Goal: Task Accomplishment & Management: Use online tool/utility

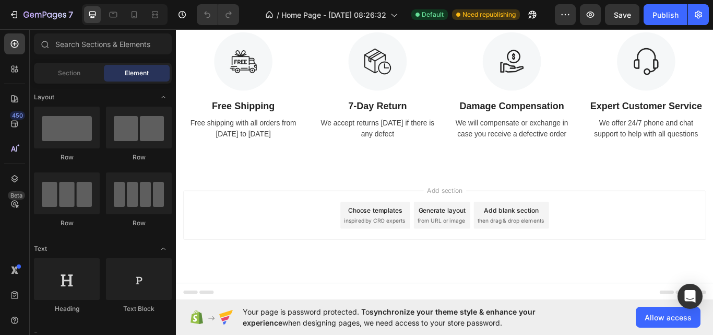
scroll to position [1715, 0]
click at [256, 101] on img at bounding box center [254, 67] width 68 height 68
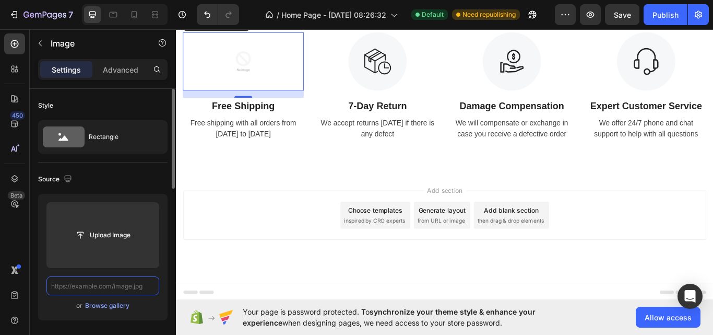
scroll to position [0, 0]
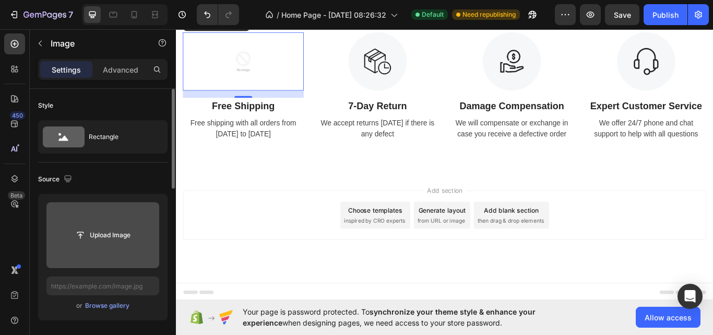
click at [122, 238] on input "file" at bounding box center [103, 235] width 72 height 18
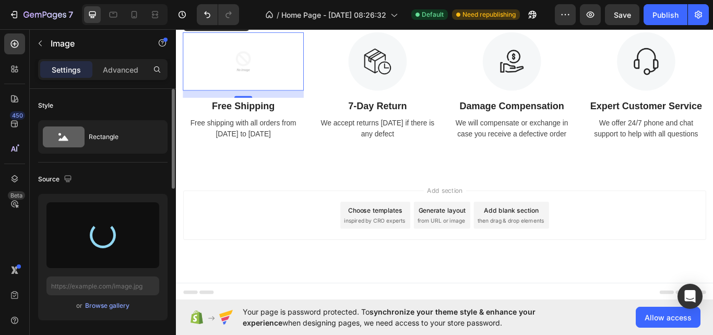
type input "[URL][DOMAIN_NAME]"
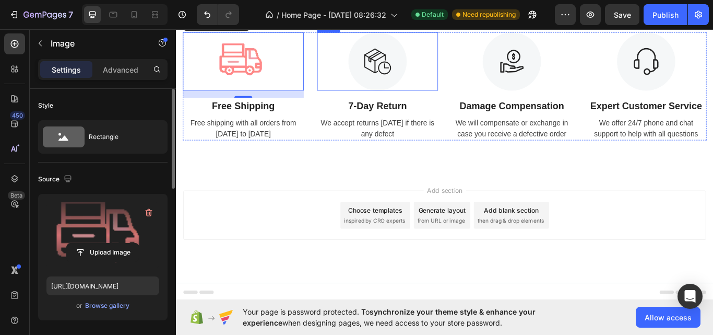
click at [409, 101] on img at bounding box center [411, 67] width 68 height 68
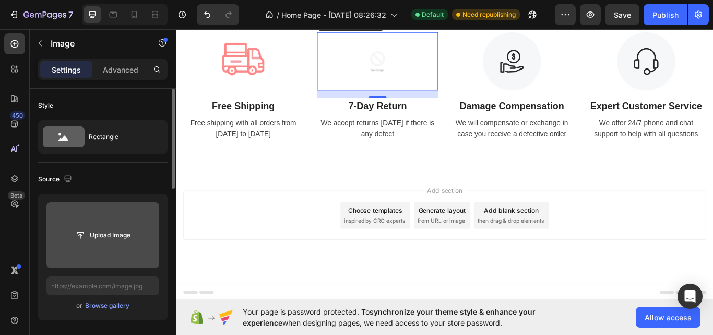
click at [114, 234] on input "file" at bounding box center [103, 235] width 72 height 18
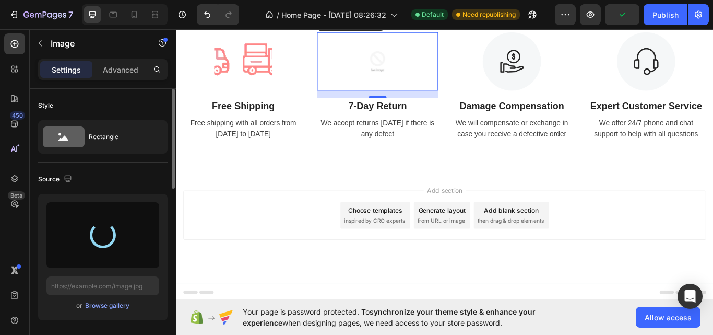
type input "[URL][DOMAIN_NAME]"
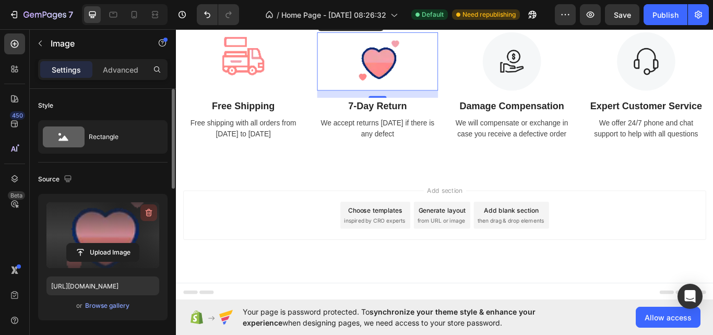
click at [150, 208] on icon "button" at bounding box center [149, 212] width 10 height 10
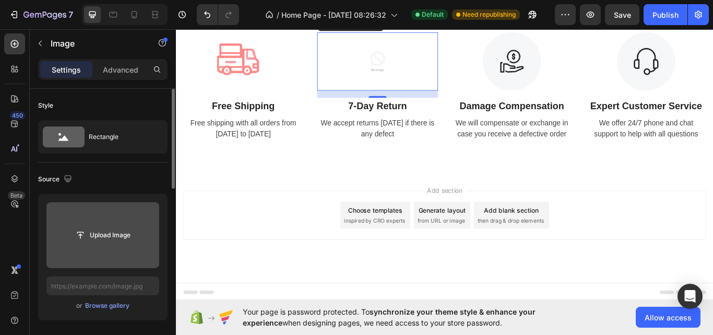
click at [131, 232] on input "file" at bounding box center [103, 235] width 72 height 18
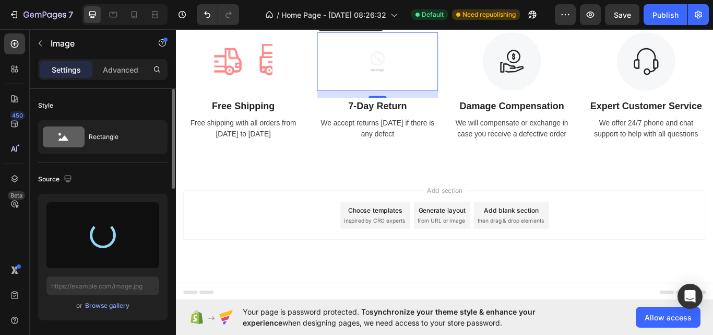
type input "[URL][DOMAIN_NAME]"
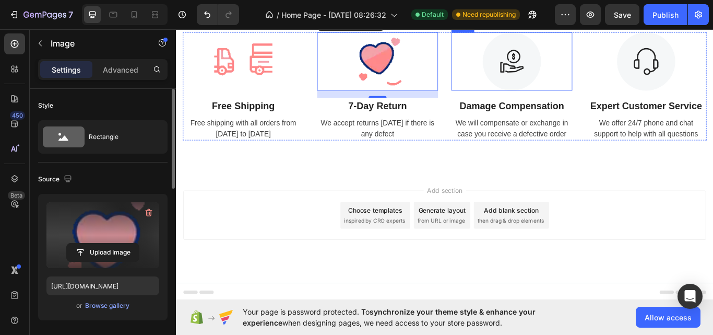
click at [559, 101] on img at bounding box center [568, 67] width 68 height 68
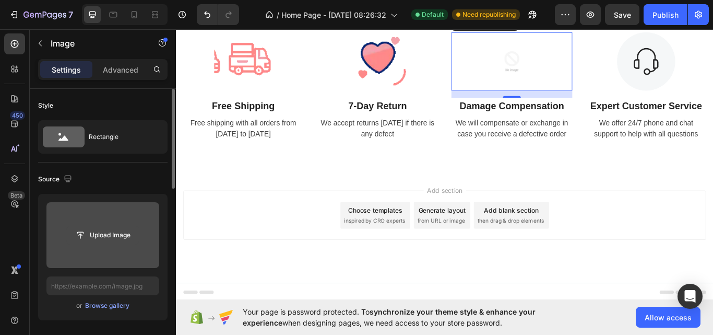
click at [106, 233] on input "file" at bounding box center [103, 235] width 72 height 18
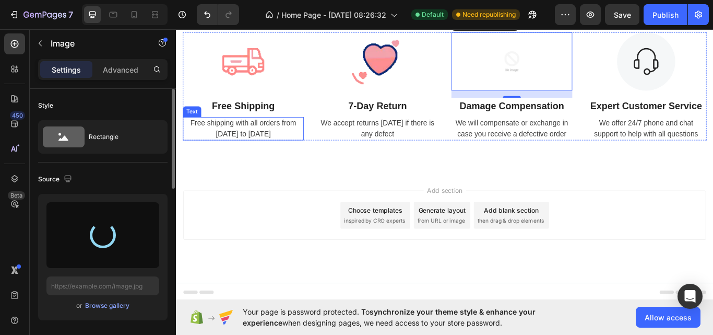
click at [256, 159] on div "Free shipping with all orders from [DATE] to [DATE]" at bounding box center [254, 145] width 141 height 27
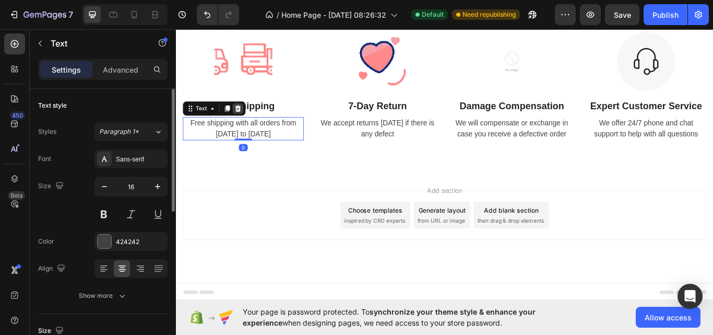
click at [252, 128] on div at bounding box center [248, 122] width 13 height 13
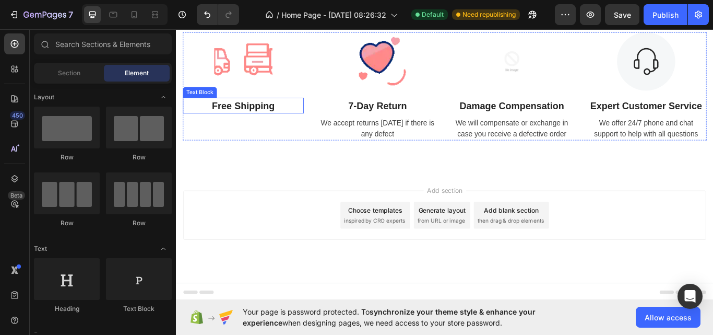
click at [256, 127] on p "Free Shipping" at bounding box center [254, 119] width 139 height 17
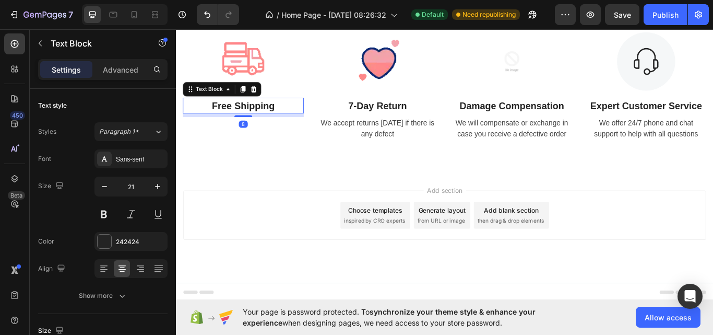
click at [296, 127] on p "Free Shipping" at bounding box center [254, 119] width 139 height 17
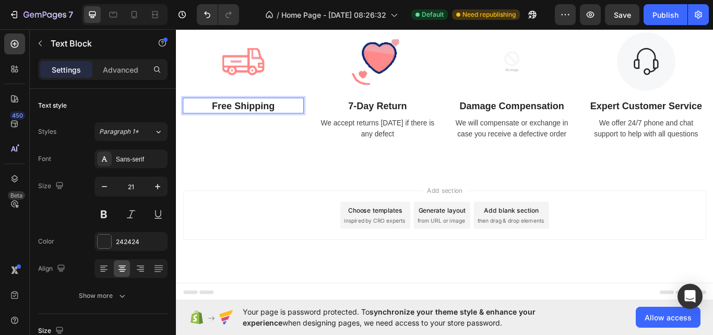
click at [296, 127] on p "Free Shipping" at bounding box center [254, 119] width 139 height 17
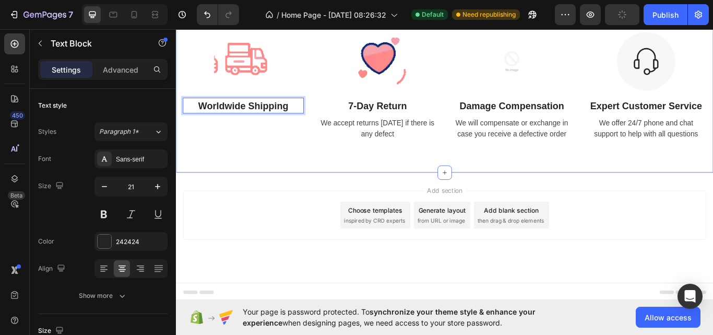
click at [310, 197] on div "Image Worldwide Shipping Text Block 8 Image 7-Day Return Text Block We accept r…" at bounding box center [489, 97] width 627 height 202
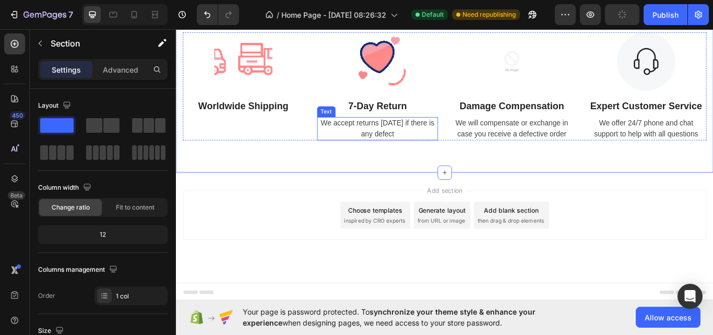
click at [409, 159] on div "We accept returns [DATE] if there is any defect" at bounding box center [411, 145] width 141 height 27
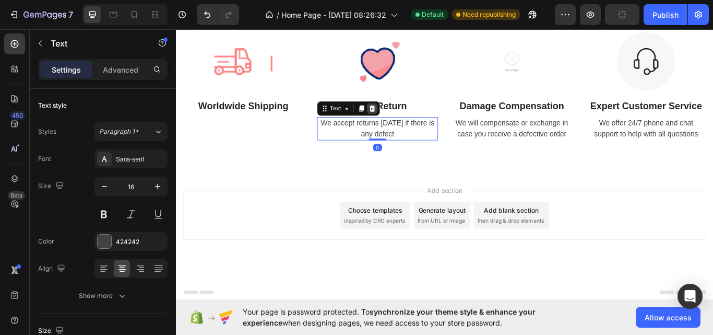
click at [403, 126] on icon at bounding box center [405, 122] width 8 height 8
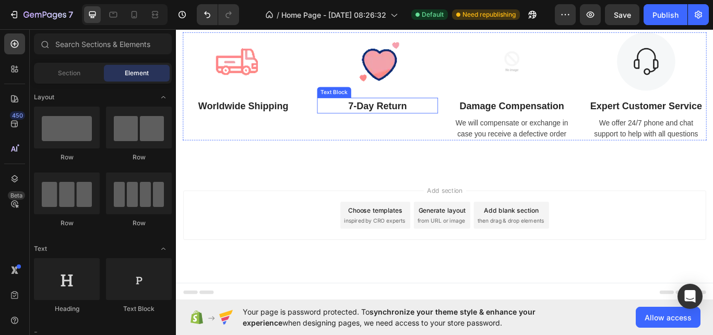
click at [413, 127] on p "7-Day Return" at bounding box center [411, 119] width 139 height 17
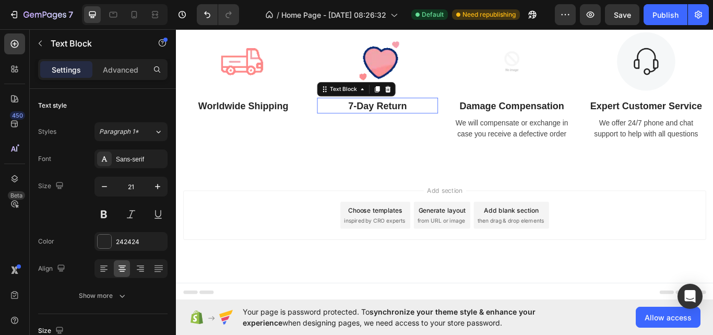
click at [435, 127] on p "7-Day Return" at bounding box center [411, 119] width 139 height 17
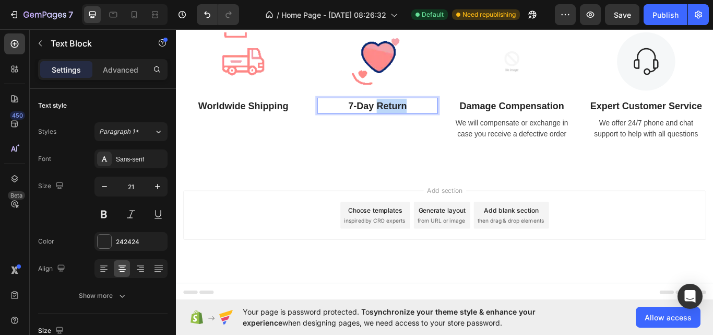
click at [435, 127] on p "7-Day Return" at bounding box center [411, 119] width 139 height 17
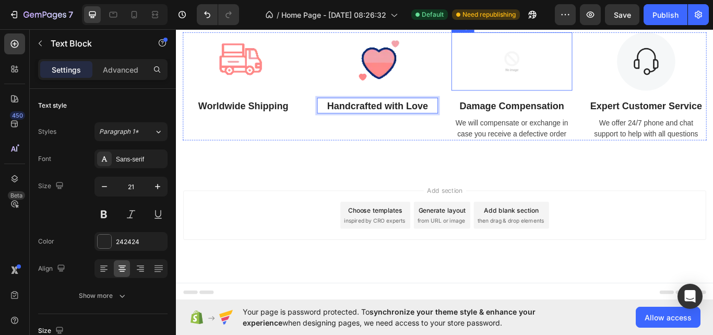
click at [562, 101] on img at bounding box center [568, 67] width 68 height 68
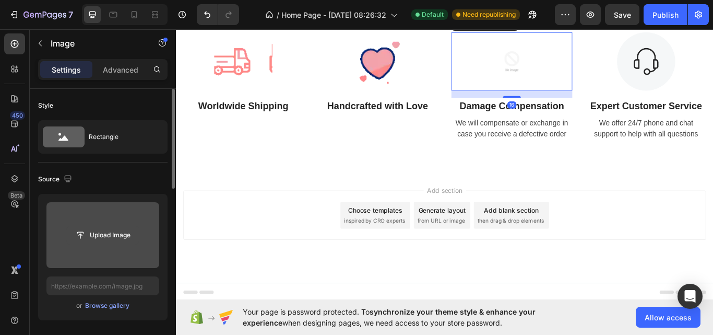
click at [123, 237] on input "file" at bounding box center [103, 235] width 72 height 18
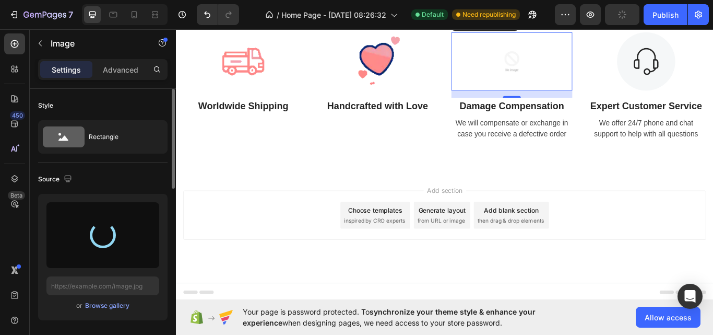
type input "[URL][DOMAIN_NAME]"
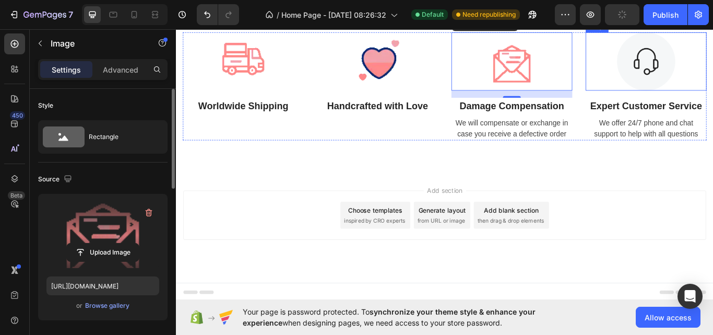
click at [713, 101] on img at bounding box center [724, 67] width 68 height 68
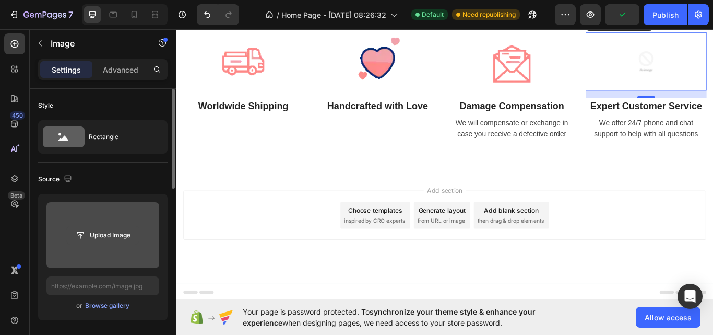
click at [123, 233] on input "file" at bounding box center [103, 235] width 72 height 18
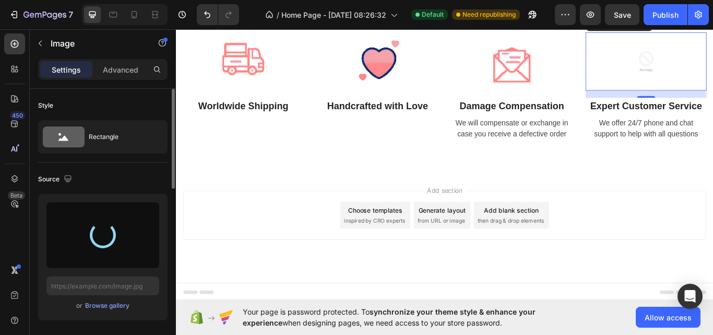
type input "[URL][DOMAIN_NAME]"
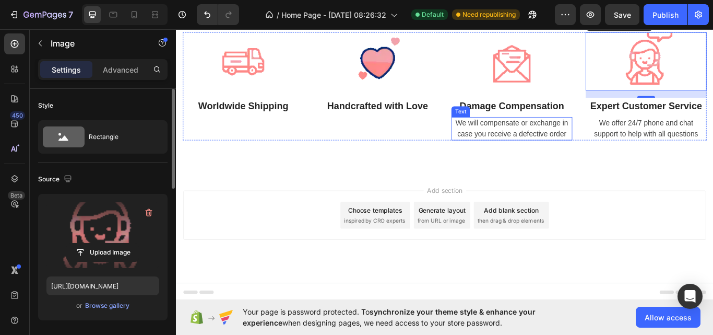
click at [587, 159] on div "We will compensate or exchange in case you receive a defective order" at bounding box center [567, 145] width 141 height 27
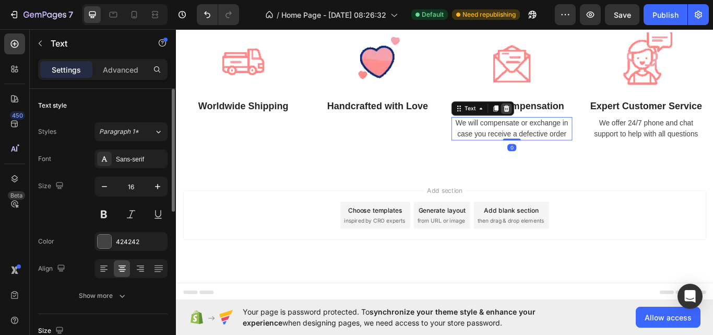
click at [559, 126] on icon at bounding box center [561, 122] width 7 height 7
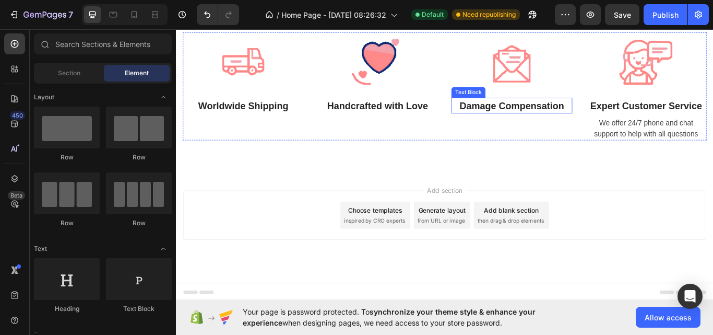
click at [571, 127] on p "Damage Compensation" at bounding box center [567, 119] width 139 height 17
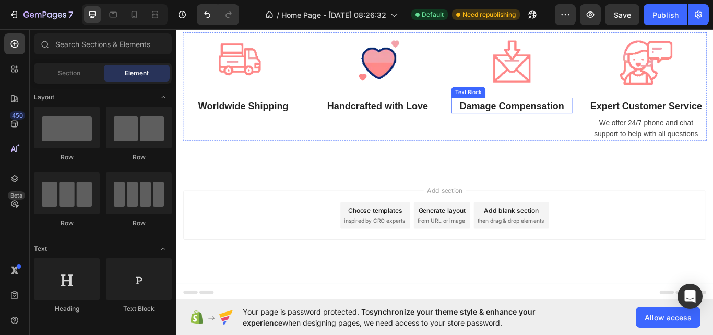
click at [571, 127] on p "Damage Compensation" at bounding box center [567, 119] width 139 height 17
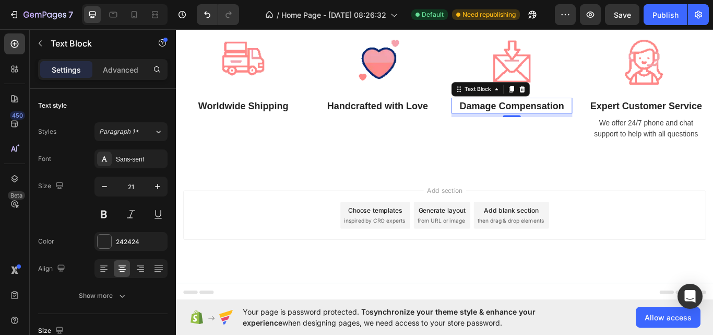
click at [571, 127] on p "Damage Compensation" at bounding box center [567, 119] width 139 height 17
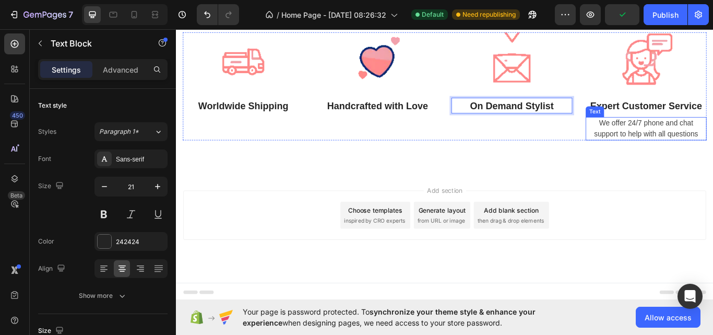
click at [689, 159] on div "We offer 24/7 phone and chat support to help with all questions" at bounding box center [724, 145] width 141 height 27
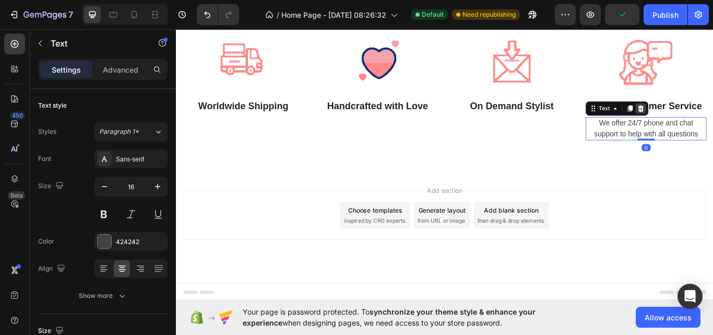
click at [713, 126] on icon at bounding box center [718, 122] width 8 height 8
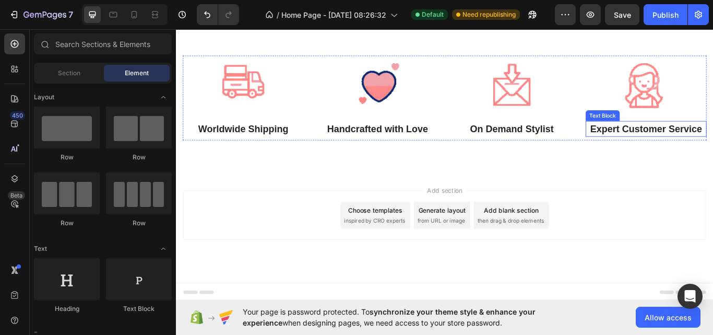
click at [707, 155] on p "Expert Customer Service" at bounding box center [724, 146] width 139 height 17
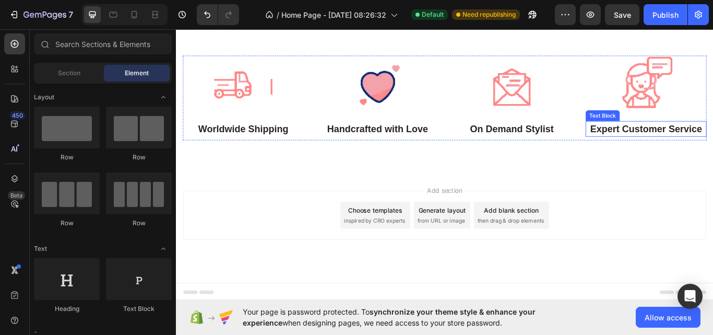
click at [707, 155] on p "Expert Customer Service" at bounding box center [724, 146] width 139 height 17
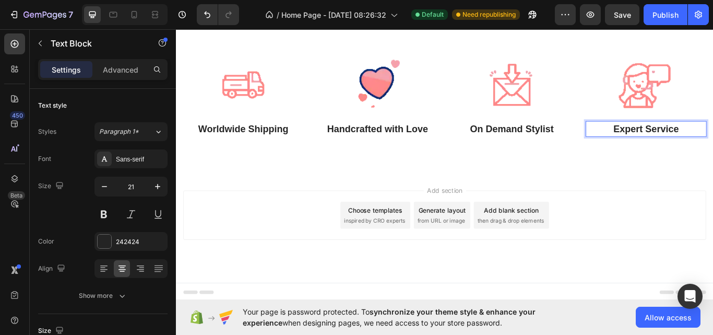
click at [713, 155] on p "Expert Service" at bounding box center [724, 146] width 139 height 17
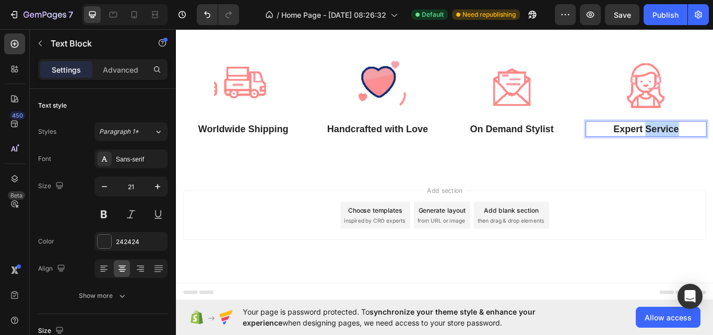
click at [713, 155] on p "Expert Service" at bounding box center [724, 146] width 139 height 17
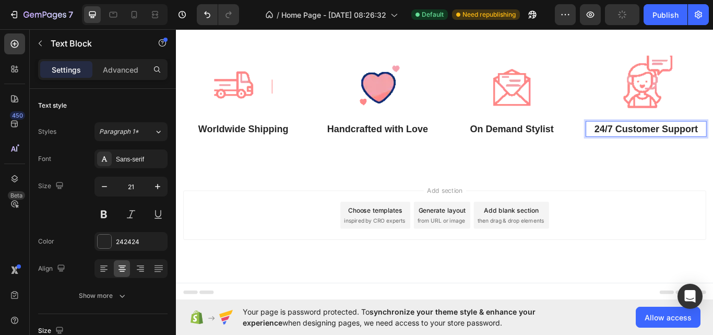
click at [619, 275] on div "Add section Choose templates inspired by CRO experts Generate layout from URL o…" at bounding box center [489, 246] width 610 height 57
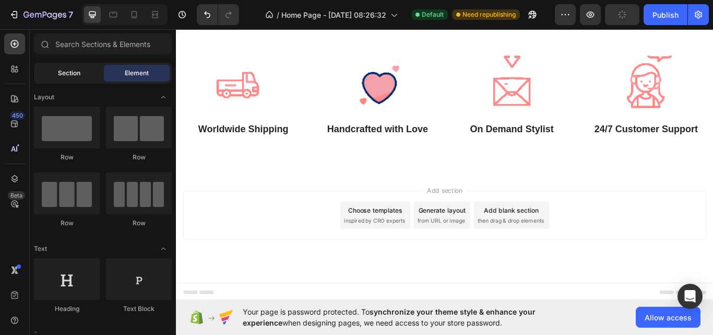
click at [76, 76] on span "Section" at bounding box center [69, 72] width 22 height 9
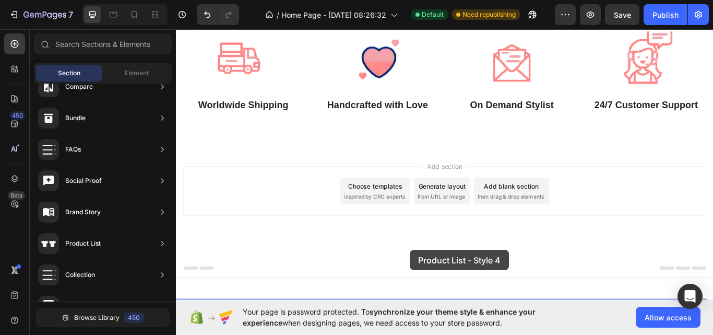
scroll to position [1797, 0]
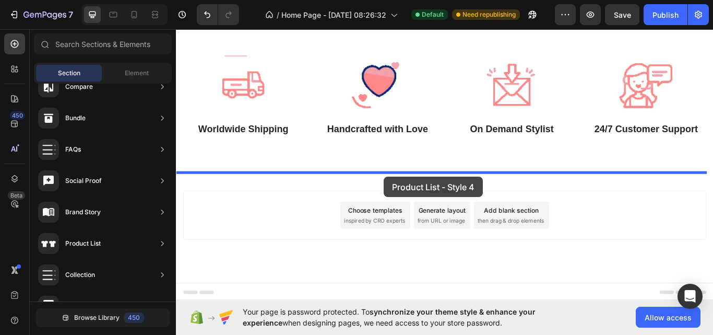
drag, startPoint x: 405, startPoint y: 298, endPoint x: 418, endPoint y: 202, distance: 97.5
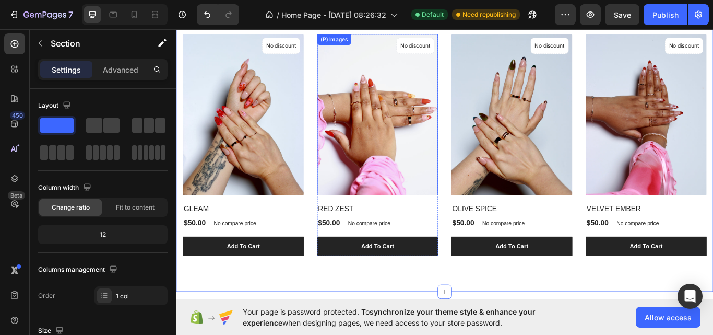
scroll to position [2072, 0]
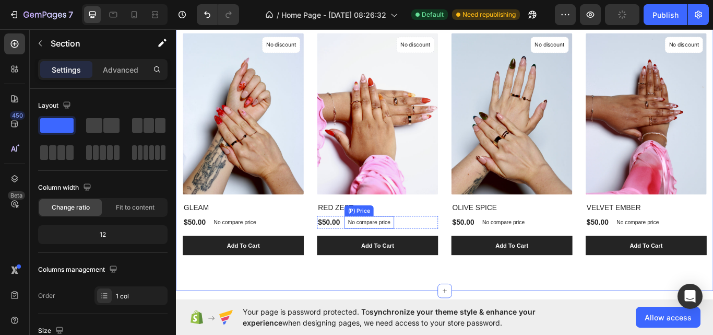
click at [269, 252] on p "No compare price" at bounding box center [245, 255] width 50 height 6
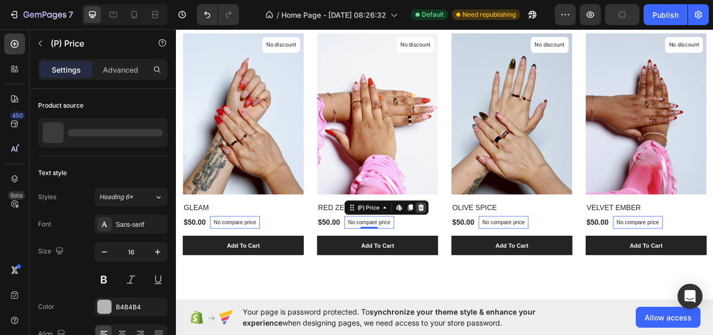
click at [176, 27] on icon at bounding box center [176, 27] width 0 height 0
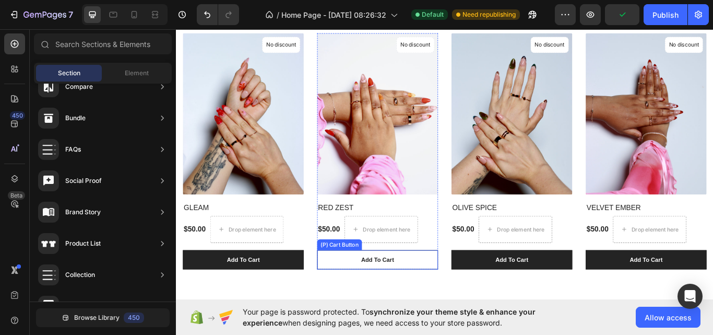
click at [325, 304] on button "Add To Cart" at bounding box center [254, 298] width 141 height 23
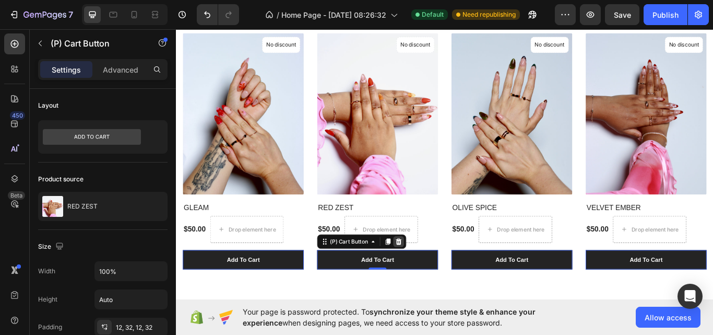
click at [176, 27] on icon at bounding box center [176, 27] width 0 height 0
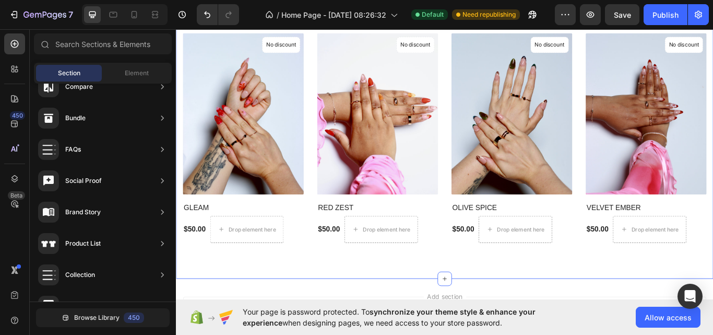
drag, startPoint x: 489, startPoint y: 319, endPoint x: 488, endPoint y: 299, distance: 19.9
click at [488, 299] on div "Summer Styles Text block Explore Our Best Sellers Heading (P) Images No discoun…" at bounding box center [489, 121] width 627 height 399
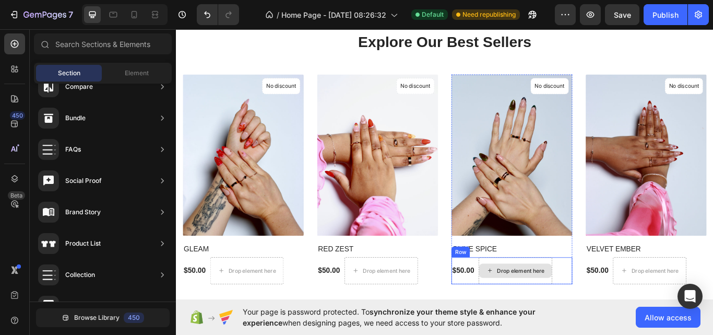
scroll to position [2022, 0]
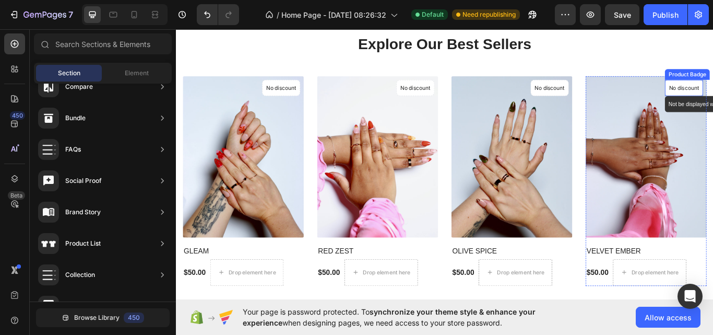
click at [316, 99] on p "No discount" at bounding box center [298, 97] width 35 height 9
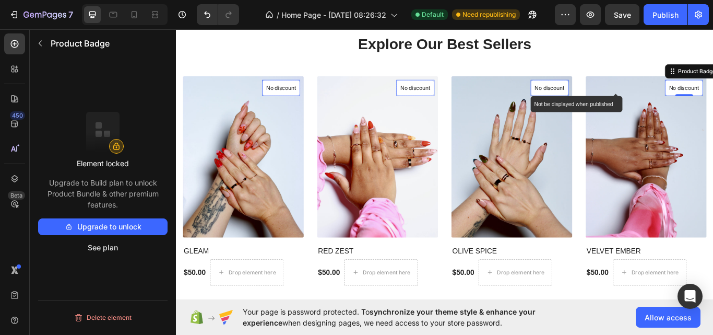
click at [316, 98] on p "No discount" at bounding box center [298, 97] width 35 height 9
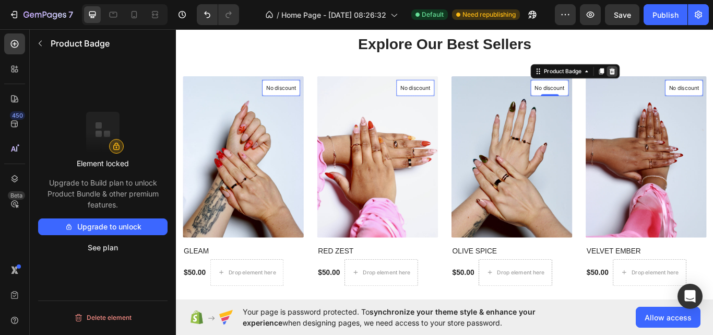
click at [176, 27] on icon at bounding box center [176, 27] width 0 height 0
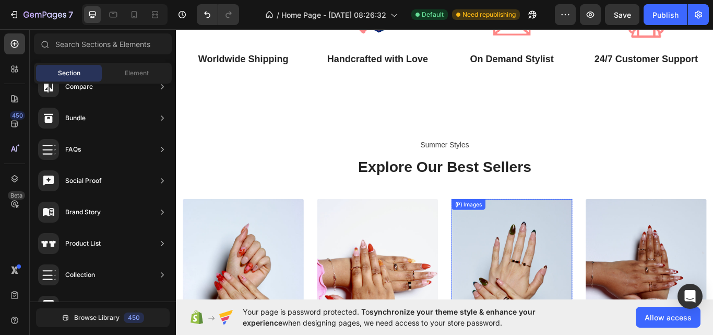
scroll to position [1877, 0]
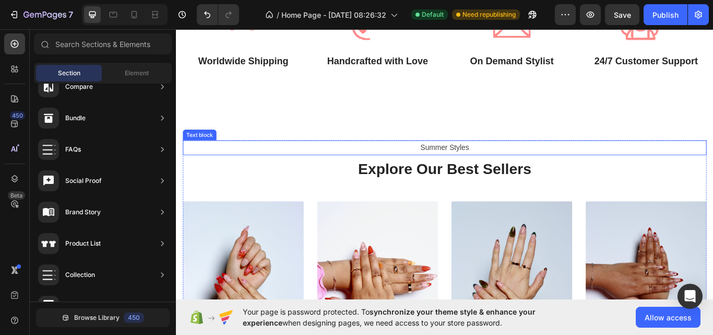
click at [497, 167] on p "Summer Styles" at bounding box center [489, 167] width 609 height 15
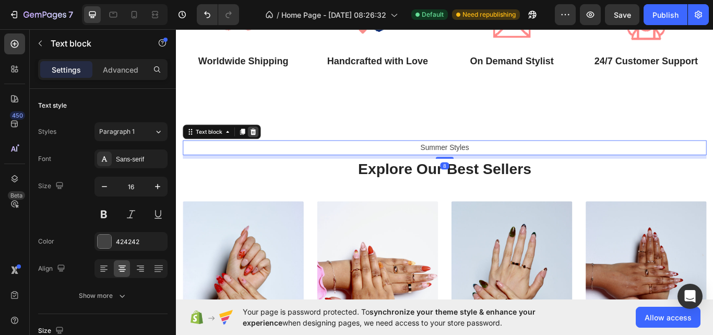
click at [270, 147] on div at bounding box center [266, 149] width 13 height 13
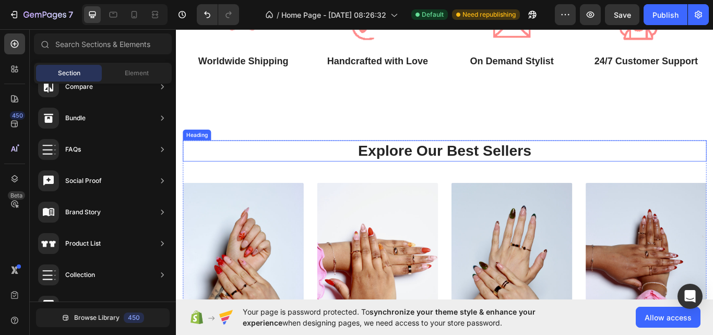
click at [473, 168] on p "Explore Our Best Sellers" at bounding box center [489, 171] width 609 height 22
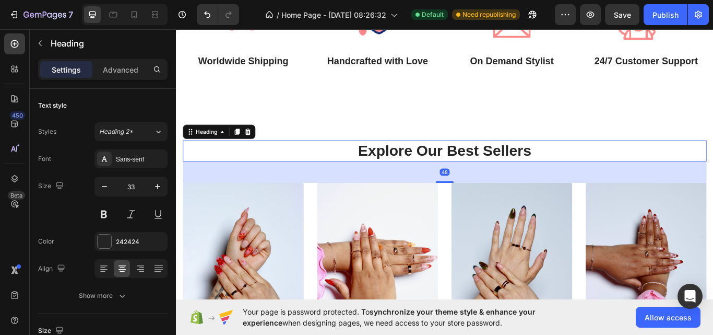
click at [502, 168] on p "Explore Our Best Sellers" at bounding box center [489, 171] width 609 height 22
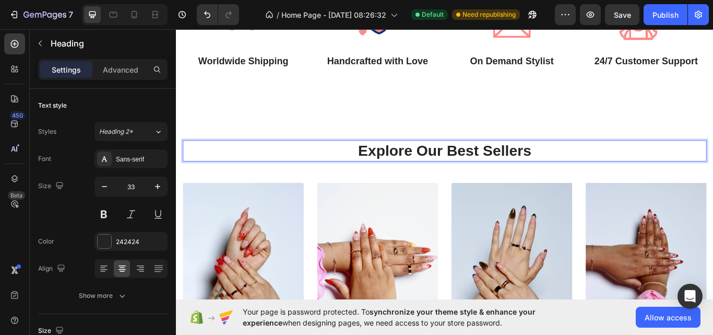
click at [502, 168] on p "Explore Our Best Sellers" at bounding box center [489, 171] width 609 height 22
click at [592, 169] on p "Explore Our Best Sellers" at bounding box center [489, 171] width 609 height 22
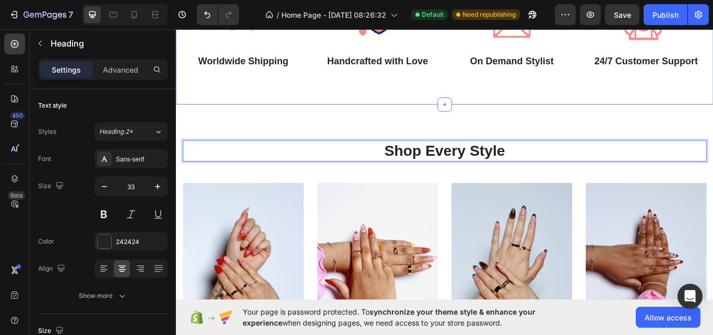
click at [453, 113] on div "Image Worldwide Shipping Text Block Image Handcrafted with Love Text Block Imag…" at bounding box center [489, 31] width 627 height 174
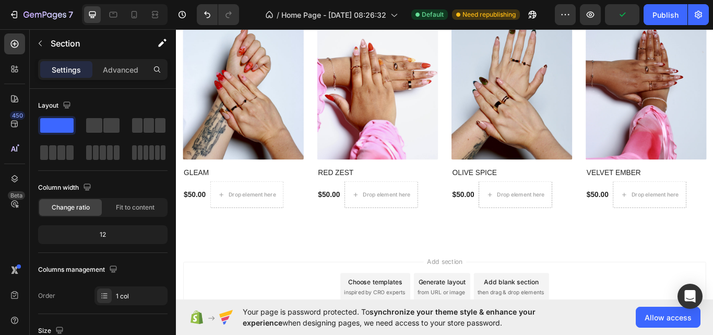
scroll to position [2092, 0]
click at [654, 14] on div "Publish" at bounding box center [666, 14] width 26 height 11
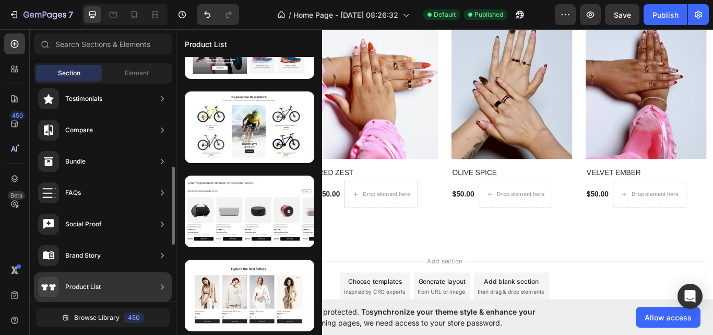
scroll to position [227, 0]
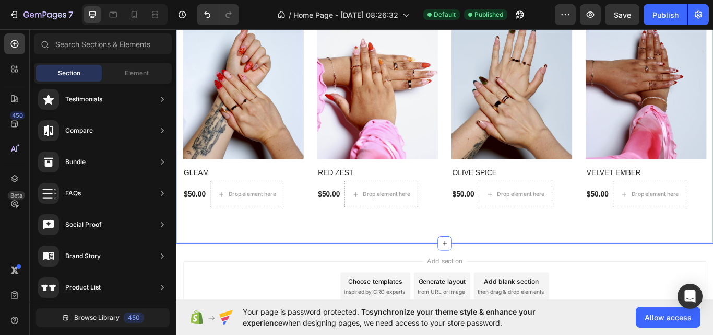
click at [373, 254] on div "Shop Every Style Heading (P) Images GLEAM (P) Title $50.00 (P) Price (P) Price …" at bounding box center [489, 91] width 627 height 378
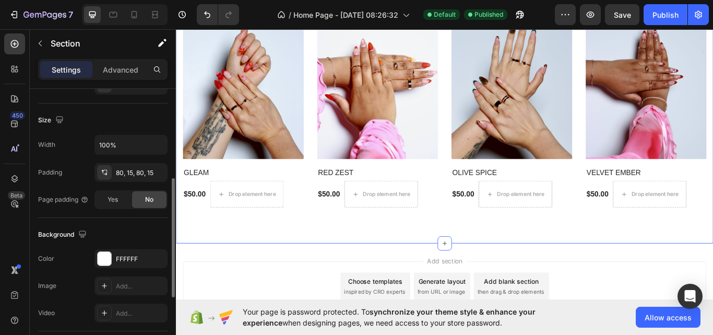
scroll to position [212, 0]
click at [113, 260] on div "FFFFFF" at bounding box center [131, 257] width 73 height 19
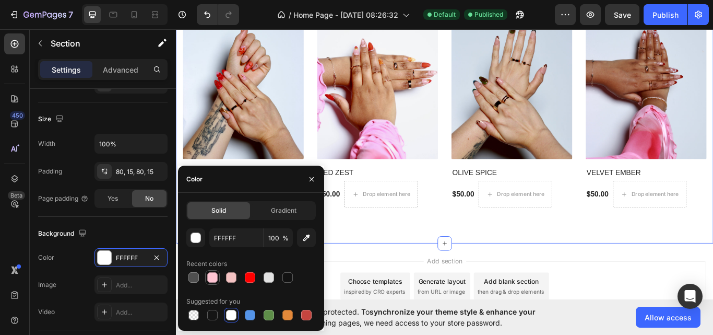
click at [213, 279] on div at bounding box center [212, 277] width 10 height 10
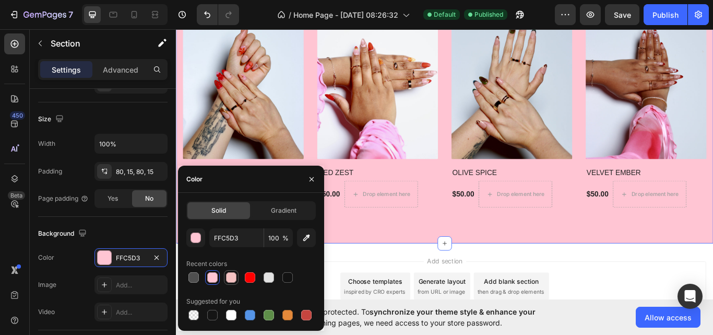
click at [226, 277] on div at bounding box center [231, 277] width 13 height 13
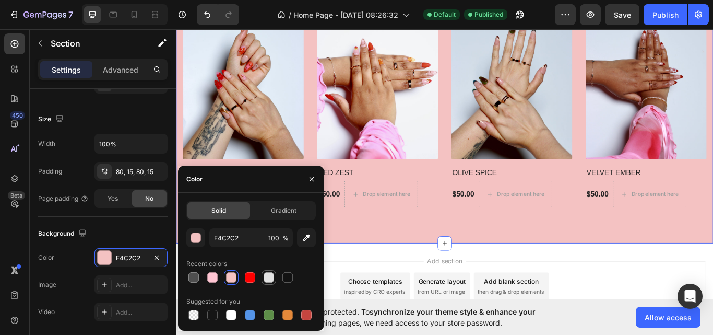
click at [268, 274] on div at bounding box center [269, 277] width 10 height 10
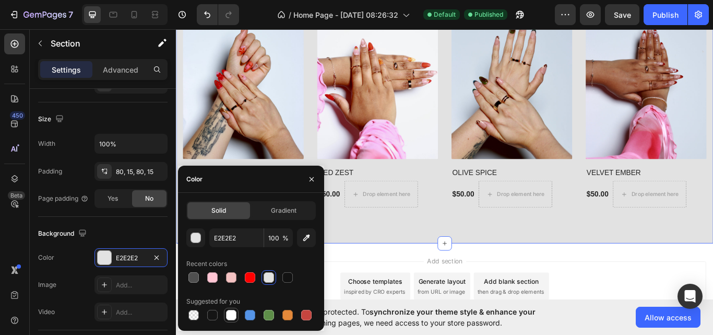
click at [232, 318] on div at bounding box center [231, 315] width 10 height 10
type input "FFFFFF"
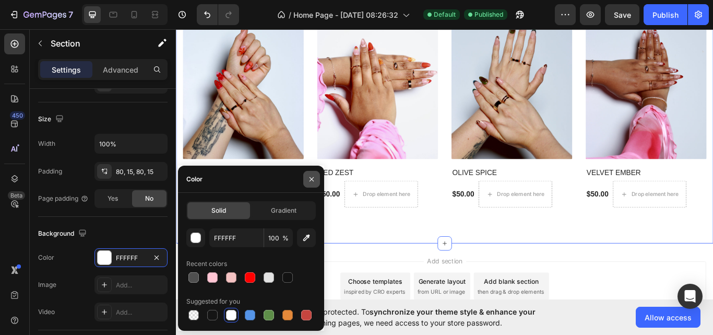
click at [313, 176] on icon "button" at bounding box center [312, 179] width 8 height 8
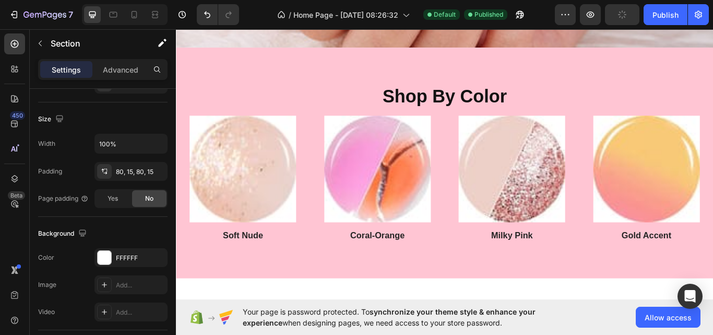
scroll to position [1122, 0]
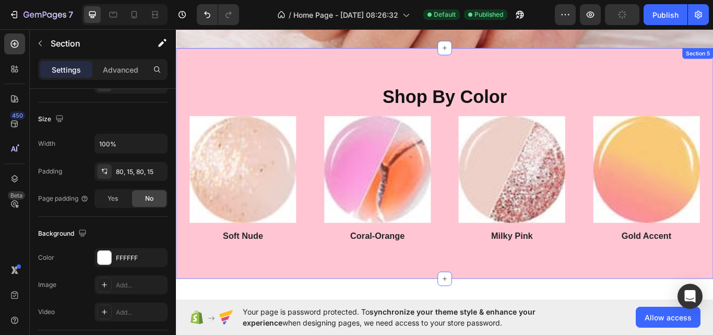
click at [453, 288] on div "Shop By Color Heading Image Soft Nude Heading Image Coral-Orange Heading Image …" at bounding box center [489, 186] width 627 height 269
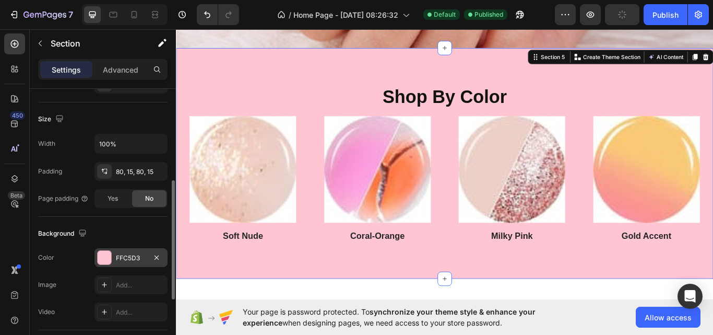
click at [128, 258] on div "FFC5D3" at bounding box center [131, 257] width 30 height 9
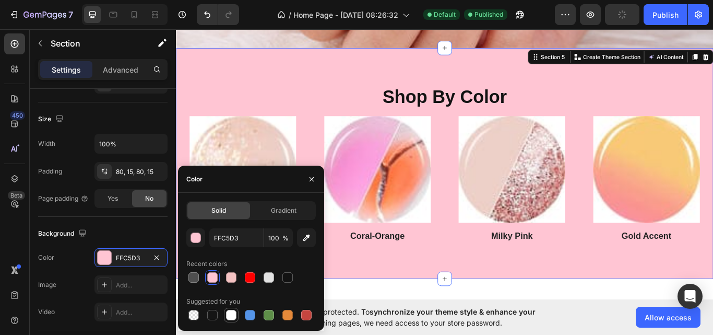
click at [231, 313] on div at bounding box center [231, 315] width 10 height 10
type input "FFFFFF"
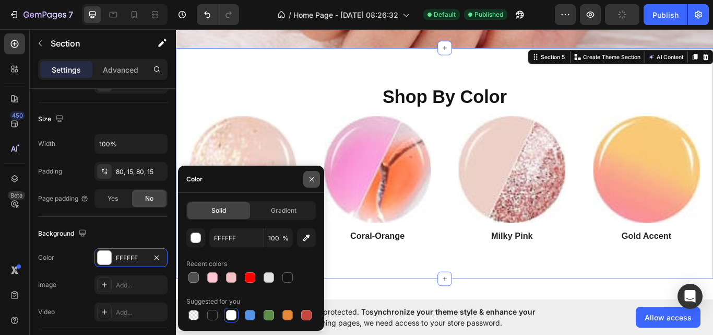
click at [310, 177] on icon "button" at bounding box center [312, 179] width 4 height 4
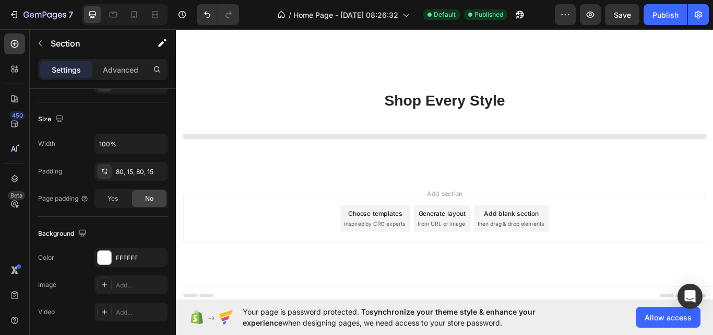
scroll to position [1939, 0]
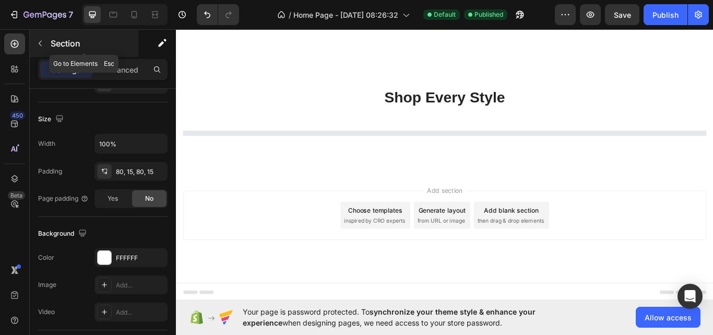
click at [43, 45] on icon "button" at bounding box center [40, 43] width 8 height 8
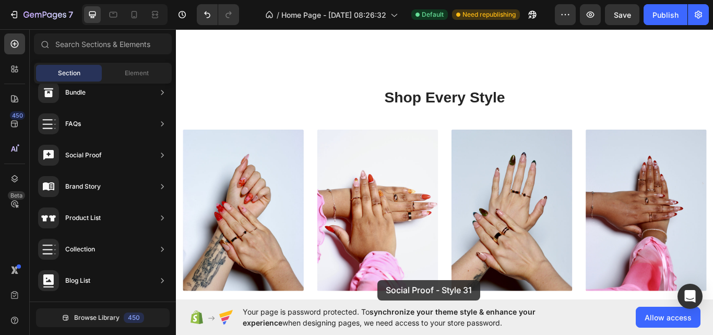
scroll to position [2172, 0]
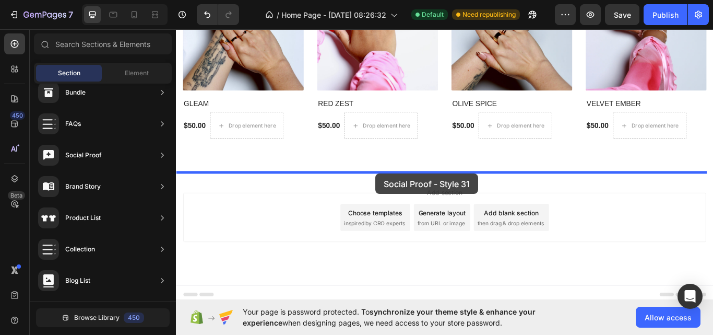
drag, startPoint x: 428, startPoint y: 184, endPoint x: 408, endPoint y: 198, distance: 23.6
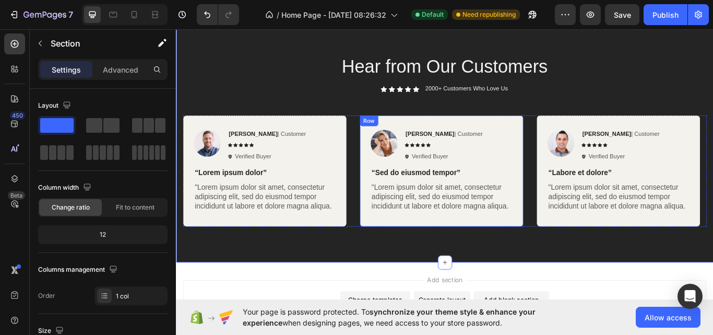
scroll to position [2355, 0]
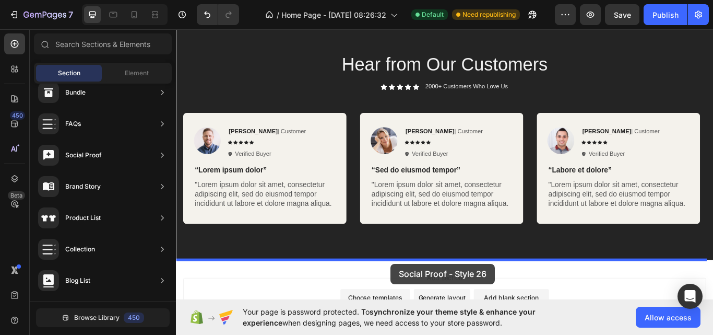
scroll to position [2457, 0]
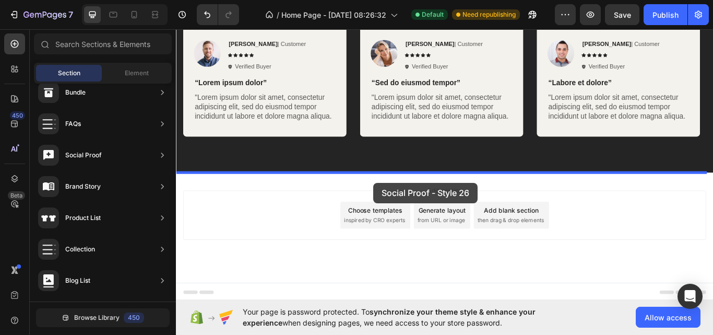
drag, startPoint x: 430, startPoint y: 193, endPoint x: 405, endPoint y: 207, distance: 28.8
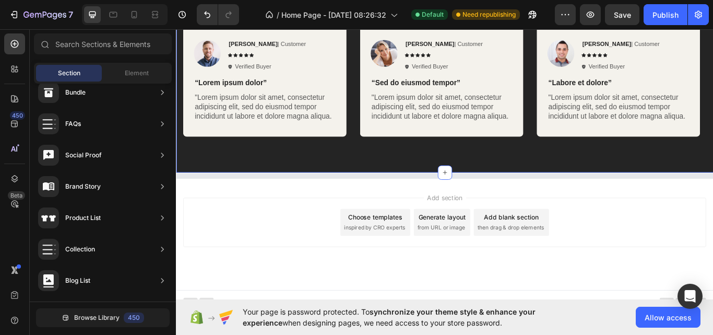
click at [499, 165] on div "Hear from Our Customers Heading Icon Icon Icon Icon Icon Icon List 2000+ Custom…" at bounding box center [489, 54] width 627 height 285
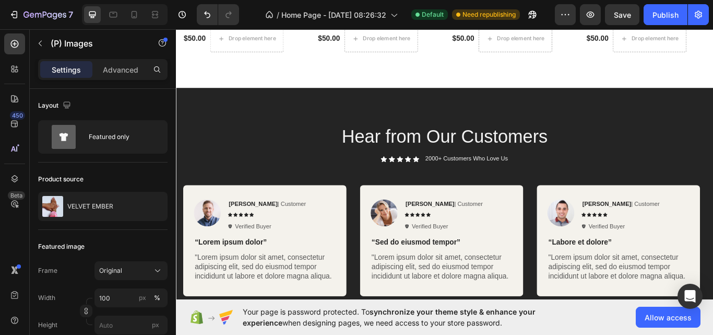
scroll to position [2274, 0]
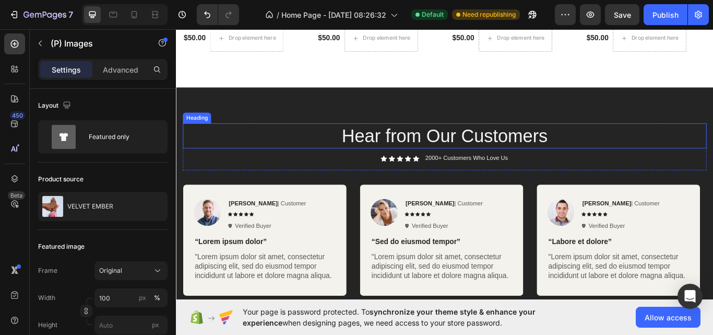
click at [661, 156] on h2 "Hear from Our Customers" at bounding box center [489, 153] width 611 height 29
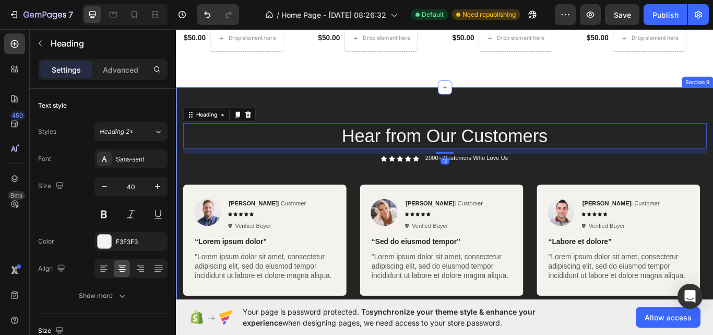
click at [658, 123] on div "Hear from Our Customers Heading 12 Icon Icon Icon Icon Icon Icon List 2000+ Cus…" at bounding box center [489, 240] width 627 height 285
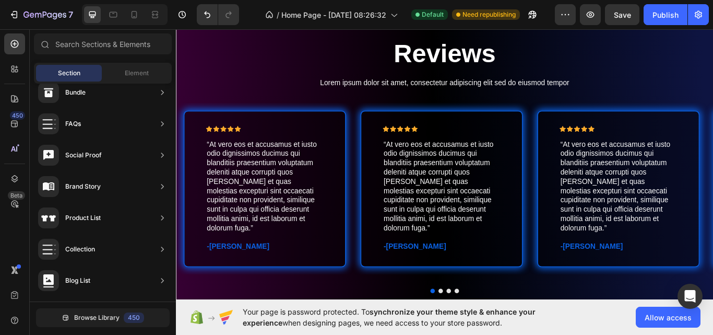
scroll to position [2391, 0]
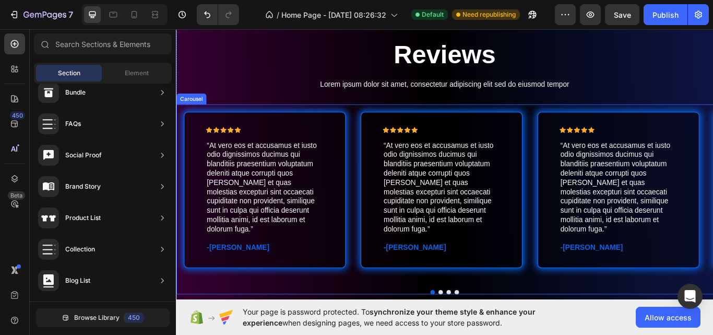
click at [482, 334] on button "Dot" at bounding box center [484, 336] width 5 height 5
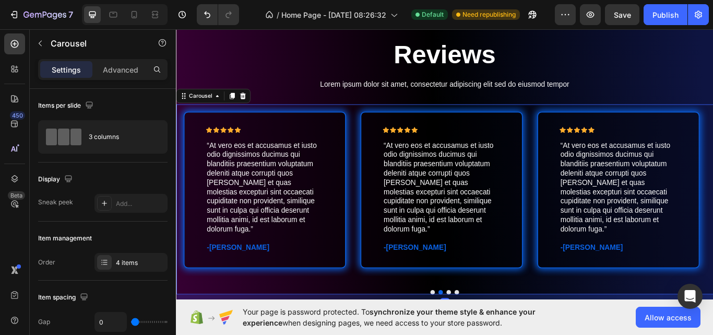
click at [468, 334] on div at bounding box center [489, 336] width 627 height 5
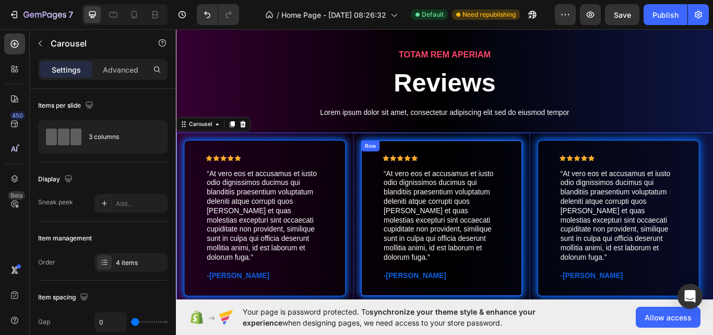
scroll to position [2358, 0]
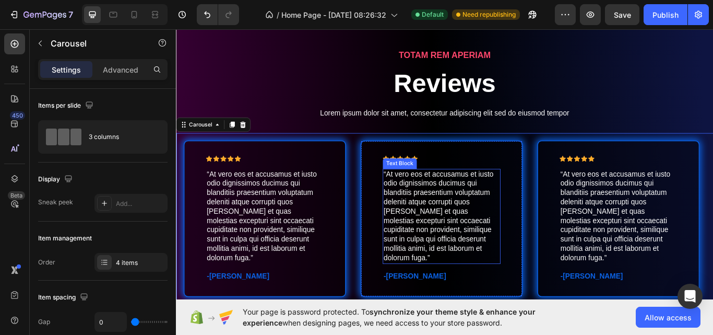
click at [496, 102] on div "TOTAM REM APERIAM Text Block Reviews Heading Lorem ipsum dolor sit amet, consec…" at bounding box center [489, 212] width 627 height 403
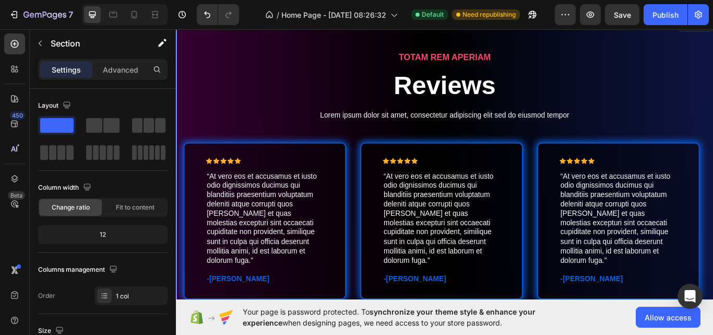
scroll to position [2281, 0]
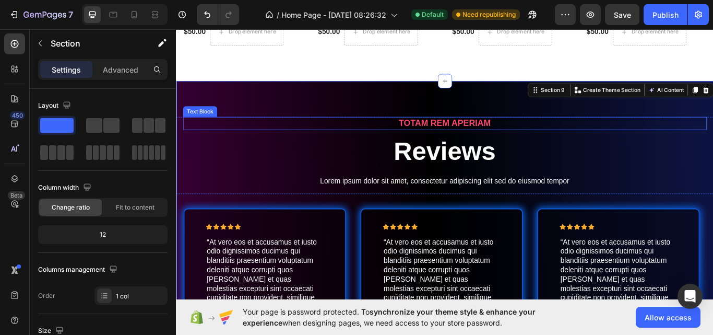
click at [487, 138] on p "TOTAM REM APERIAM" at bounding box center [489, 139] width 609 height 13
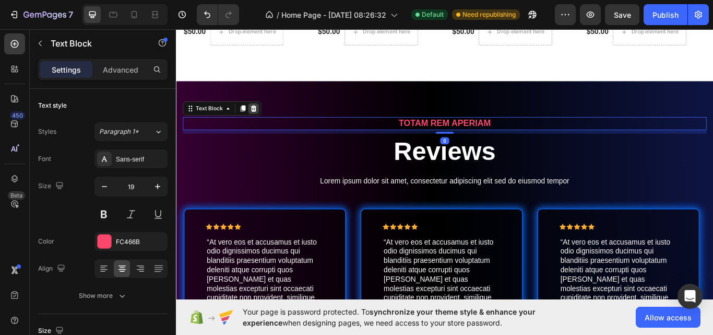
click at [268, 118] on icon at bounding box center [266, 122] width 8 height 8
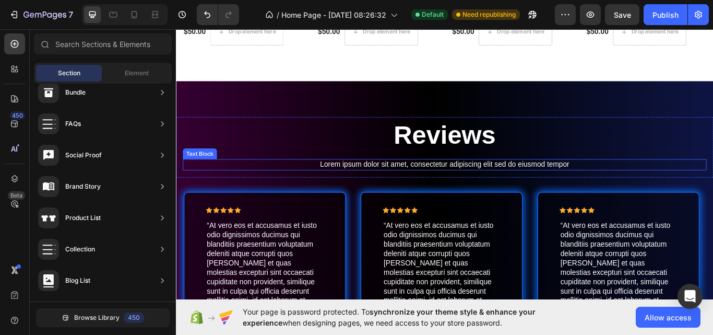
click at [401, 184] on p "Lorem ipsum dolor sit amet, consectetur adipiscing elit sed do eiusmod tempor" at bounding box center [489, 187] width 609 height 11
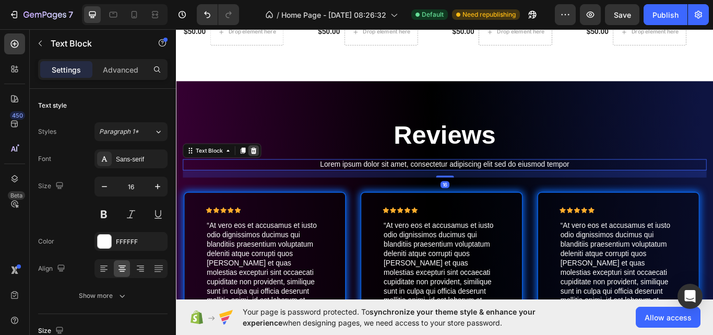
click at [268, 168] on icon at bounding box center [266, 171] width 7 height 7
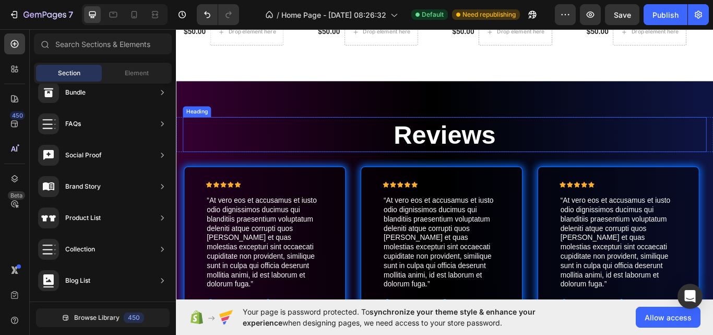
click at [451, 143] on h2 "Reviews" at bounding box center [489, 152] width 611 height 41
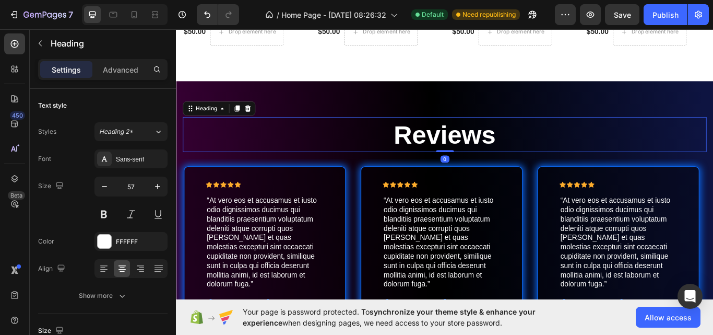
click at [560, 148] on h2 "Reviews" at bounding box center [489, 152] width 611 height 41
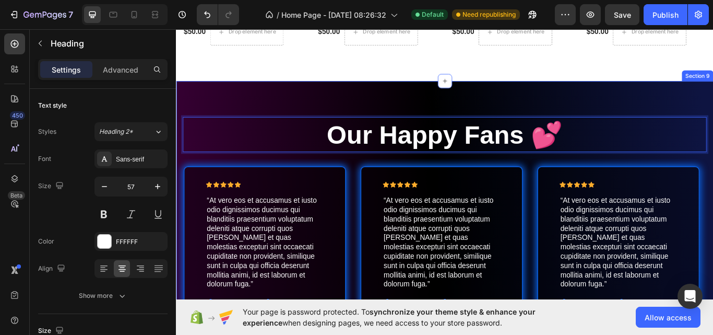
click at [534, 109] on div "Our Happy Fans 💕 Heading 0 Row Icon Icon Icon Icon Icon Icon List “At vero eos …" at bounding box center [489, 267] width 627 height 355
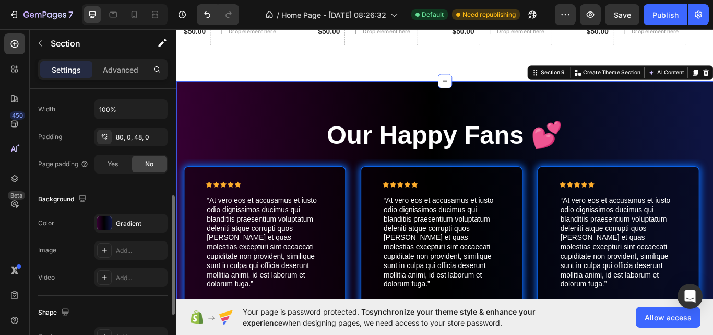
scroll to position [247, 0]
click at [122, 224] on div "Gradient" at bounding box center [131, 222] width 30 height 9
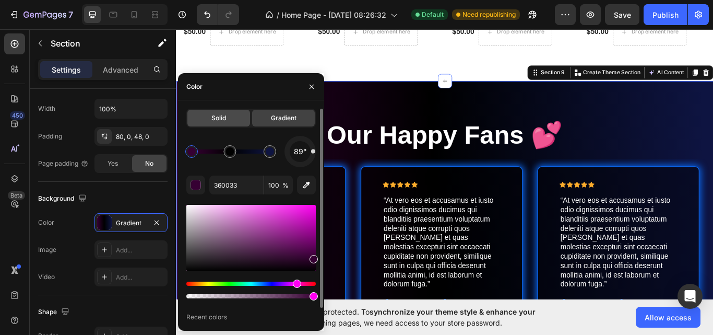
drag, startPoint x: 233, startPoint y: 124, endPoint x: 67, endPoint y: 114, distance: 166.4
click at [233, 124] on div "Solid" at bounding box center [218, 118] width 63 height 17
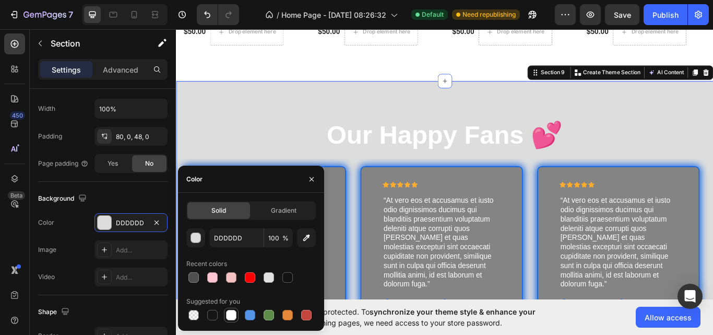
click at [237, 313] on div at bounding box center [231, 315] width 13 height 13
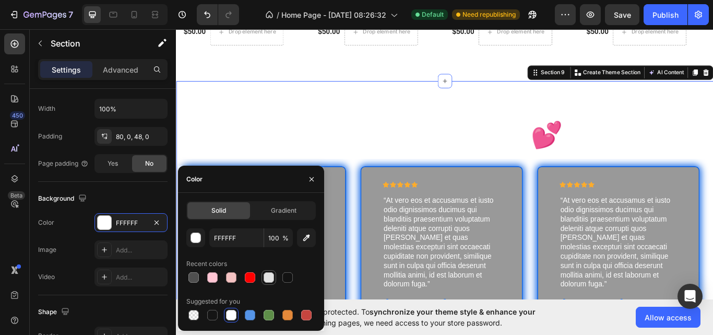
click at [269, 278] on div at bounding box center [269, 277] width 10 height 10
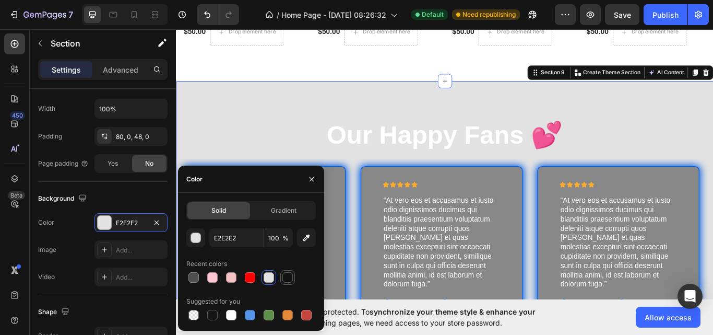
click at [289, 276] on div at bounding box center [288, 277] width 10 height 10
type input "121212"
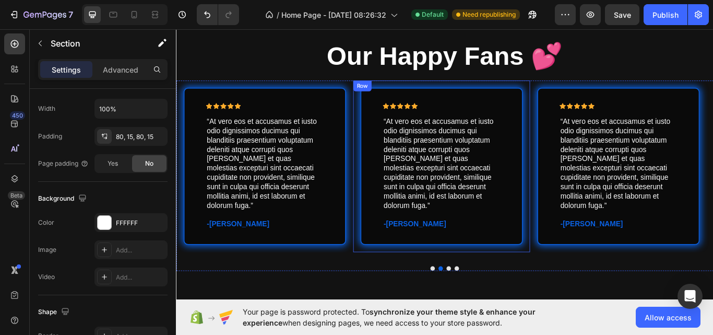
scroll to position [2370, 0]
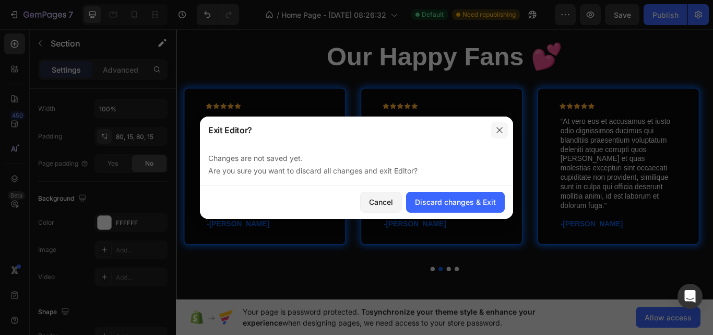
click at [503, 129] on icon "button" at bounding box center [500, 130] width 8 height 8
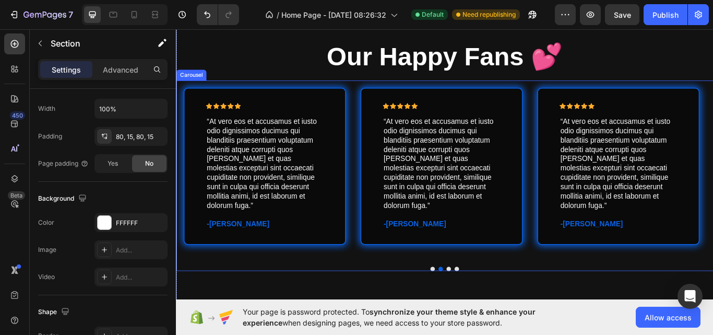
click at [473, 307] on button "Dot" at bounding box center [475, 309] width 5 height 5
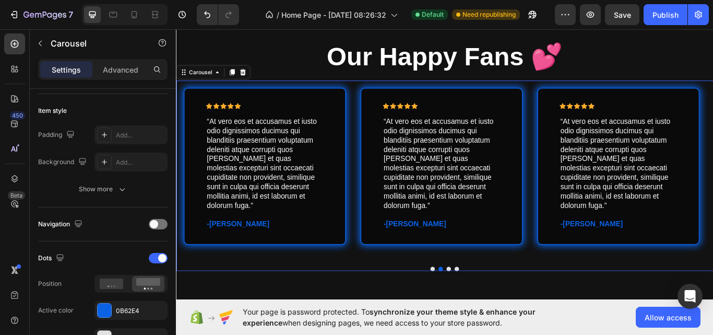
click at [473, 307] on button "Dot" at bounding box center [475, 309] width 5 height 5
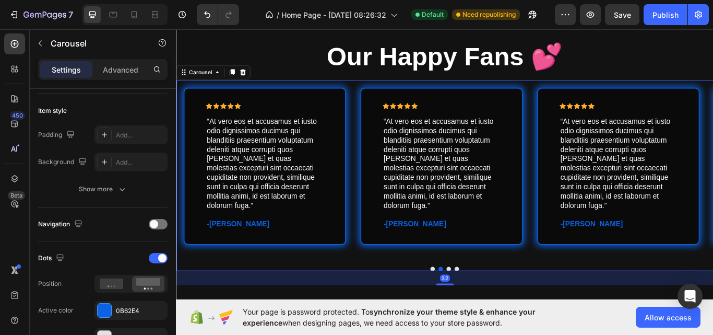
scroll to position [0, 0]
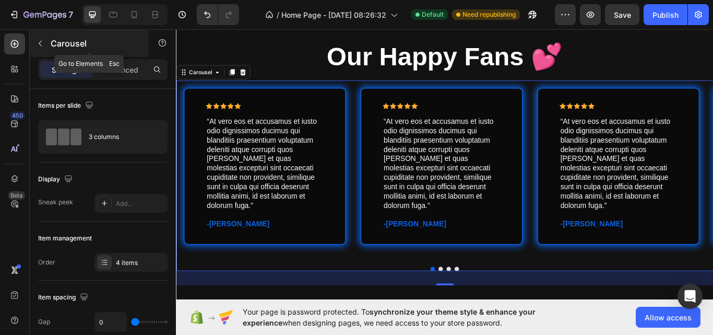
click at [44, 41] on icon "button" at bounding box center [40, 43] width 8 height 8
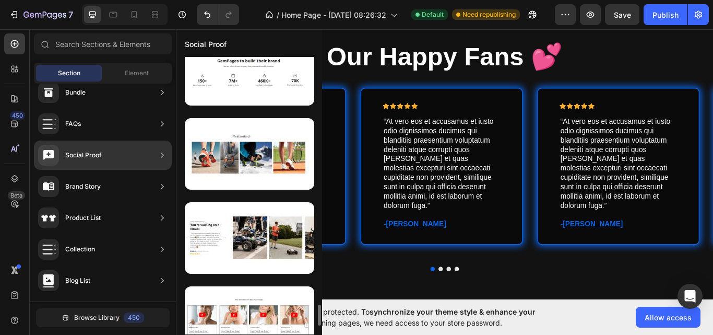
scroll to position [3332, 0]
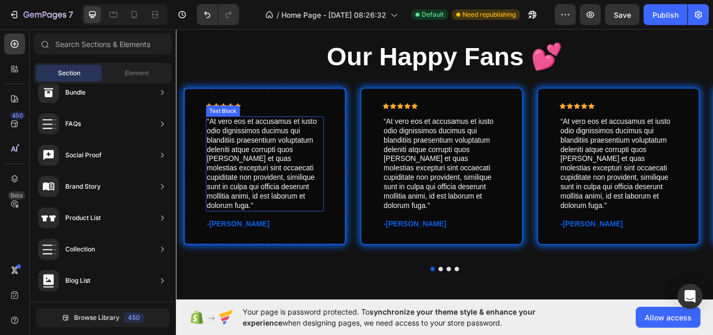
click at [261, 206] on p "“At vero eos et accusamus et iusto odio dignissimos ducimus qui blanditiis prae…" at bounding box center [279, 187] width 135 height 109
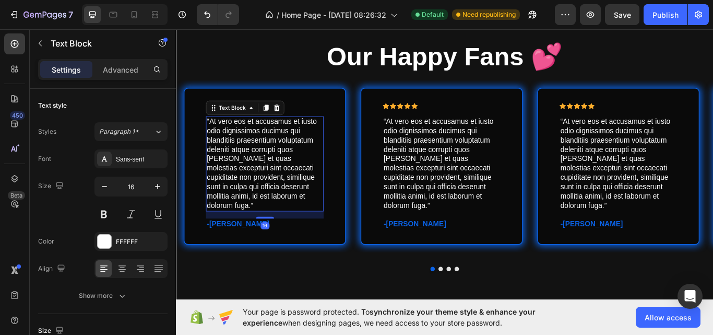
click at [315, 220] on p "“At vero eos et accusamus et iusto odio dignissimos ducimus qui blanditiis prae…" at bounding box center [279, 187] width 135 height 109
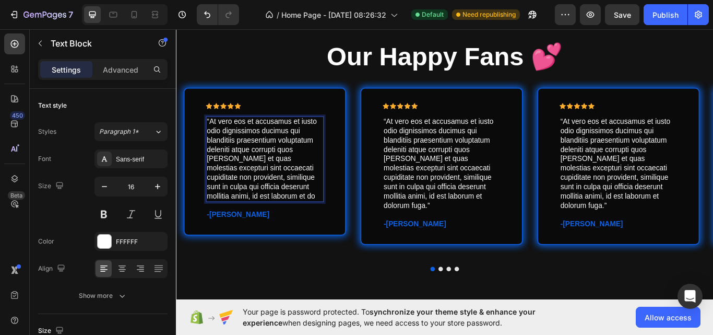
click at [314, 223] on p "“At vero eos et accusamus et iusto odio dignissimos ducimus qui blanditiis prae…" at bounding box center [279, 182] width 135 height 98
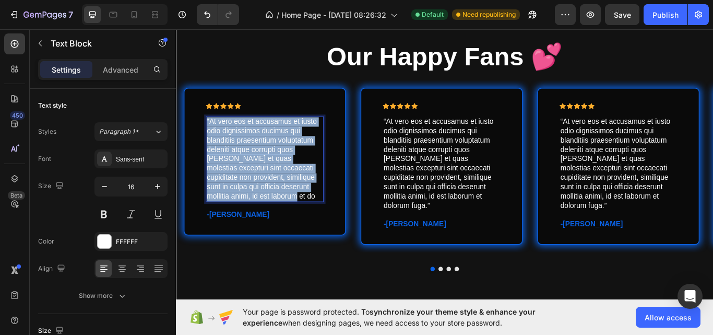
click at [314, 223] on p "“At vero eos et accusamus et iusto odio dignissimos ducimus qui blanditiis prae…" at bounding box center [279, 182] width 135 height 98
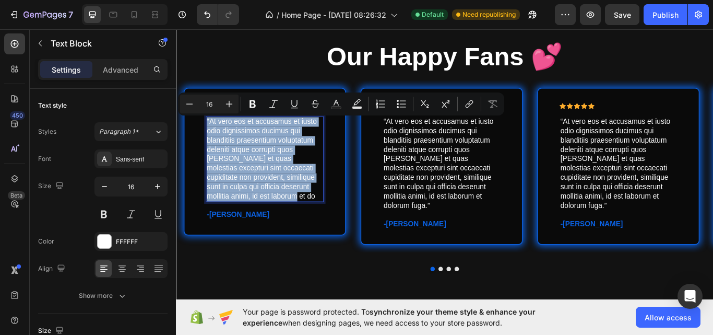
click at [314, 223] on p "“At vero eos et accusamus et iusto odio dignissimos ducimus qui blanditiis prae…" at bounding box center [279, 182] width 135 height 98
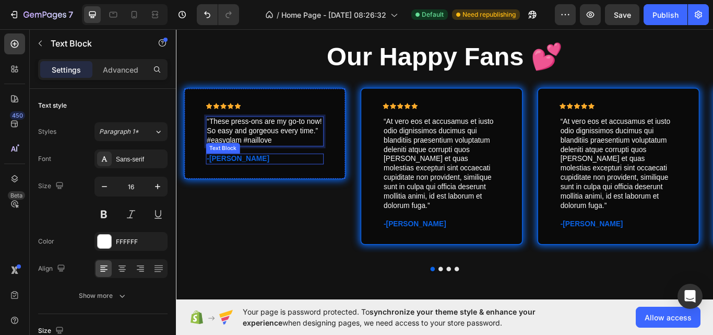
click at [237, 180] on p "-[PERSON_NAME]" at bounding box center [279, 181] width 135 height 11
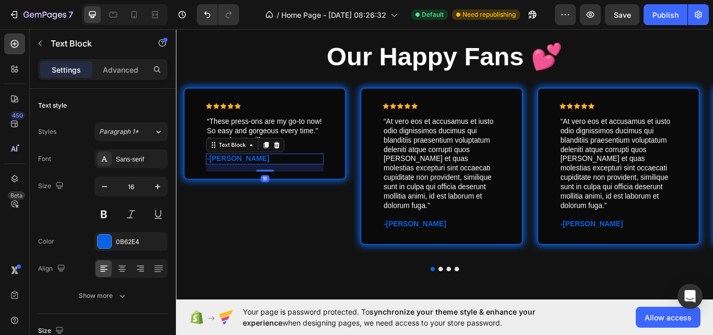
click at [250, 180] on p "-[PERSON_NAME]" at bounding box center [279, 181] width 135 height 11
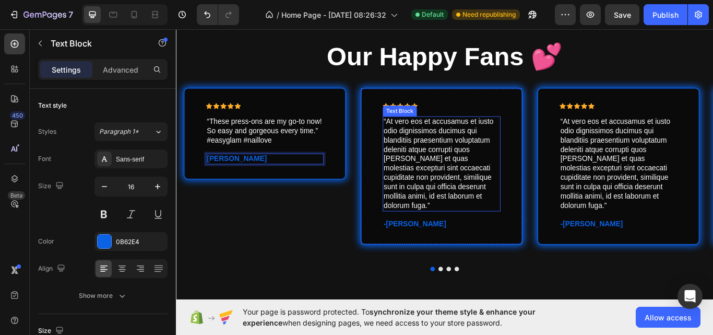
click at [495, 186] on p "“At vero eos et accusamus et iusto odio dignissimos ducimus qui blanditiis prae…" at bounding box center [485, 187] width 135 height 109
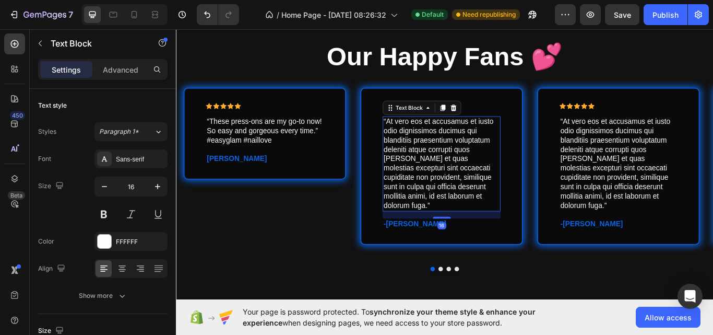
click at [526, 218] on p "“At vero eos et accusamus et iusto odio dignissimos ducimus qui blanditiis prae…" at bounding box center [485, 187] width 135 height 109
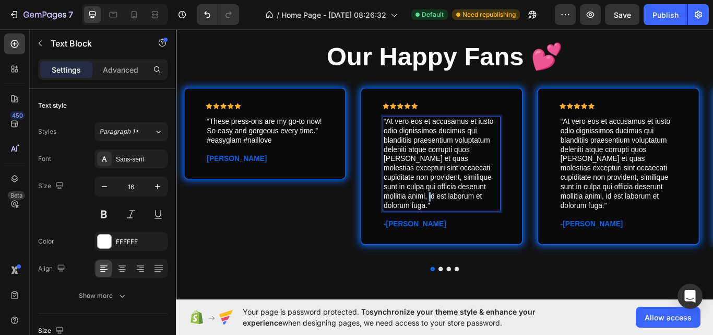
click at [526, 218] on p "“At vero eos et accusamus et iusto odio dignissimos ducimus qui blanditiis prae…" at bounding box center [485, 187] width 135 height 109
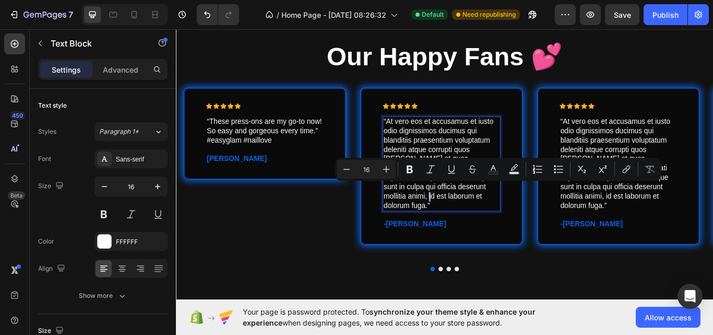
click at [526, 218] on p "“At vero eos et accusamus et iusto odio dignissimos ducimus qui blanditiis prae…" at bounding box center [485, 187] width 135 height 109
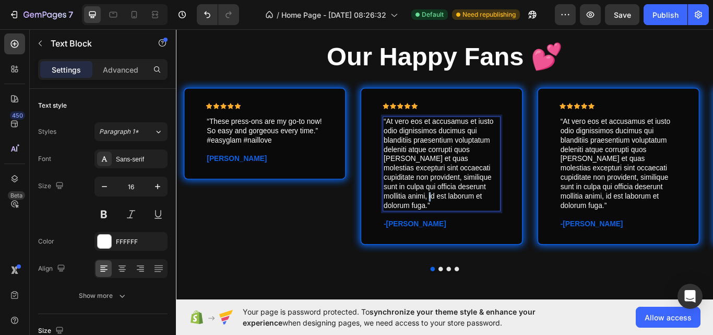
click at [526, 218] on p "“At vero eos et accusamus et iusto odio dignissimos ducimus qui blanditiis prae…" at bounding box center [485, 187] width 135 height 109
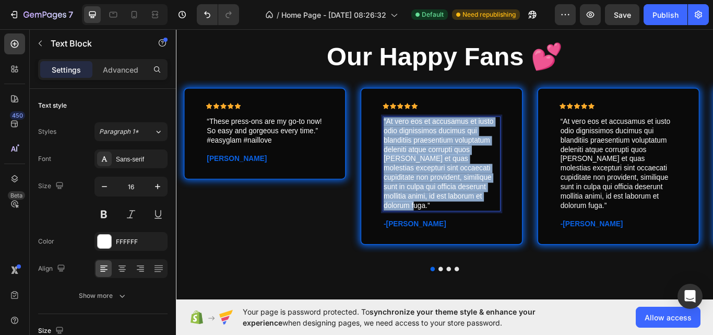
click at [526, 218] on p "“At vero eos et accusamus et iusto odio dignissimos ducimus qui blanditiis prae…" at bounding box center [485, 187] width 135 height 109
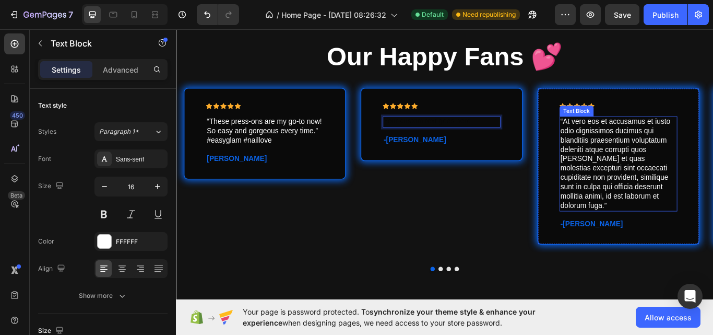
click at [643, 222] on p "“At vero eos et accusamus et iusto odio dignissimos ducimus qui blanditiis prae…" at bounding box center [691, 187] width 135 height 109
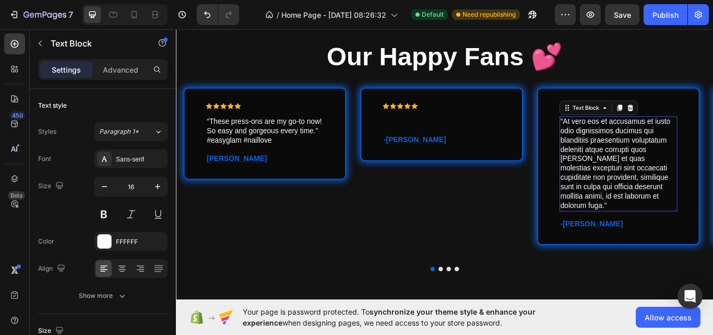
click at [643, 222] on p "“At vero eos et accusamus et iusto odio dignissimos ducimus qui blanditiis prae…" at bounding box center [691, 187] width 135 height 109
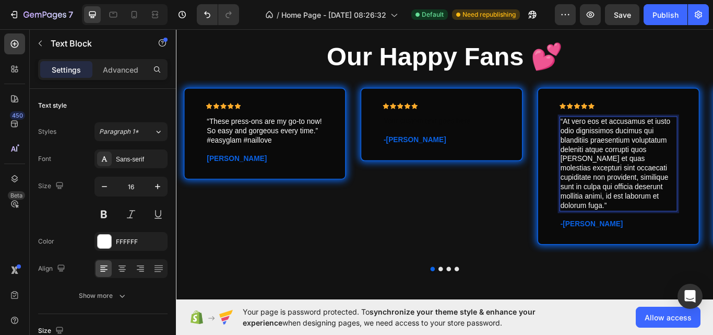
click at [661, 164] on p "“At vero eos et accusamus et iusto odio dignissimos ducimus qui blanditiis prae…" at bounding box center [691, 187] width 135 height 109
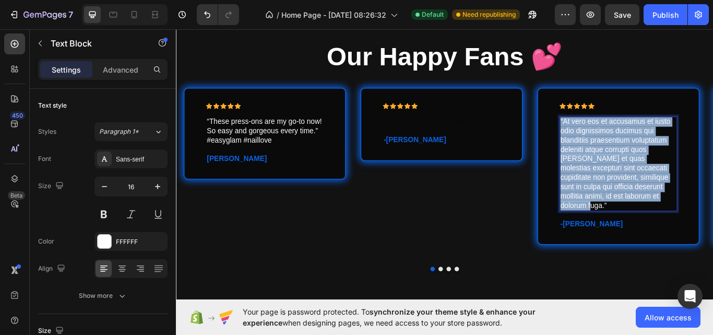
click at [661, 164] on p "“At vero eos et accusamus et iusto odio dignissimos ducimus qui blanditiis prae…" at bounding box center [691, 187] width 135 height 109
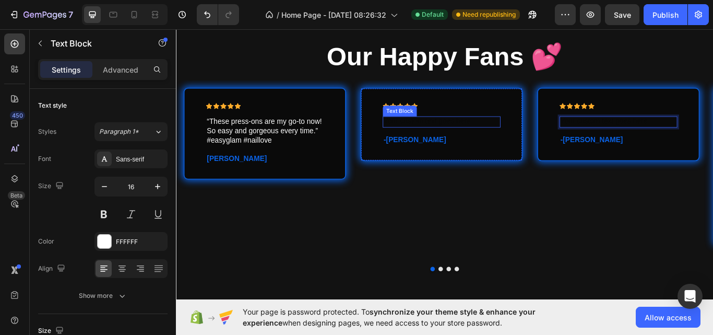
click at [428, 136] on div "Rich Text Editor. Editing area: main" at bounding box center [485, 138] width 137 height 13
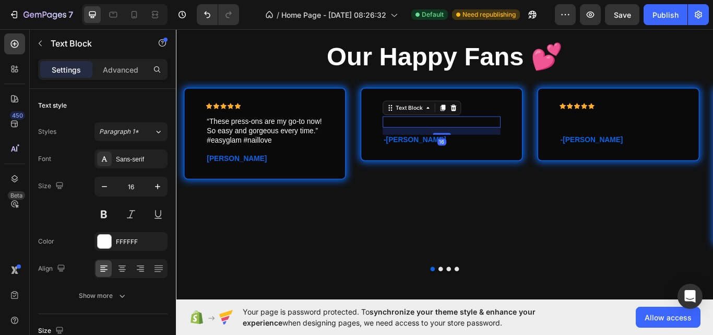
click at [428, 136] on div "Rich Text Editor. Editing area: main" at bounding box center [485, 138] width 137 height 13
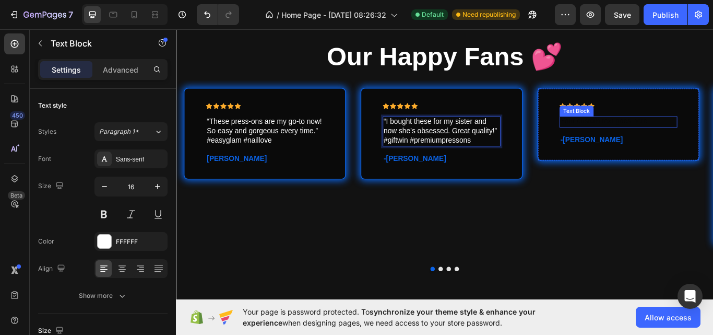
click at [643, 139] on div "Rich Text Editor. Editing area: main" at bounding box center [691, 138] width 137 height 13
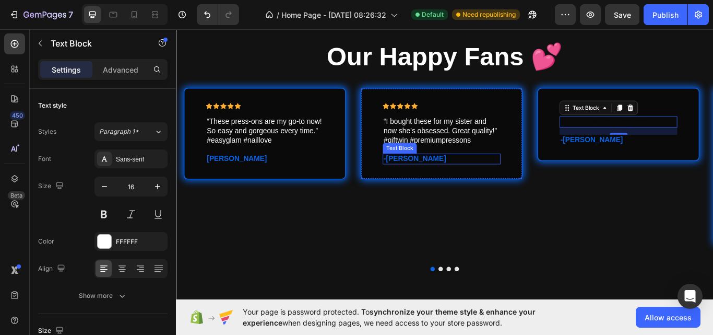
click at [449, 180] on p "-[PERSON_NAME]" at bounding box center [485, 181] width 135 height 11
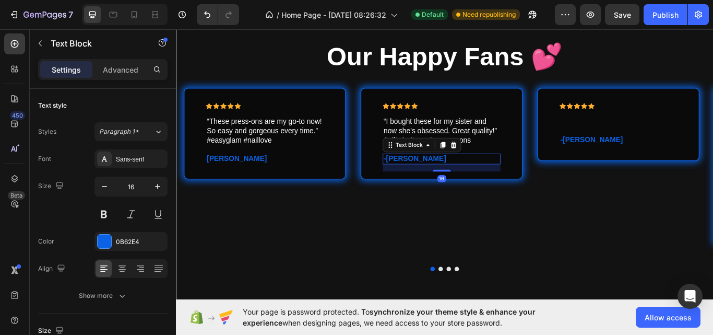
click at [455, 180] on p "-[PERSON_NAME]" at bounding box center [485, 181] width 135 height 11
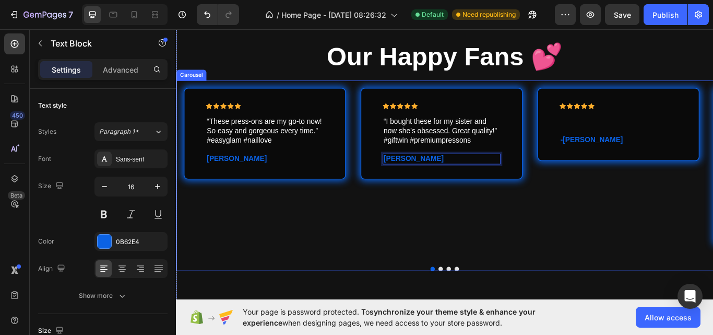
click at [456, 264] on div "Icon Icon Icon Icon Icon Icon List “I bought these for my sister and now she’s …" at bounding box center [485, 190] width 206 height 200
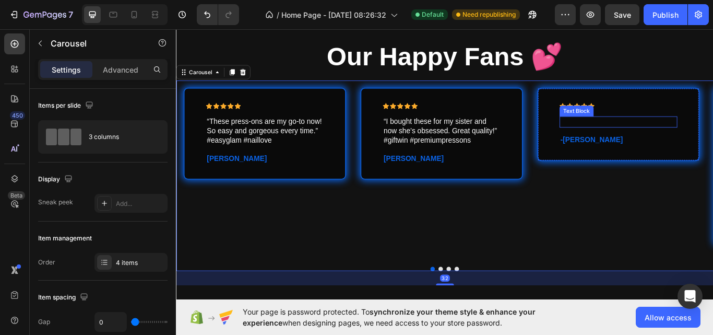
click at [644, 142] on p "Rich Text Editor. Editing area: main" at bounding box center [691, 138] width 135 height 11
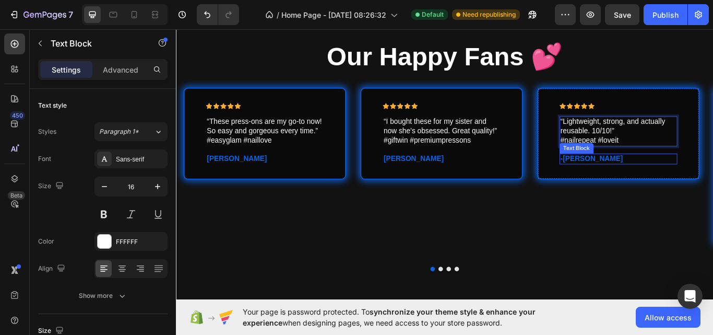
click at [658, 179] on p "-[PERSON_NAME]" at bounding box center [691, 181] width 135 height 11
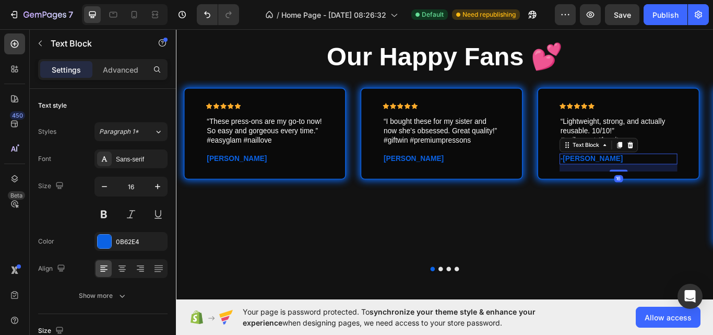
click at [667, 182] on p "-[PERSON_NAME]" at bounding box center [691, 181] width 135 height 11
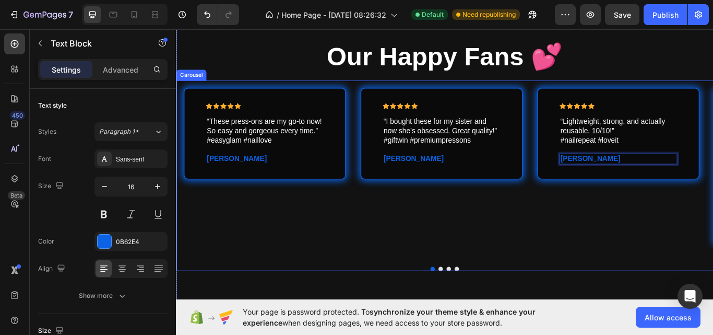
click at [585, 237] on div "Icon Icon Icon Icon Icon Icon List “I bought these for my sister and now she’s …" at bounding box center [485, 190] width 206 height 200
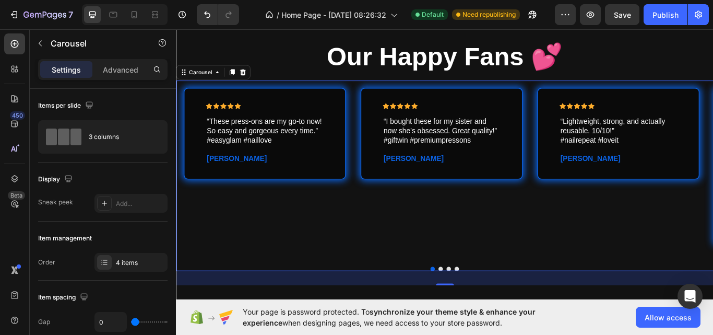
click at [482, 307] on button "Dot" at bounding box center [484, 309] width 5 height 5
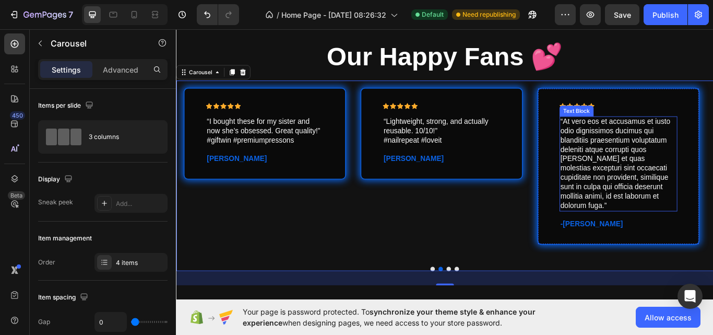
click at [665, 168] on p "“At vero eos et accusamus et iusto odio dignissimos ducimus qui blanditiis prae…" at bounding box center [691, 187] width 135 height 109
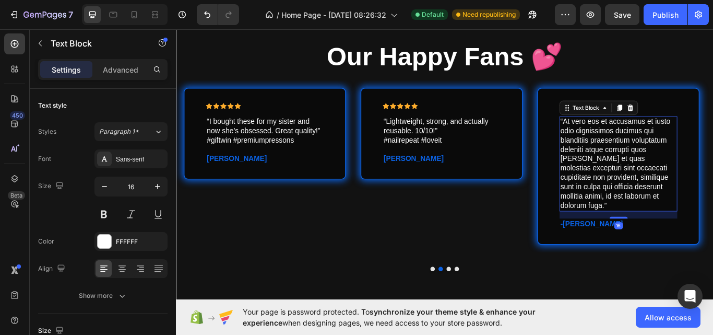
click at [665, 168] on p "“At vero eos et accusamus et iusto odio dignissimos ducimus qui blanditiis prae…" at bounding box center [691, 187] width 135 height 109
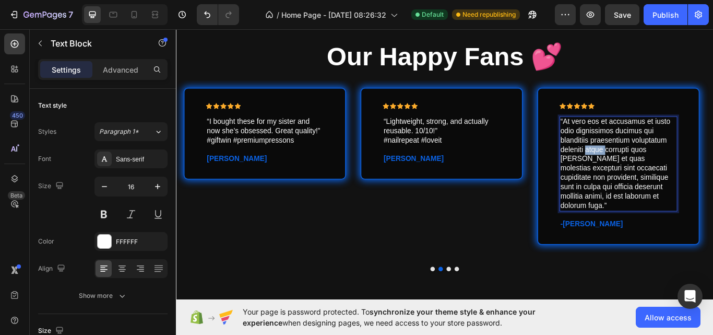
click at [665, 168] on p "“At vero eos et accusamus et iusto odio dignissimos ducimus qui blanditiis prae…" at bounding box center [691, 187] width 135 height 109
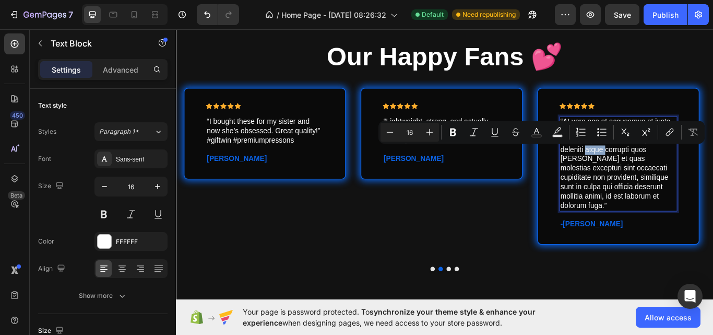
click at [665, 168] on p "“At vero eos et accusamus et iusto odio dignissimos ducimus qui blanditiis prae…" at bounding box center [691, 187] width 135 height 109
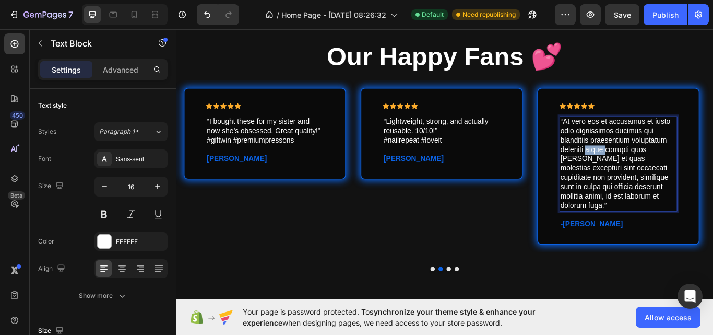
click at [665, 168] on p "“At vero eos et accusamus et iusto odio dignissimos ducimus qui blanditiis prae…" at bounding box center [691, 187] width 135 height 109
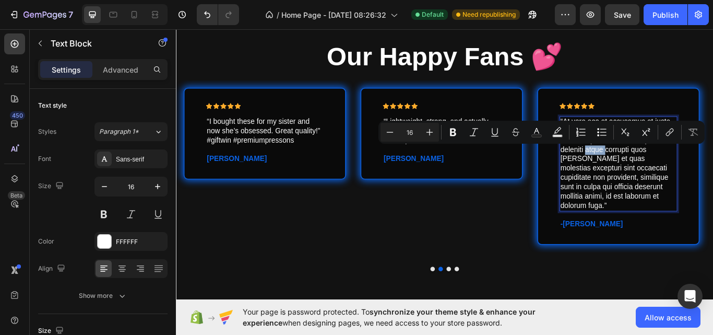
click at [665, 168] on p "“At vero eos et accusamus et iusto odio dignissimos ducimus qui blanditiis prae…" at bounding box center [691, 187] width 135 height 109
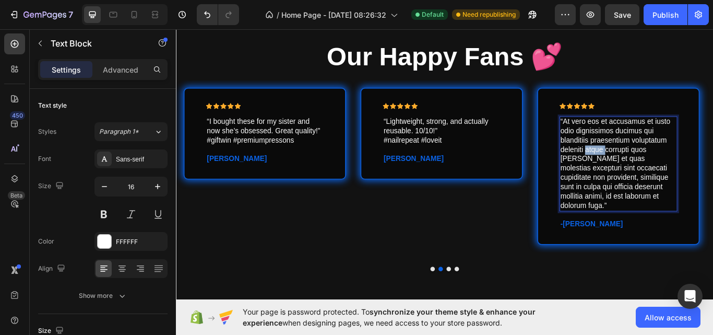
click at [665, 168] on p "“At vero eos et accusamus et iusto odio dignissimos ducimus qui blanditiis prae…" at bounding box center [691, 187] width 135 height 109
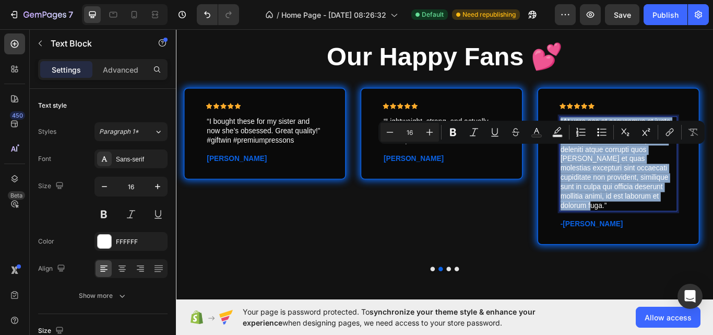
click at [665, 168] on p "“At vero eos et accusamus et iusto odio dignissimos ducimus qui blanditiis prae…" at bounding box center [691, 187] width 135 height 109
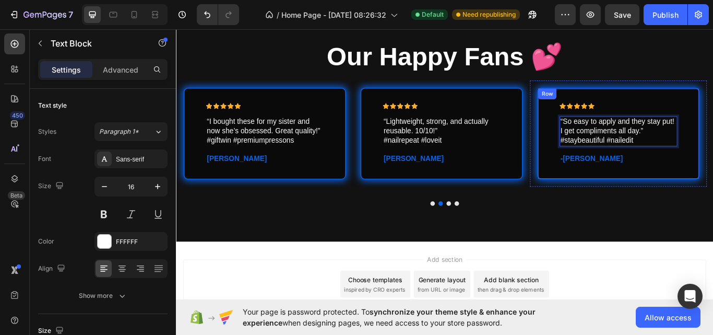
click at [640, 179] on p "-[PERSON_NAME]" at bounding box center [691, 181] width 135 height 11
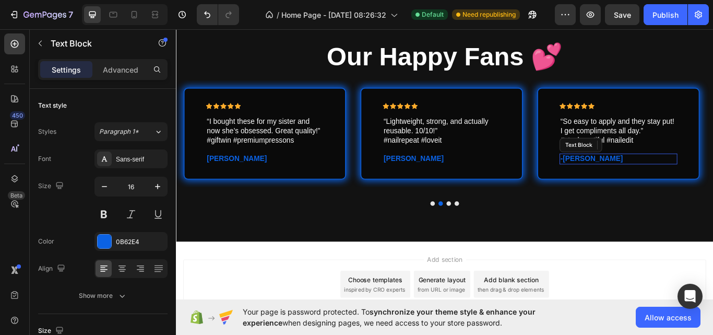
click at [640, 179] on p "-[PERSON_NAME]" at bounding box center [691, 181] width 135 height 11
click at [640, 179] on p "-L." at bounding box center [691, 181] width 135 height 11
click at [640, 179] on p "-L" at bounding box center [691, 181] width 135 height 11
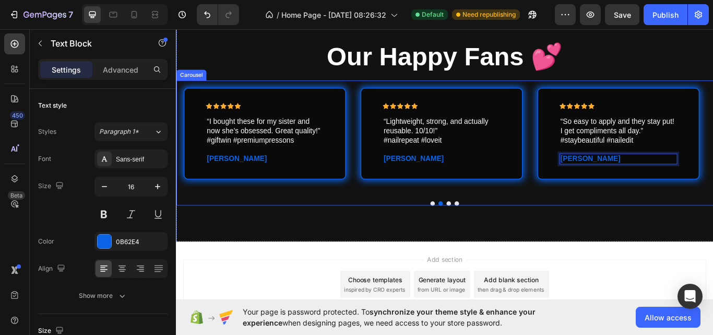
click at [491, 231] on button "Dot" at bounding box center [493, 232] width 5 height 5
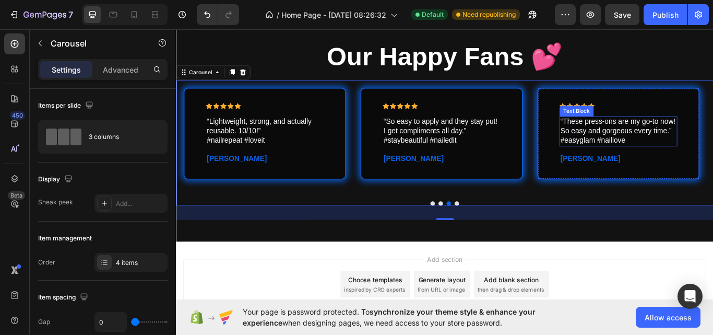
click at [662, 135] on p "“These press-ons are my go-to now! So easy and gorgeous every time.” #easyglam …" at bounding box center [691, 149] width 135 height 32
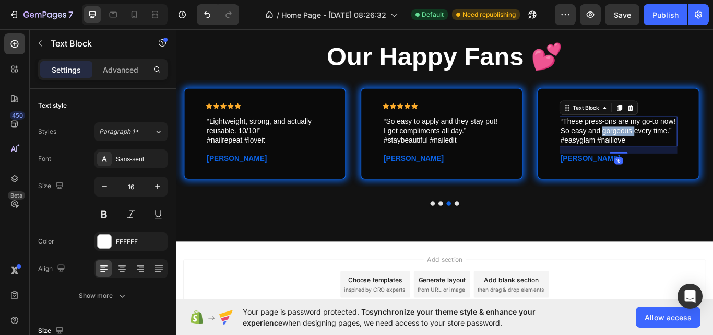
click at [672, 146] on p "“These press-ons are my go-to now! So easy and gorgeous every time.” #easyglam …" at bounding box center [691, 149] width 135 height 32
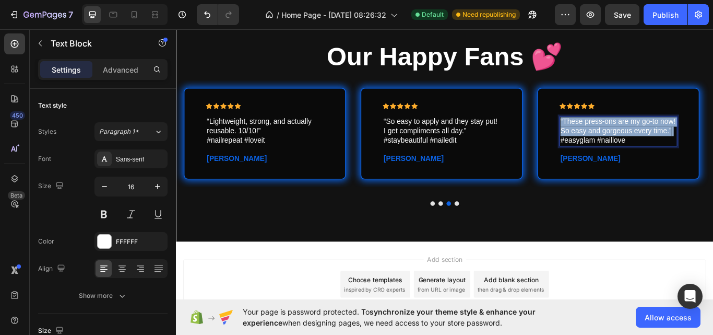
click at [672, 146] on p "“These press-ons are my go-to now! So easy and gorgeous every time.” #easyglam …" at bounding box center [691, 149] width 135 height 32
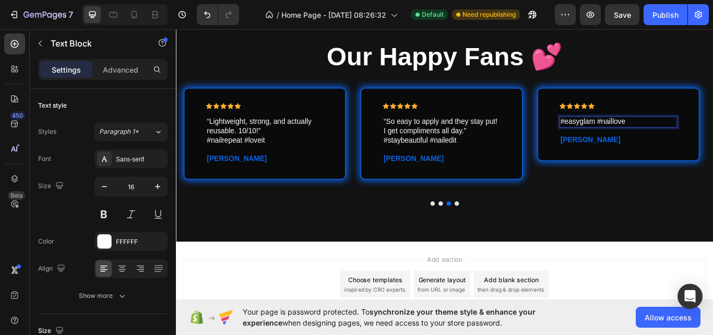
click at [708, 138] on p "#easyglam #naillove" at bounding box center [691, 138] width 135 height 11
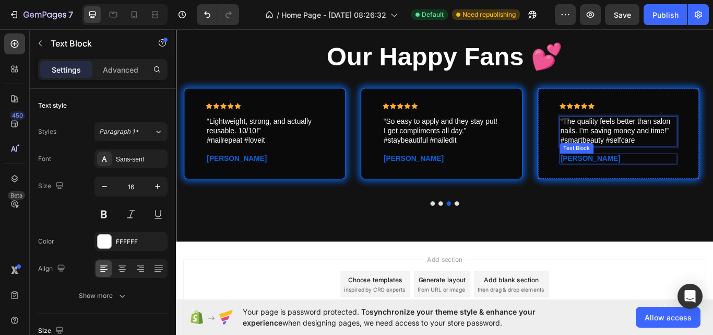
click at [650, 178] on p "[PERSON_NAME]" at bounding box center [691, 181] width 135 height 11
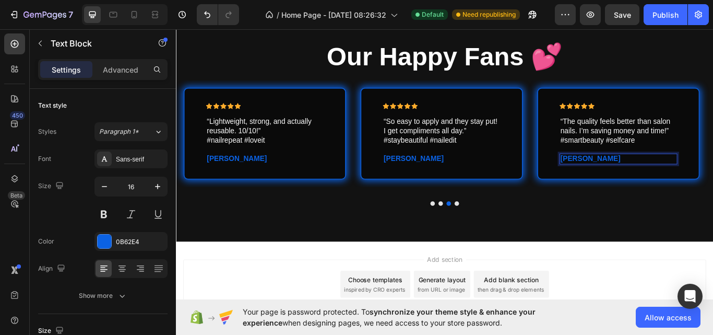
click at [659, 178] on p "[PERSON_NAME]" at bounding box center [691, 181] width 135 height 11
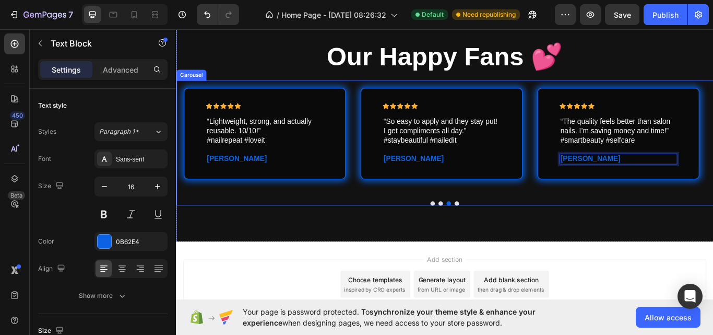
click at [501, 231] on button "Dot" at bounding box center [503, 232] width 5 height 5
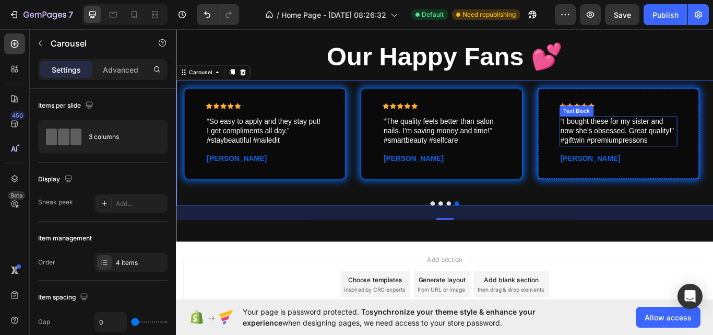
click at [648, 153] on p "“I bought these for my sister and now she’s obsessed. Great quality!” #giftwin …" at bounding box center [691, 149] width 135 height 32
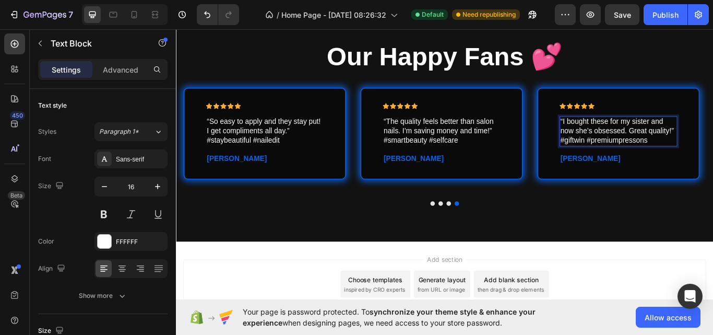
click at [648, 153] on p "“I bought these for my sister and now she’s obsessed. Great quality!” #giftwin …" at bounding box center [691, 149] width 135 height 32
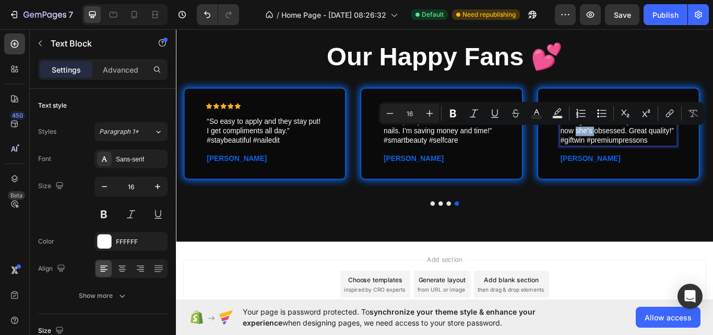
click at [648, 153] on p "“I bought these for my sister and now she’s obsessed. Great quality!” #giftwin …" at bounding box center [691, 149] width 135 height 32
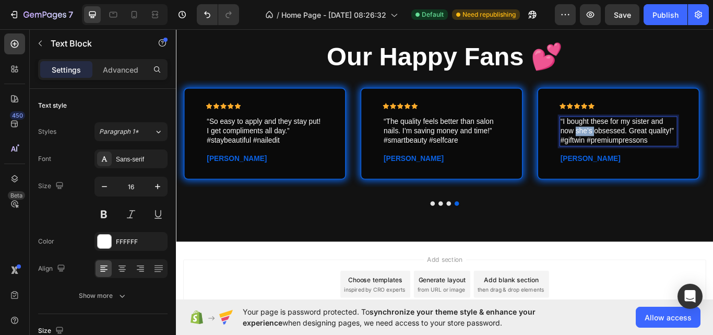
click at [648, 153] on p "“I bought these for my sister and now she’s obsessed. Great quality!” #giftwin …" at bounding box center [691, 149] width 135 height 32
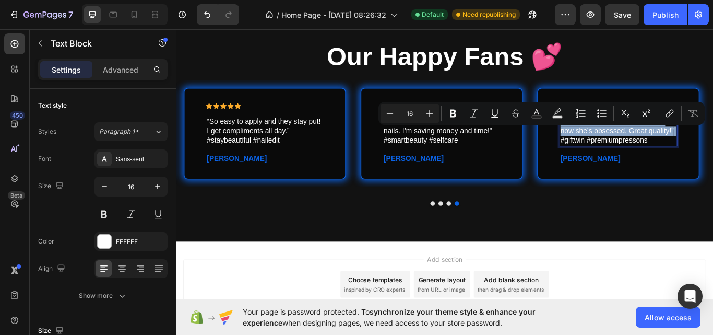
click at [648, 153] on p "“I bought these for my sister and now she’s obsessed. Great quality!” #giftwin …" at bounding box center [691, 149] width 135 height 32
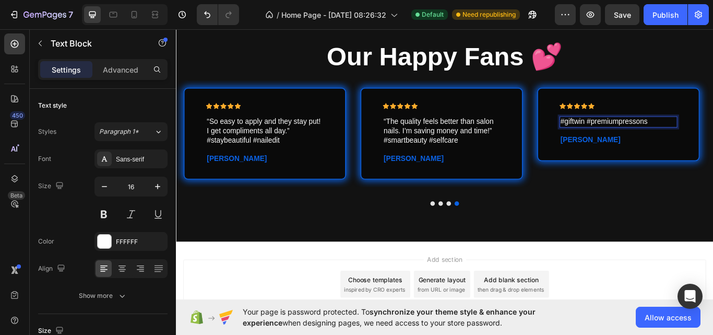
click at [713, 136] on p "#giftwin #premiumpressons" at bounding box center [691, 138] width 135 height 11
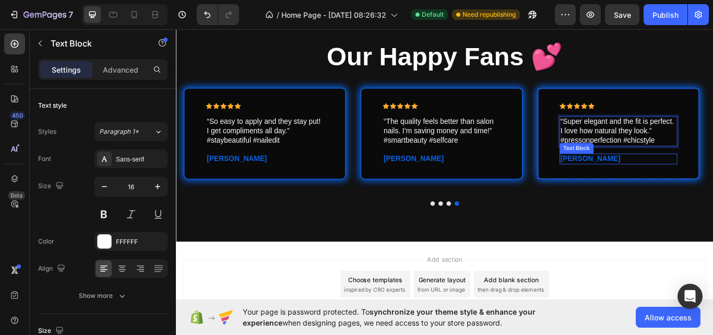
click at [655, 180] on p "[PERSON_NAME]" at bounding box center [691, 181] width 135 height 11
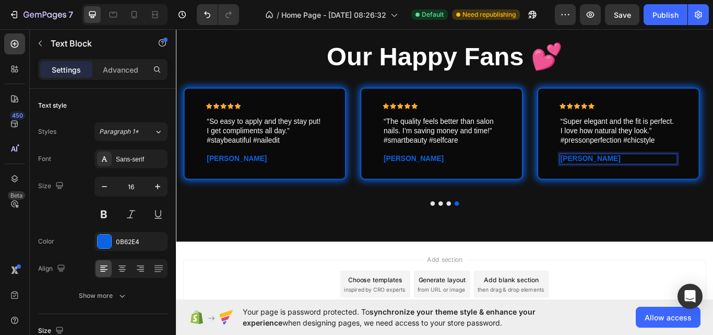
click at [670, 180] on p "[PERSON_NAME]" at bounding box center [691, 181] width 135 height 11
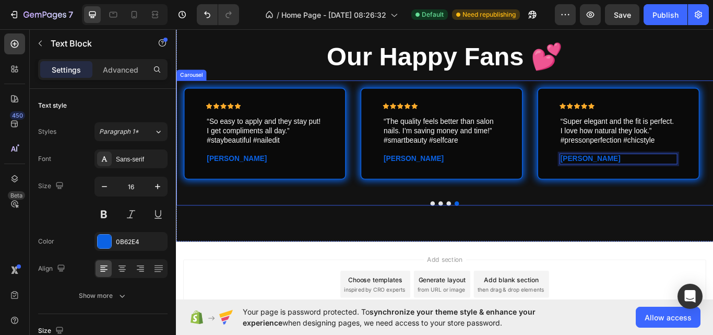
click at [473, 234] on button "Dot" at bounding box center [475, 232] width 5 height 5
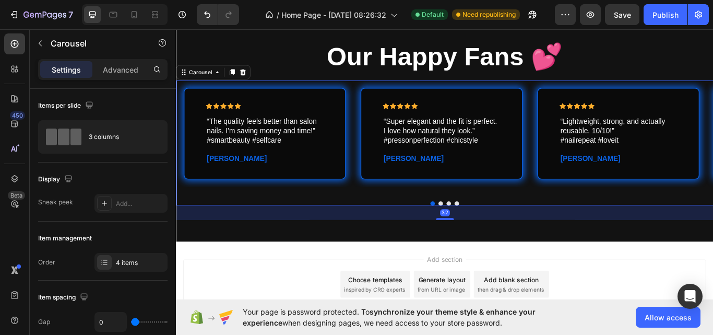
click at [473, 233] on button "Dot" at bounding box center [475, 232] width 5 height 5
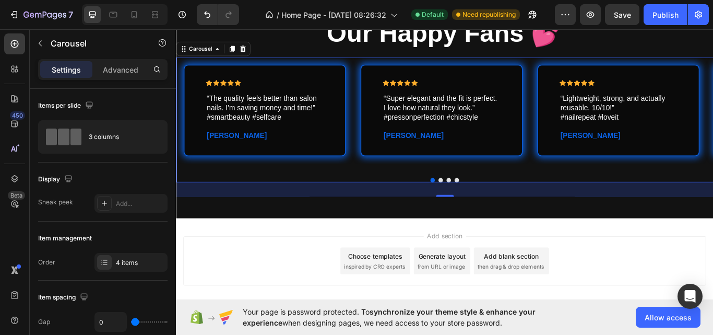
scroll to position [2217, 0]
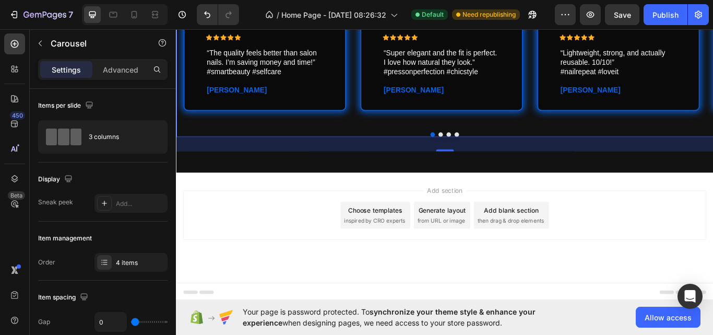
click at [310, 257] on div "Add section Choose templates inspired by CRO experts Generate layout from URL o…" at bounding box center [489, 246] width 610 height 57
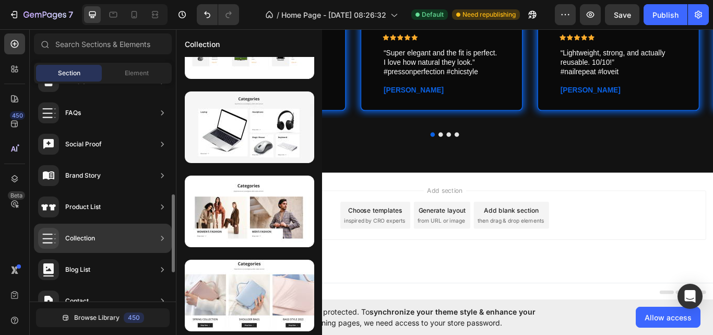
scroll to position [0, 0]
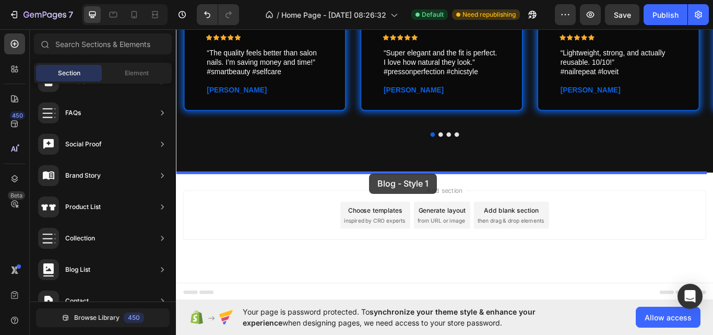
drag, startPoint x: 427, startPoint y: 132, endPoint x: 401, endPoint y: 197, distance: 70.6
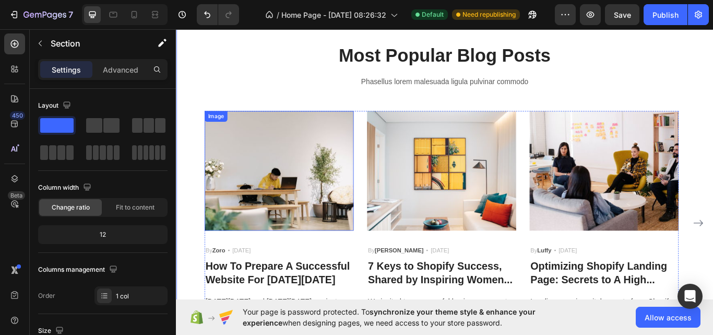
scroll to position [2411, 0]
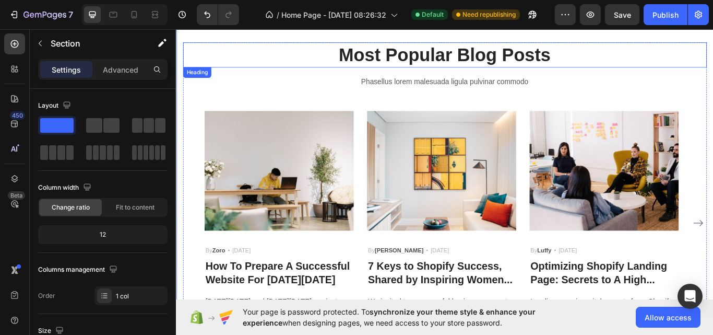
click at [461, 62] on p "Most Popular Blog Posts" at bounding box center [489, 59] width 609 height 27
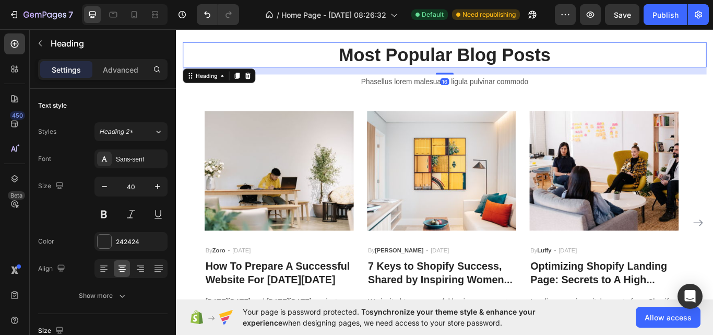
click at [613, 52] on p "Most Popular Blog Posts" at bounding box center [489, 59] width 609 height 27
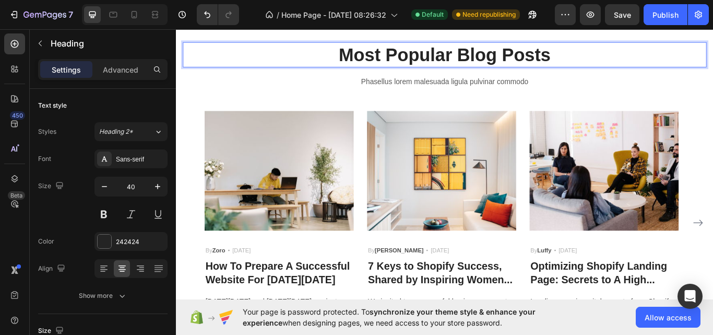
click at [613, 52] on p "Most Popular Blog Posts" at bounding box center [489, 59] width 609 height 27
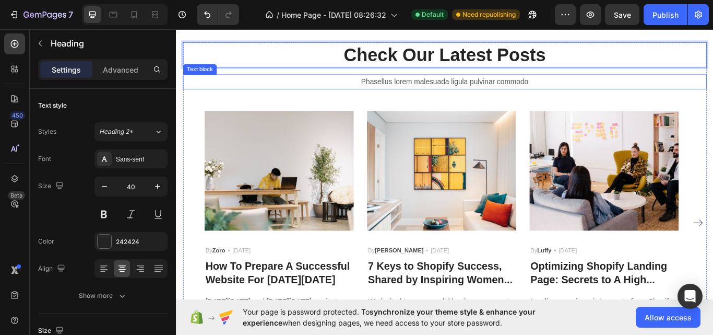
click at [565, 91] on p "Phasellus lorem malesuada ligula pulvinar commodo" at bounding box center [489, 91] width 609 height 15
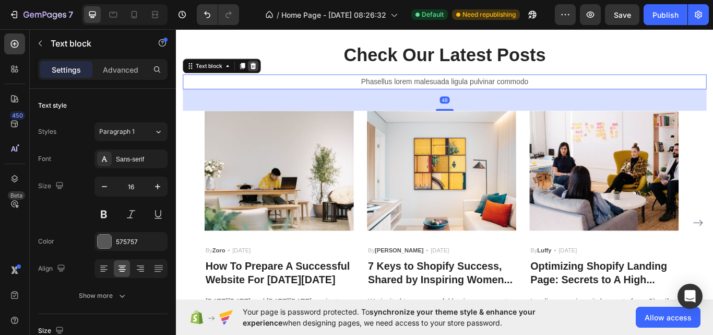
click at [269, 71] on icon at bounding box center [266, 72] width 8 height 8
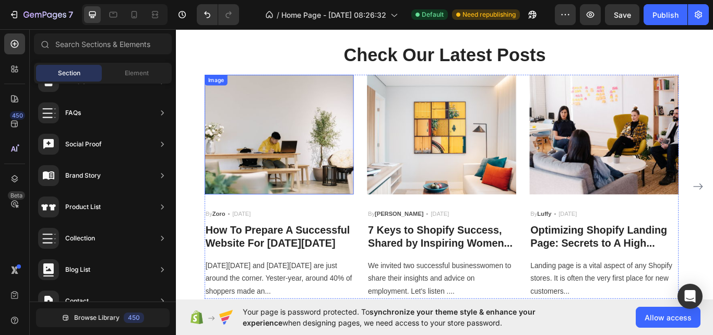
scroll to position [2454, 0]
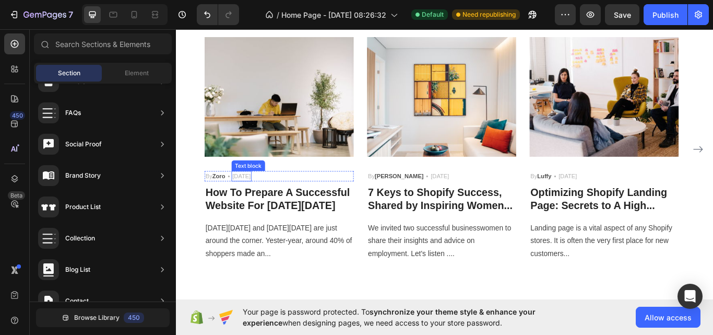
click at [263, 196] on p "[DATE]" at bounding box center [251, 201] width 21 height 10
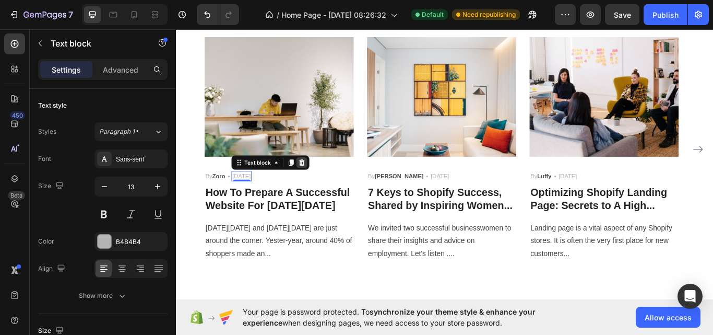
click at [323, 183] on icon at bounding box center [322, 185] width 7 height 7
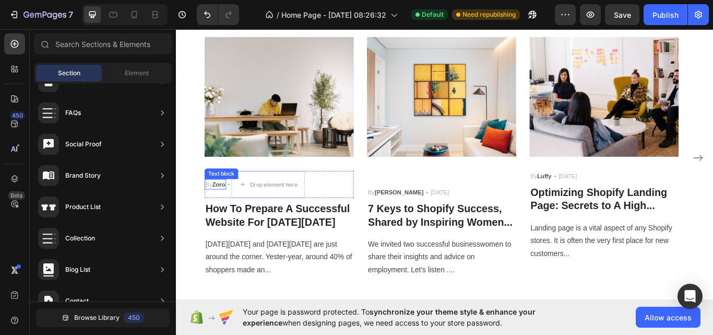
click at [229, 206] on p "By [PERSON_NAME]" at bounding box center [221, 211] width 23 height 10
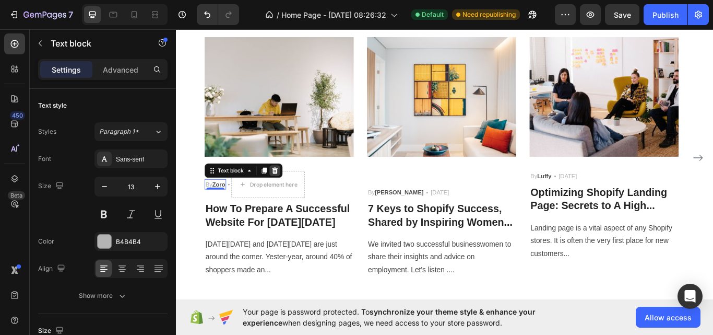
click at [292, 196] on icon at bounding box center [291, 194] width 7 height 7
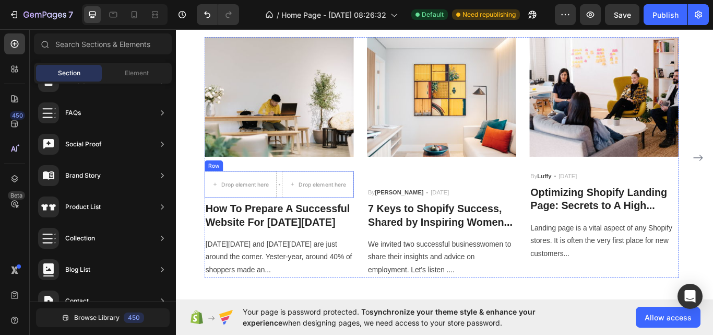
click at [296, 208] on div "Icon" at bounding box center [296, 210] width 2 height 31
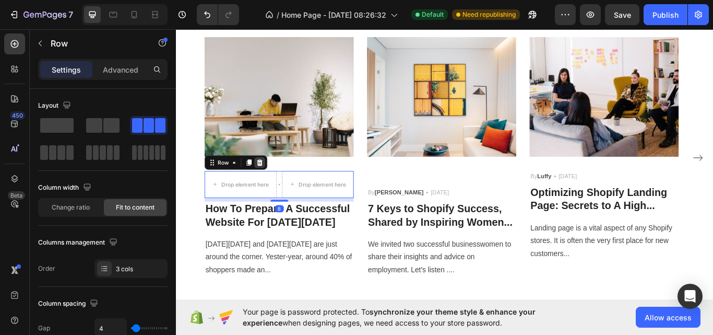
click at [273, 184] on icon at bounding box center [273, 185] width 7 height 7
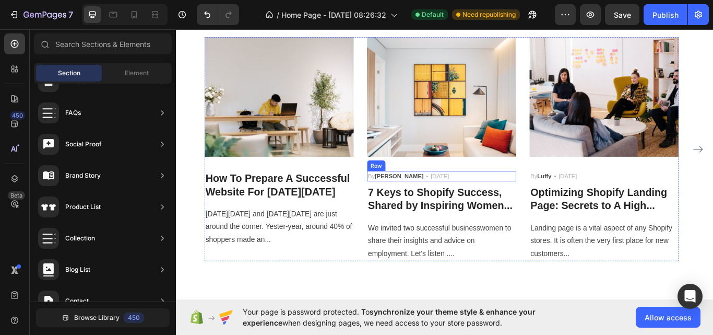
click at [500, 202] on div "By [PERSON_NAME] Text block Icon [DATE] Text block Row" at bounding box center [485, 201] width 174 height 13
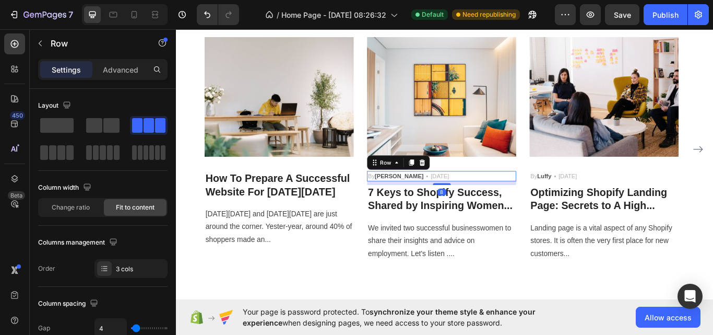
click at [464, 186] on icon at bounding box center [463, 185] width 7 height 7
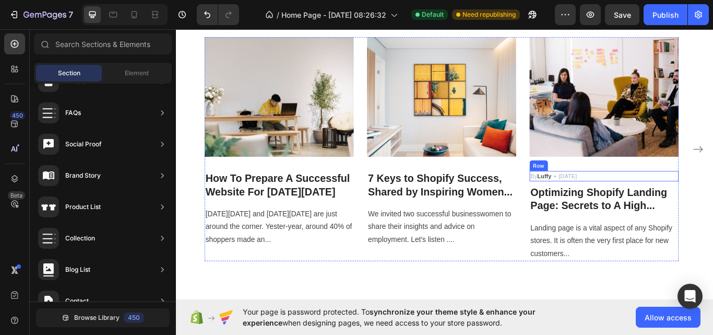
click at [682, 200] on div "By Luffy Text block Icon [DATE] Text block Row" at bounding box center [675, 201] width 174 height 13
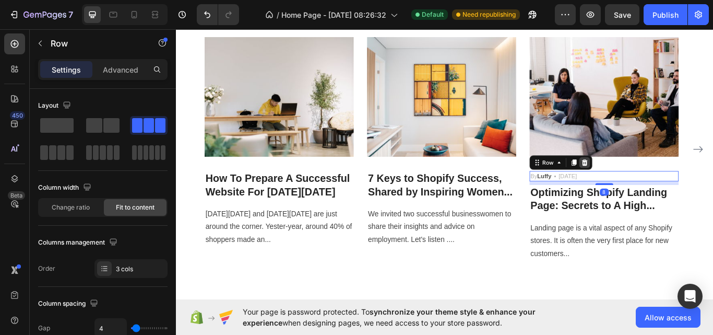
click at [651, 183] on icon at bounding box center [652, 185] width 7 height 7
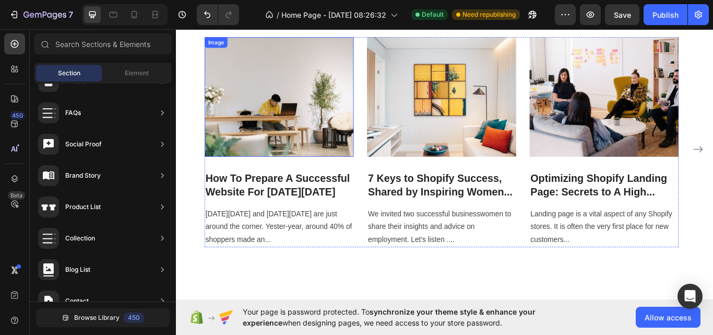
click at [302, 142] on img at bounding box center [296, 108] width 174 height 139
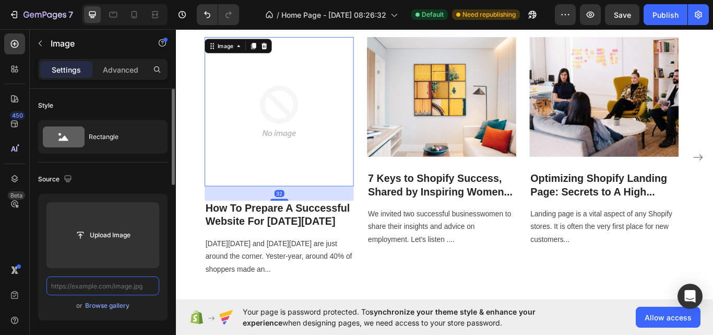
scroll to position [0, 0]
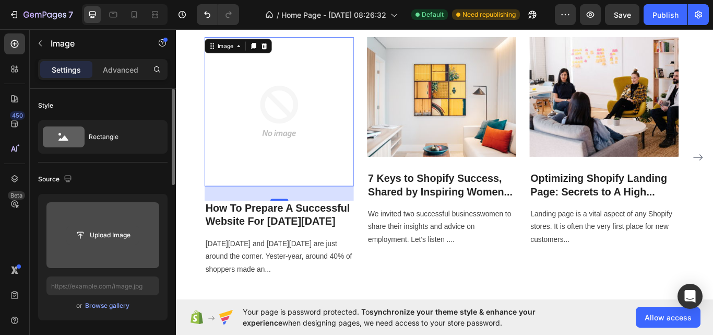
click at [108, 229] on input "file" at bounding box center [103, 235] width 72 height 18
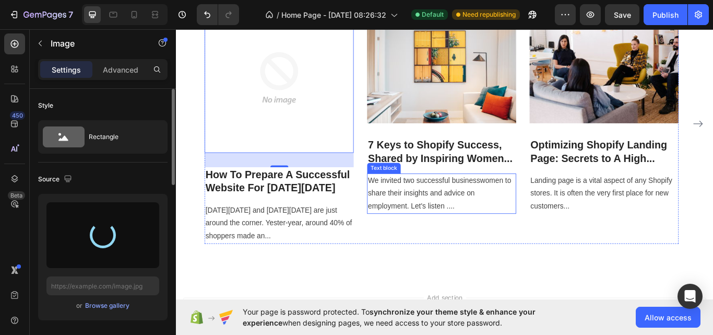
scroll to position [2494, 0]
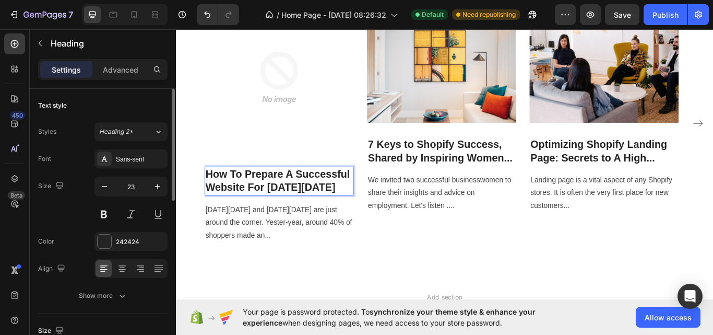
click at [367, 213] on p "How To Prepare A Successful Website For [DATE][DATE]" at bounding box center [296, 206] width 172 height 31
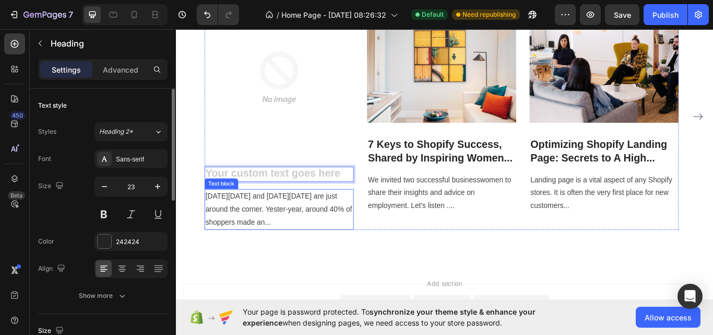
click at [349, 224] on p "[DATE][DATE] and [DATE][DATE] are just around the corner. Yester-year, around 4…" at bounding box center [296, 239] width 172 height 45
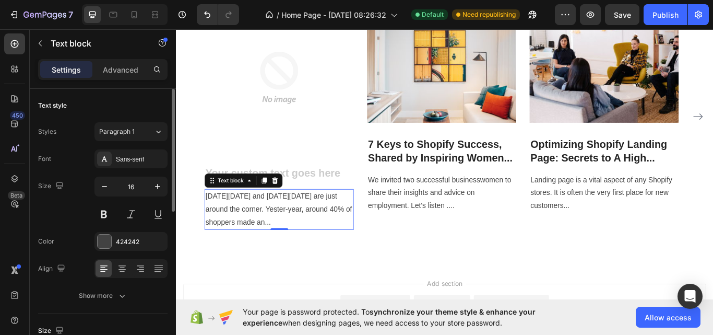
click at [345, 234] on p "[DATE][DATE] and [DATE][DATE] are just around the corner. Yester-year, around 4…" at bounding box center [296, 239] width 172 height 45
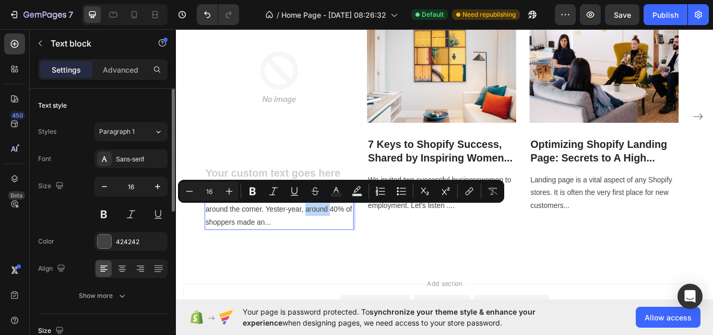
click at [345, 234] on p "[DATE][DATE] and [DATE][DATE] are just around the corner. Yester-year, around 4…" at bounding box center [296, 239] width 172 height 45
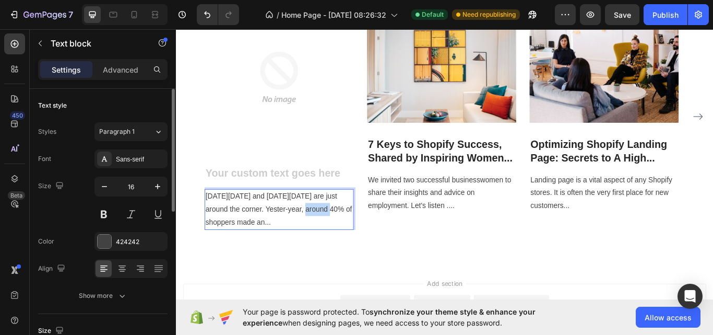
click at [345, 234] on p "[DATE][DATE] and [DATE][DATE] are just around the corner. Yester-year, around 4…" at bounding box center [296, 239] width 172 height 45
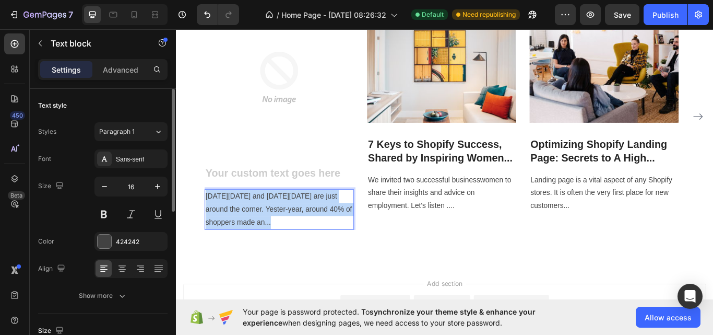
click at [345, 234] on p "[DATE][DATE] and [DATE][DATE] are just around the corner. Yester-year, around 4…" at bounding box center [296, 239] width 172 height 45
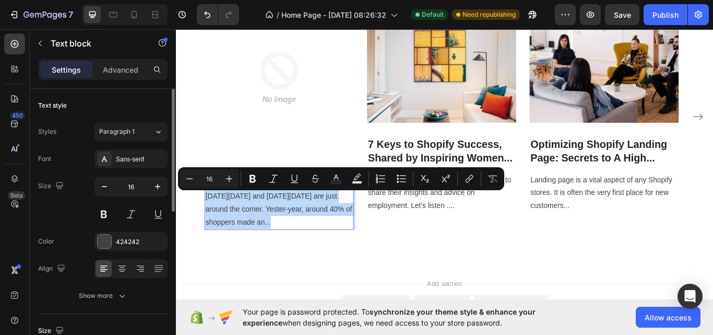
click at [345, 234] on p "[DATE][DATE] and [DATE][DATE] are just around the corner. Yester-year, around 4…" at bounding box center [296, 239] width 172 height 45
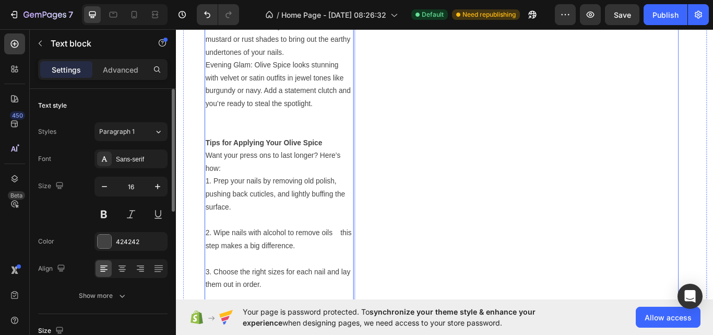
scroll to position [3722, 0]
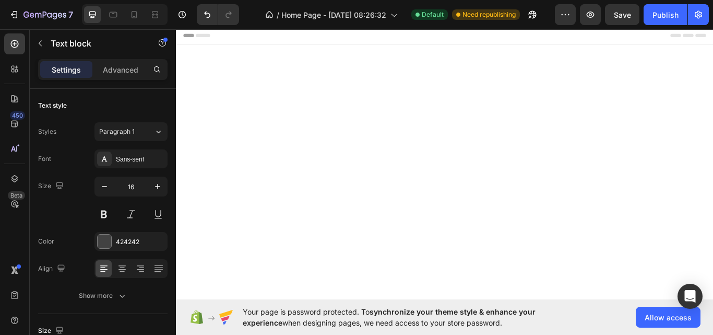
scroll to position [2271, 0]
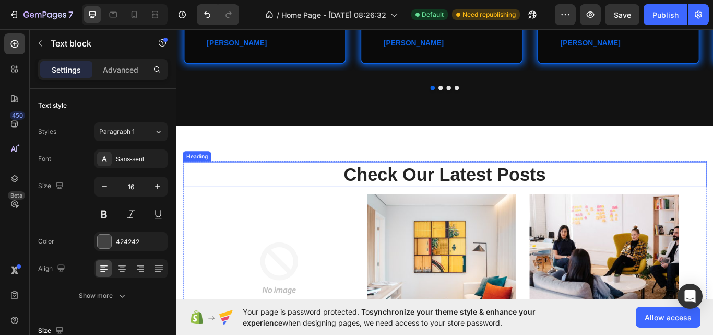
click at [372, 186] on p "⁠⁠⁠⁠⁠⁠⁠ Check Our Latest Posts" at bounding box center [489, 198] width 609 height 27
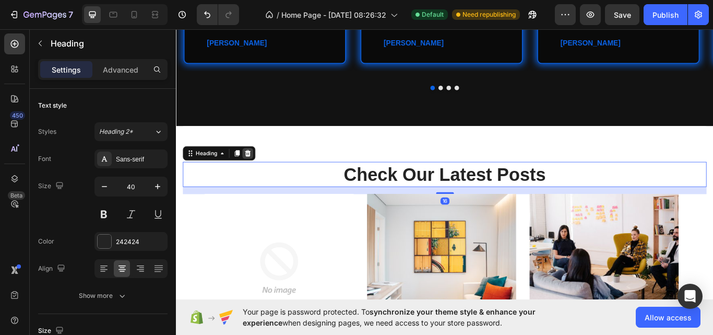
click at [264, 169] on div at bounding box center [259, 174] width 13 height 13
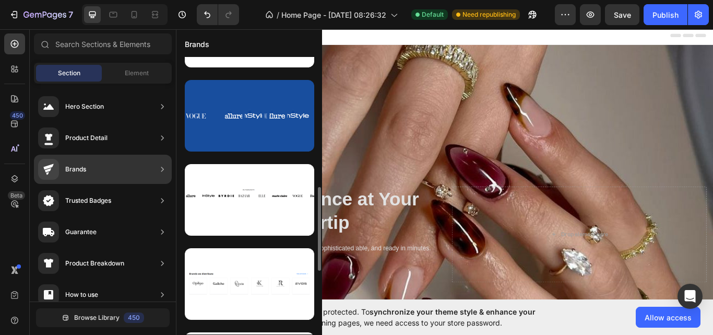
scroll to position [0, 0]
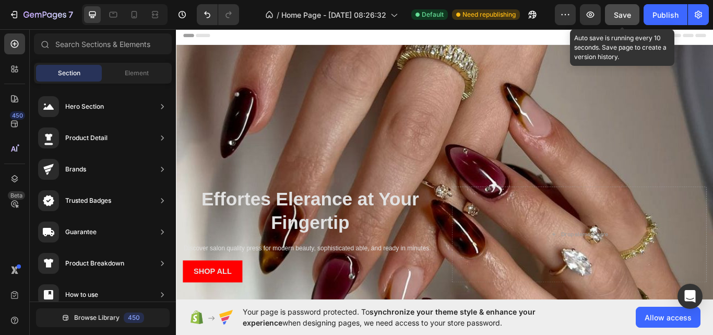
click at [622, 17] on span "Save" at bounding box center [622, 14] width 17 height 9
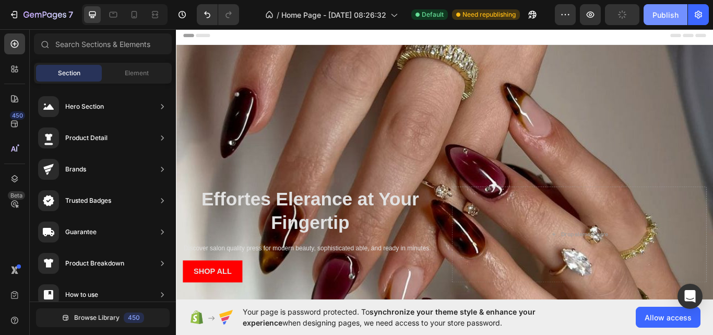
click at [658, 15] on div "Publish" at bounding box center [666, 14] width 26 height 11
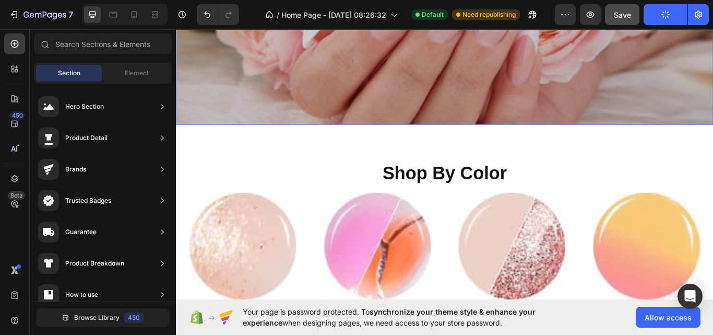
scroll to position [1033, 0]
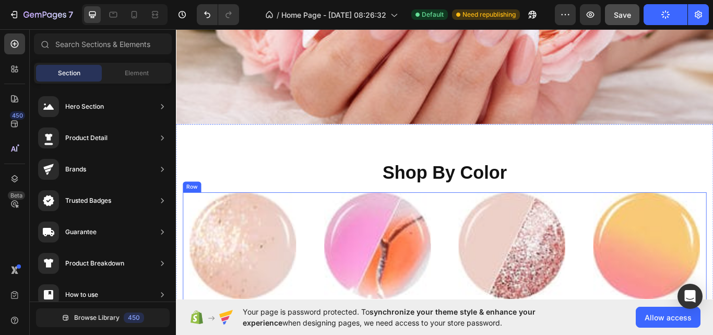
click at [482, 272] on div "Image Soft Nude Heading Image Coral-Orange Heading Image Milky Pink Heading Ima…" at bounding box center [489, 294] width 611 height 148
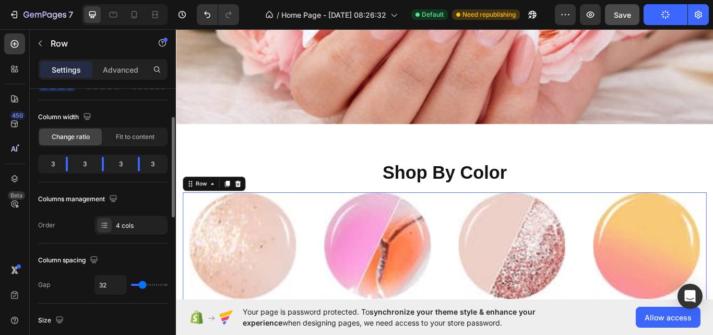
scroll to position [90, 0]
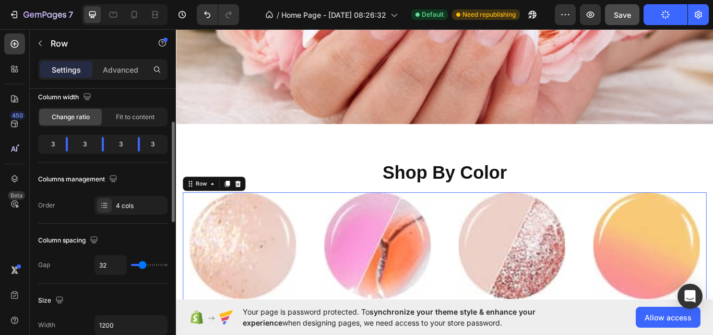
type input "22"
type input "20"
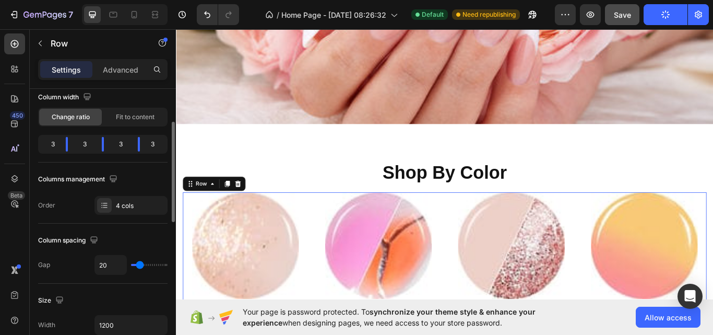
type input "18"
type input "16"
type input "11"
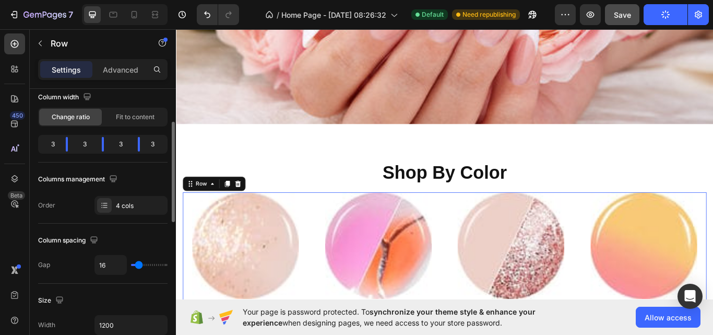
type input "11"
type input "9"
type input "7"
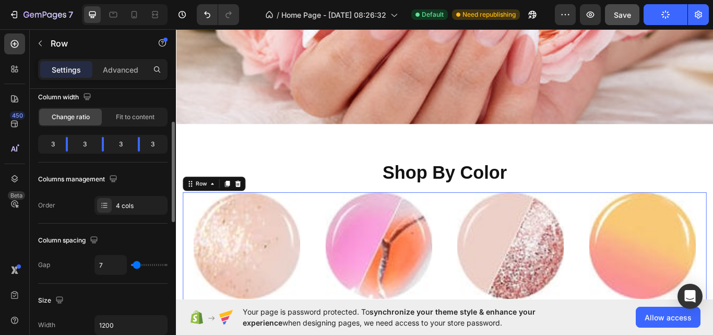
type input "4"
type input "2"
type input "0"
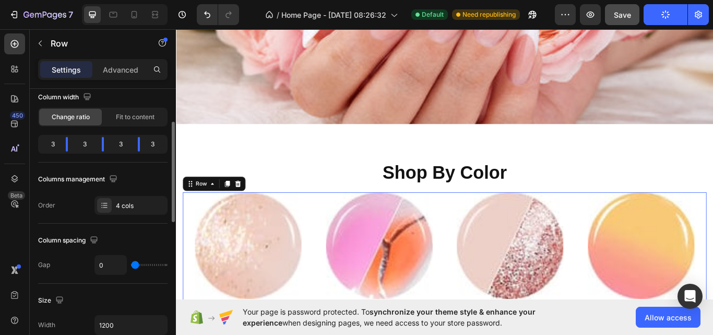
drag, startPoint x: 142, startPoint y: 266, endPoint x: 130, endPoint y: 268, distance: 12.2
type input "0"
click at [131, 266] on input "range" at bounding box center [149, 265] width 37 height 2
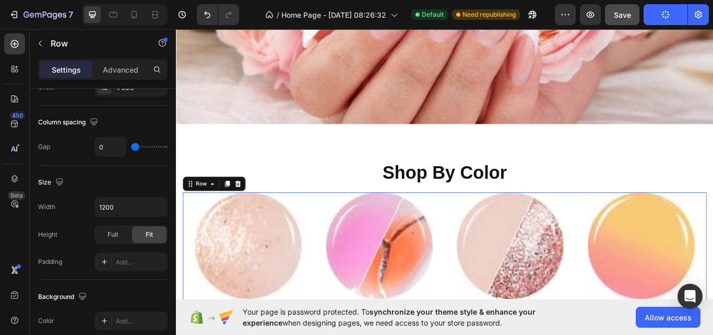
scroll to position [0, 0]
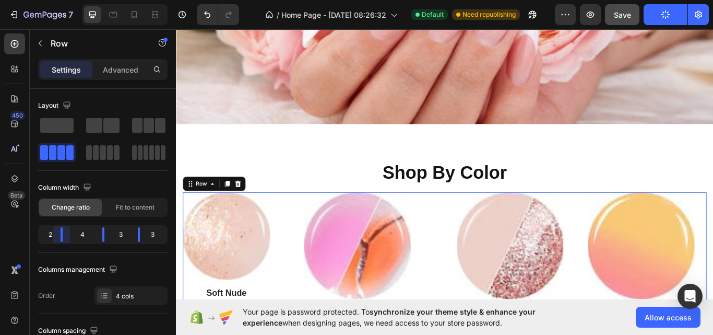
click at [63, 0] on body "7 / Home Page - Aug 27, 08:26:32 Default Need republishing Preview Save Publish…" at bounding box center [356, 0] width 713 height 0
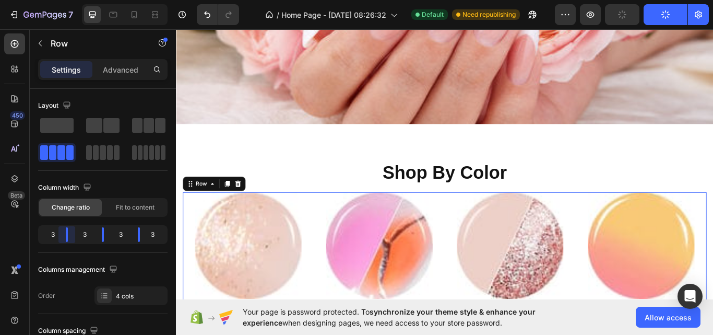
click at [66, 0] on body "7 / Home Page - Aug 27, 08:26:32 Default Need republishing Preview Publish 450 …" at bounding box center [356, 0] width 713 height 0
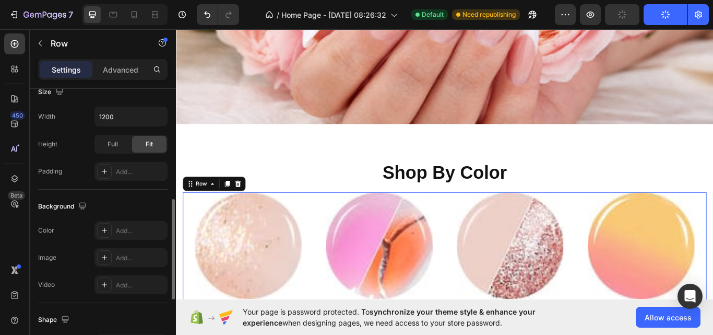
scroll to position [300, 0]
click at [132, 228] on div "Add..." at bounding box center [140, 229] width 49 height 9
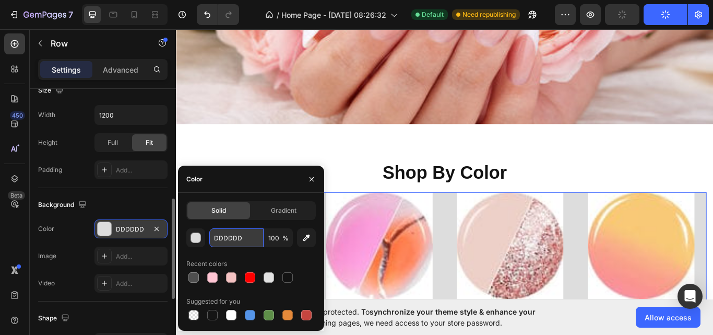
click at [256, 242] on input "DDDDDD" at bounding box center [236, 237] width 54 height 19
paste input "FCBBC5"
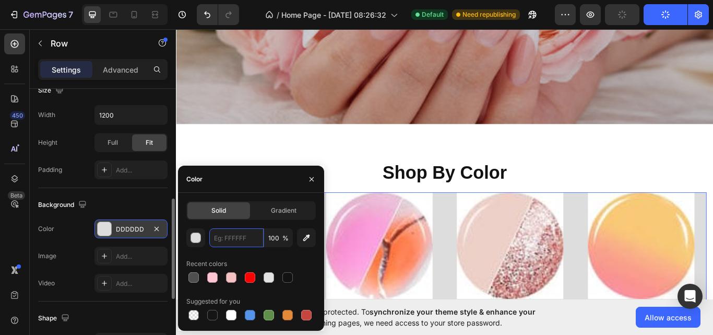
type input "FCBBC5"
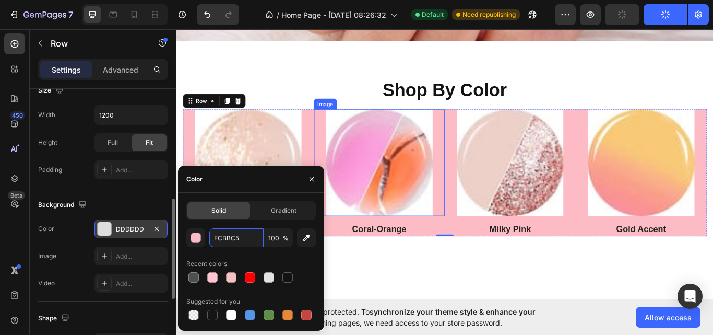
scroll to position [1130, 0]
click at [463, 239] on img at bounding box center [413, 185] width 124 height 124
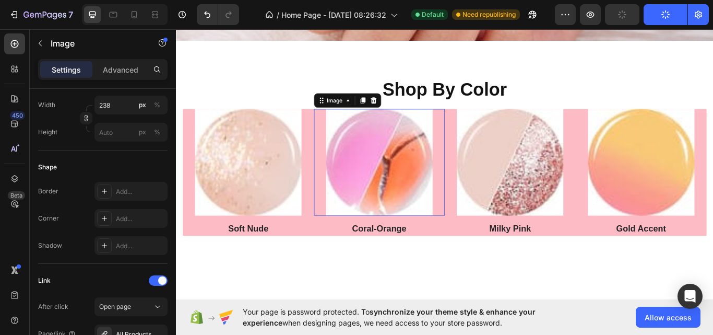
scroll to position [0, 0]
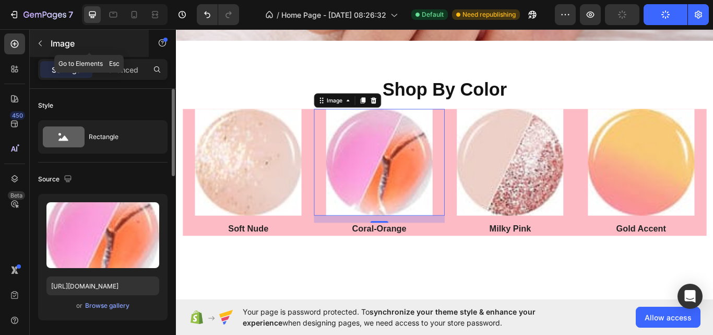
click at [40, 43] on icon "button" at bounding box center [40, 44] width 3 height 6
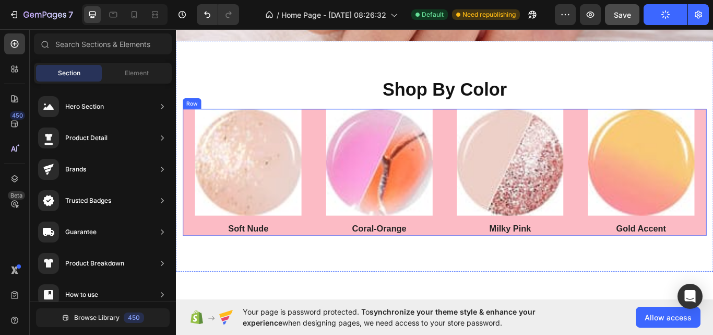
click at [337, 250] on div "Image Coral-Orange Heading" at bounding box center [413, 197] width 153 height 148
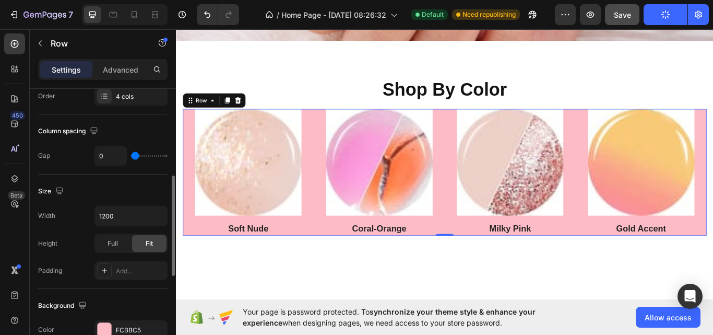
scroll to position [252, 0]
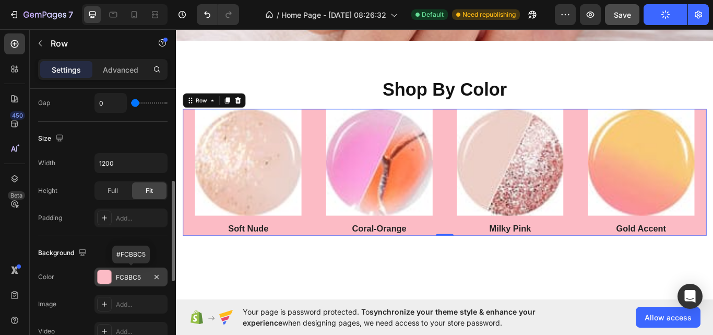
click at [123, 274] on div "FCBBC5" at bounding box center [131, 277] width 30 height 9
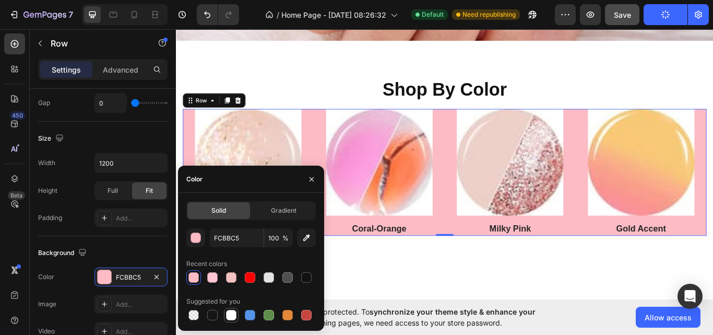
click at [234, 314] on div at bounding box center [231, 315] width 10 height 10
type input "FFFFFF"
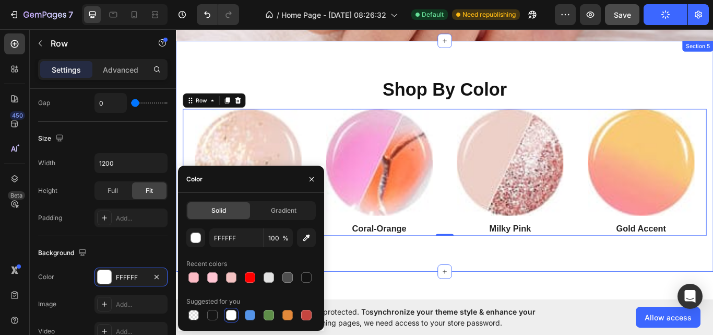
click at [427, 294] on div "Shop By Color Heading Image Soft Nude Heading Image Coral-Orange Heading Image …" at bounding box center [489, 177] width 627 height 269
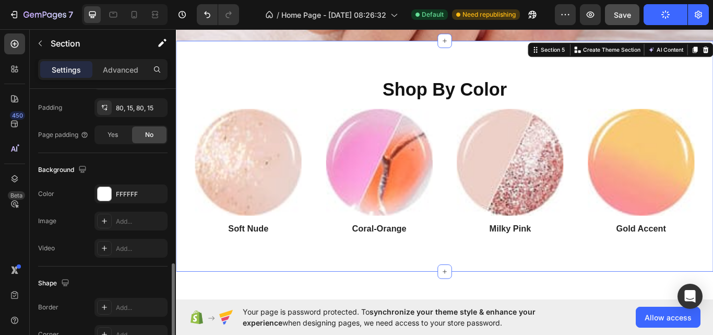
scroll to position [323, 0]
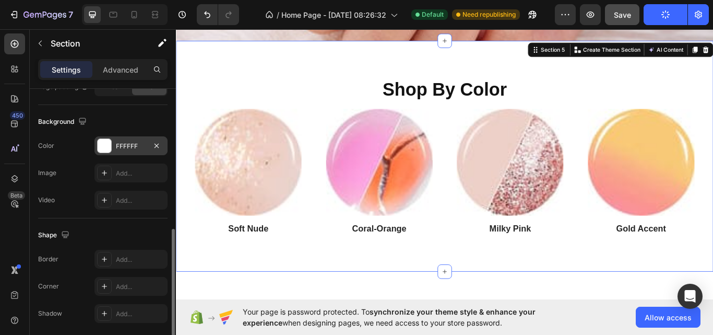
click at [138, 149] on div "FFFFFF" at bounding box center [131, 146] width 30 height 9
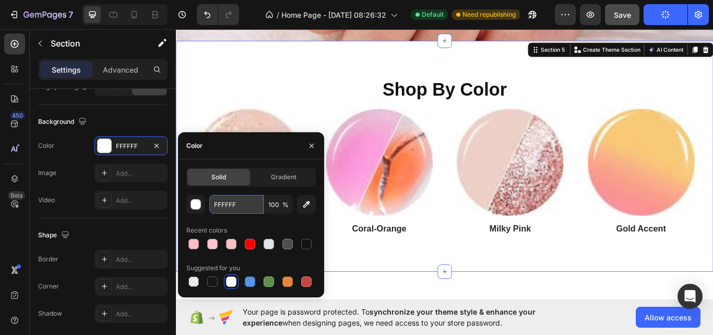
click at [245, 202] on input "FFFFFF" at bounding box center [236, 204] width 54 height 19
paste input "FCBBC5"
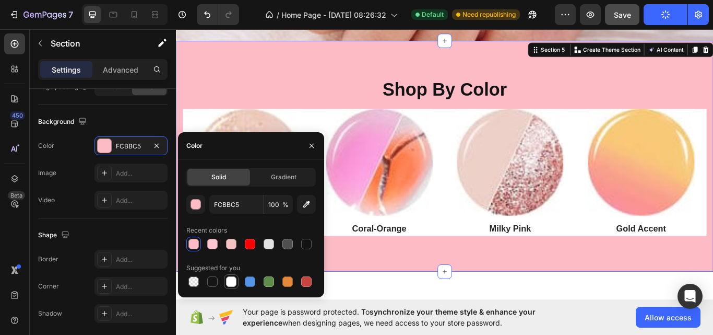
click at [231, 281] on div at bounding box center [231, 281] width 10 height 10
type input "FFFFFF"
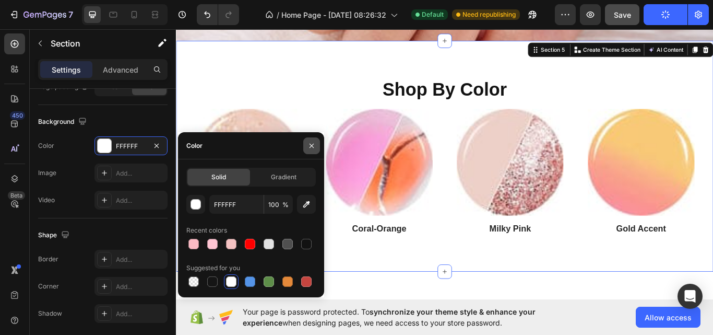
click at [308, 145] on icon "button" at bounding box center [312, 146] width 8 height 8
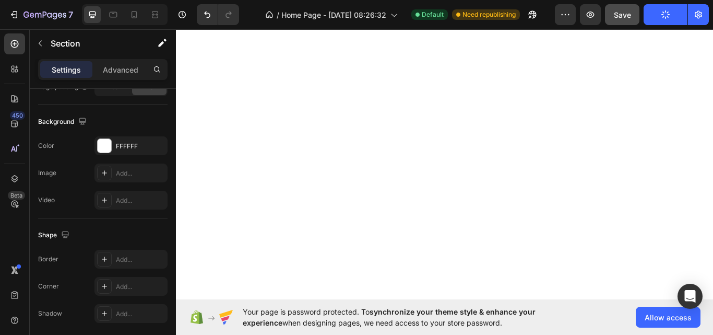
scroll to position [2217, 0]
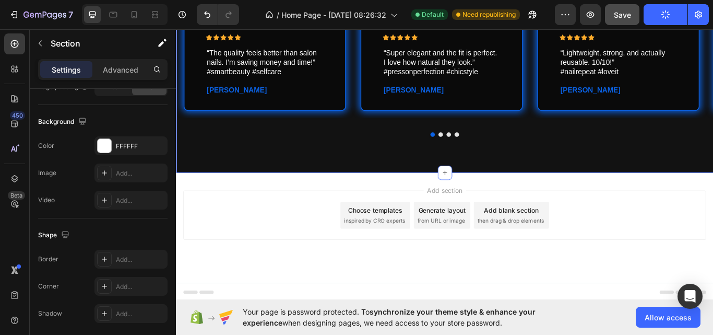
click at [407, 165] on div "Icon Icon Icon Icon Icon Icon List “The quality feels better than salon nails. …" at bounding box center [489, 90] width 627 height 162
click at [130, 149] on div "121212" at bounding box center [131, 146] width 30 height 9
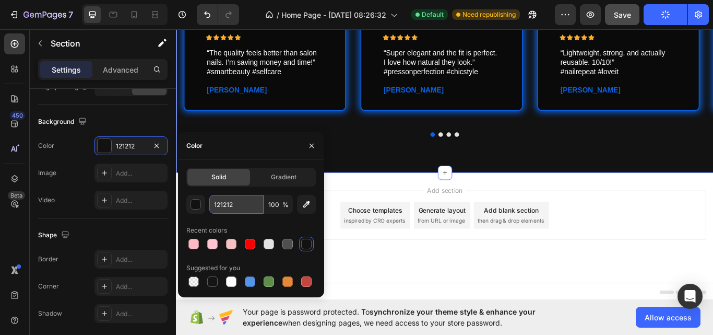
click at [241, 202] on input "121212" at bounding box center [236, 204] width 54 height 19
paste input "FCBBC5"
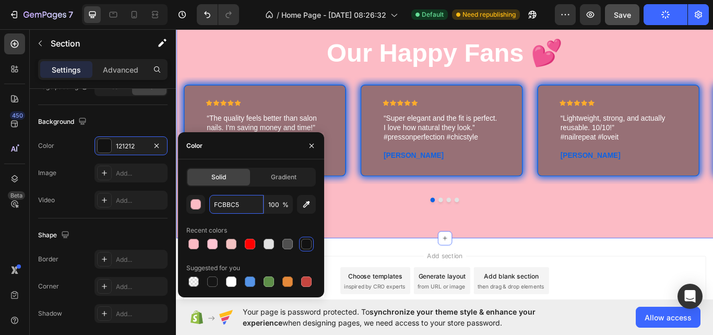
scroll to position [2403, 0]
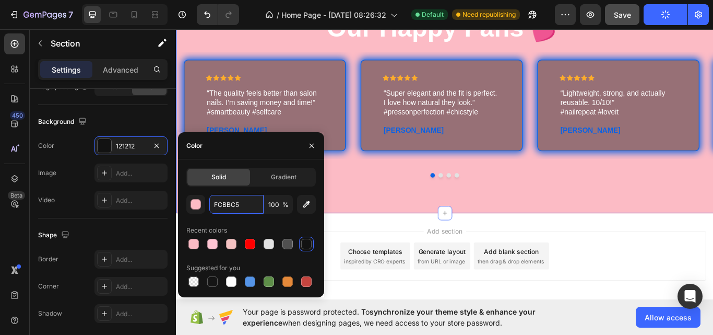
type input "FCBBC5"
paste input "FEE7EA FCBB"
click at [238, 204] on input "FEE7EA FCBB" at bounding box center [236, 204] width 54 height 19
click at [238, 204] on input "FCBB" at bounding box center [236, 204] width 54 height 19
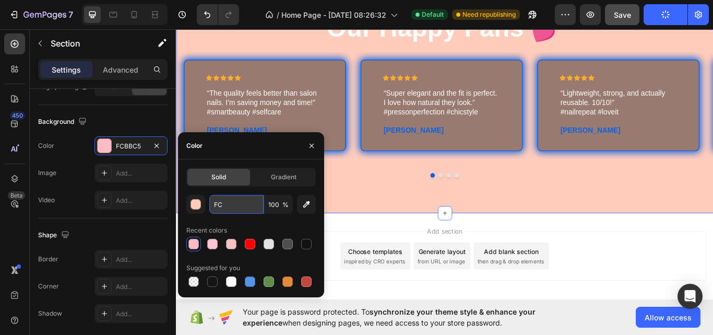
type input "F"
click at [247, 243] on div at bounding box center [251, 244] width 130 height 15
click at [273, 245] on div at bounding box center [269, 244] width 10 height 10
type input "FF0000"
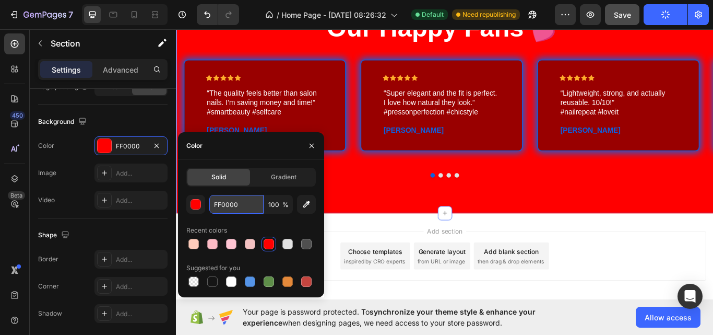
click at [249, 203] on input "FF0000" at bounding box center [236, 204] width 54 height 19
paste input "FEE7EA FCBB"
type input "FF0000"
paste input "FEE7EA"
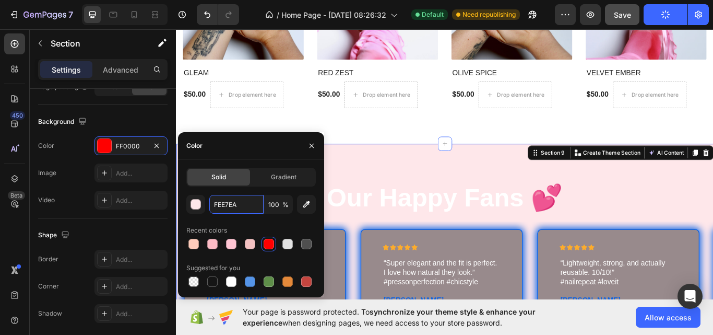
scroll to position [2209, 0]
type input "FEE7EA"
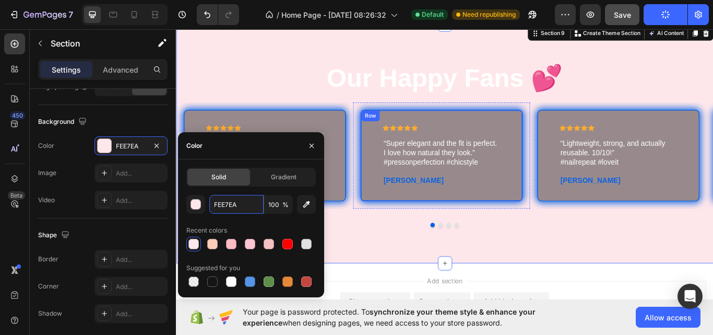
scroll to position [2345, 0]
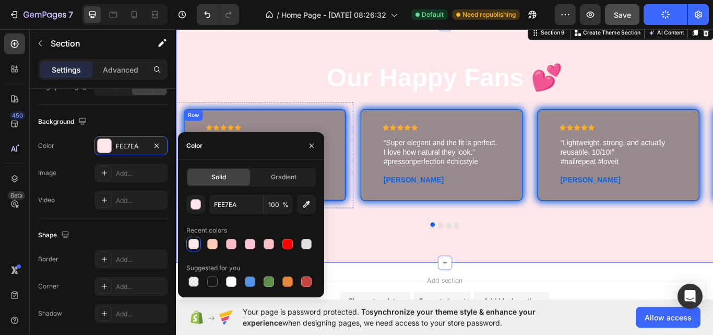
click at [357, 158] on div "Icon Icon Icon Icon Icon Icon List “The quality feels better than salon nails. …" at bounding box center [279, 176] width 190 height 107
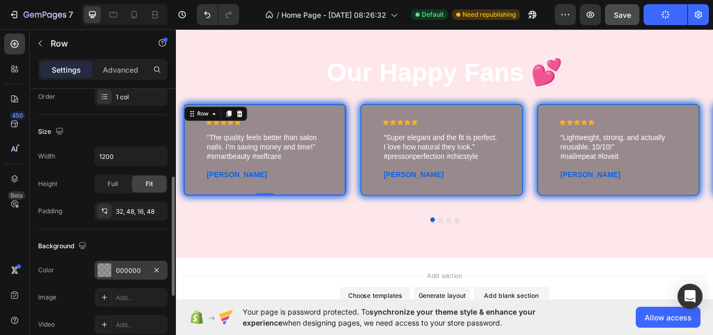
scroll to position [200, 0]
click at [140, 269] on div "000000" at bounding box center [131, 269] width 30 height 9
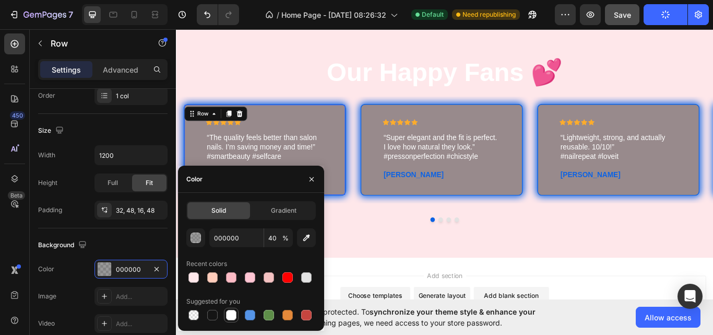
click at [231, 314] on div at bounding box center [231, 315] width 10 height 10
type input "FFFFFF"
type input "100"
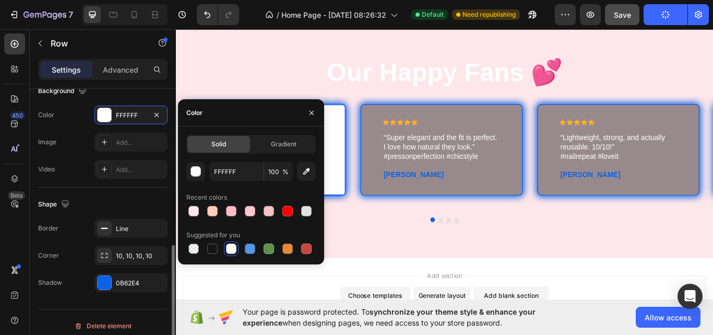
scroll to position [357, 0]
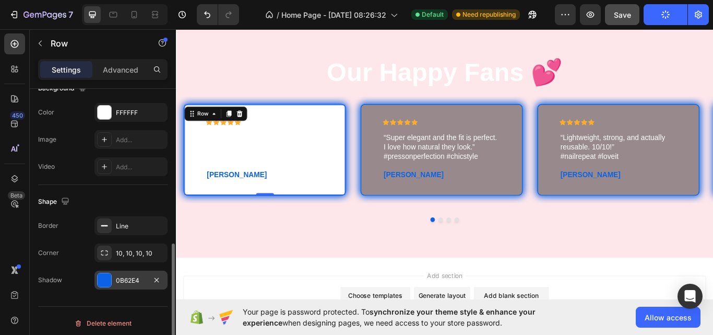
click at [118, 276] on div "0B62E4" at bounding box center [131, 280] width 30 height 9
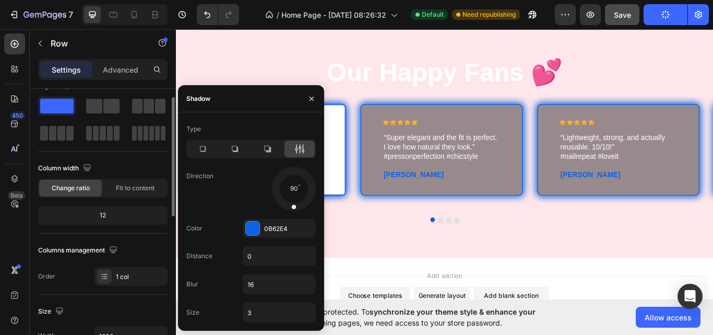
scroll to position [0, 0]
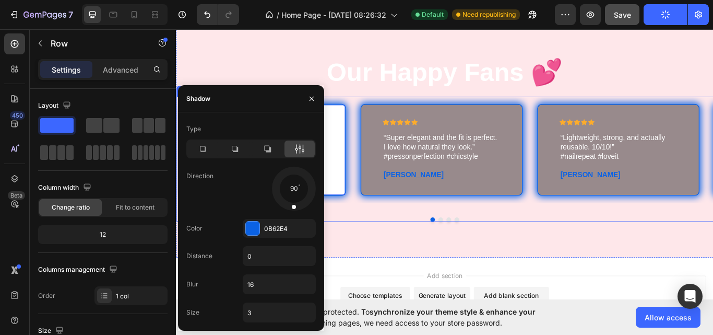
click at [365, 253] on div at bounding box center [489, 251] width 627 height 5
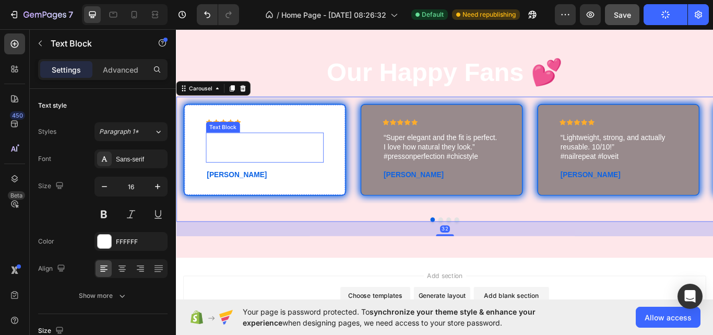
click at [258, 171] on p "“The quality feels better than salon nails. I’m saving money and time!” #smartb…" at bounding box center [279, 167] width 135 height 32
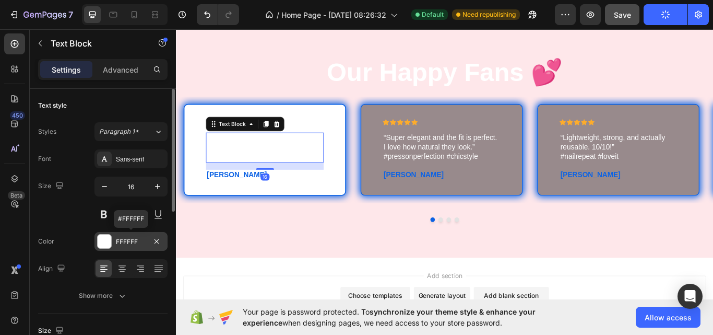
click at [132, 244] on div "FFFFFF" at bounding box center [131, 241] width 30 height 9
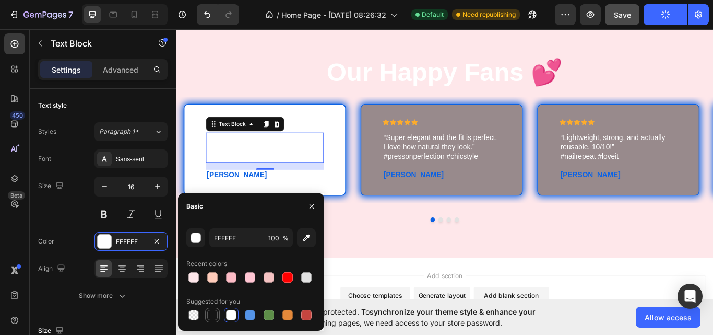
click at [209, 312] on div at bounding box center [212, 315] width 10 height 10
type input "151515"
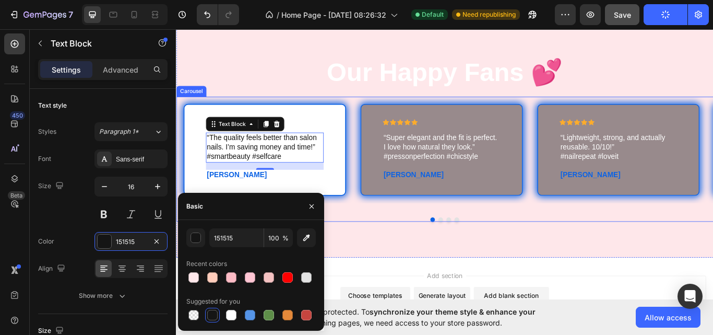
click at [371, 247] on div "Icon Icon Icon Icon Icon Icon List “The quality feels better than salon nails. …" at bounding box center [489, 182] width 627 height 146
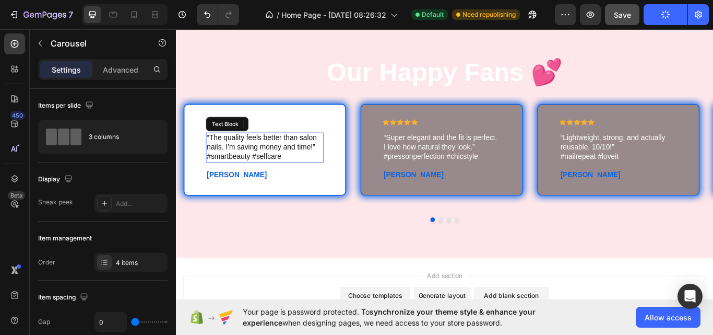
click at [320, 175] on p "“The quality feels better than salon nails. I’m saving money and time!” #smartb…" at bounding box center [279, 167] width 135 height 32
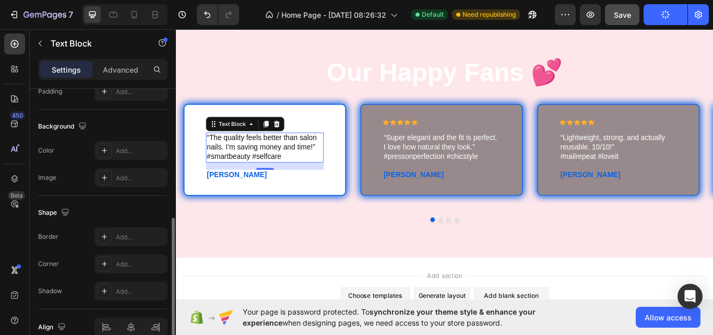
scroll to position [292, 0]
drag, startPoint x: 122, startPoint y: 248, endPoint x: 84, endPoint y: 165, distance: 91.6
click at [84, 165] on div "The changes might be hidden by the video. Color Add... Image Add..." at bounding box center [103, 163] width 130 height 46
click at [119, 149] on div "Add..." at bounding box center [140, 150] width 49 height 9
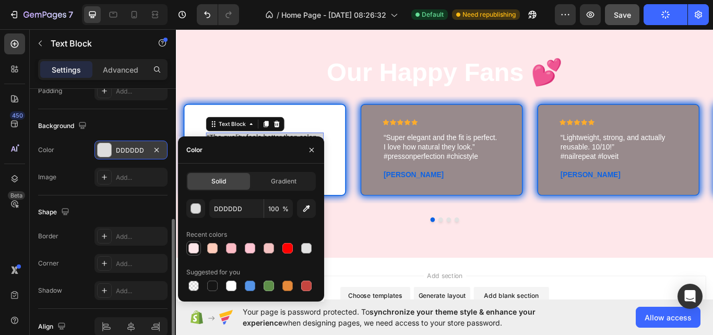
click at [193, 249] on div at bounding box center [194, 248] width 10 height 10
type input "FEE7EA"
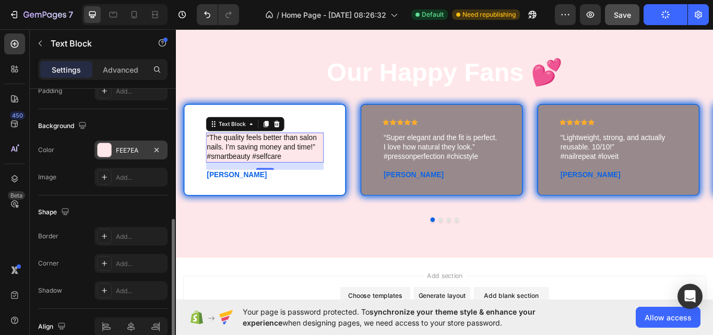
click at [127, 201] on div "Shape Border Add... Corner Add... Shadow Add..." at bounding box center [103, 251] width 130 height 113
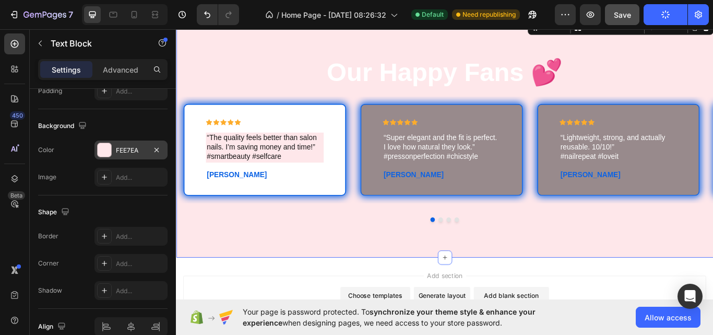
click at [289, 260] on div "Icon Icon Icon Icon Icon Icon List “The quality feels better than salon nails. …" at bounding box center [489, 190] width 627 height 162
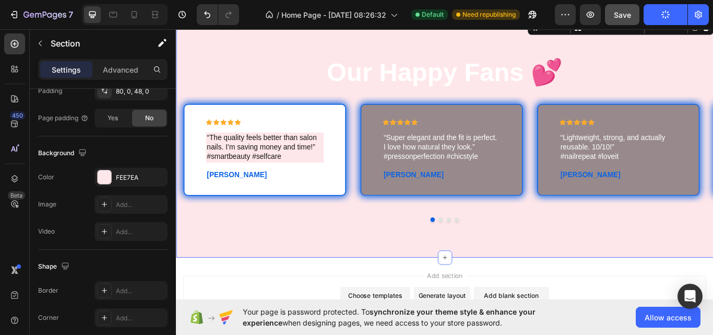
scroll to position [0, 0]
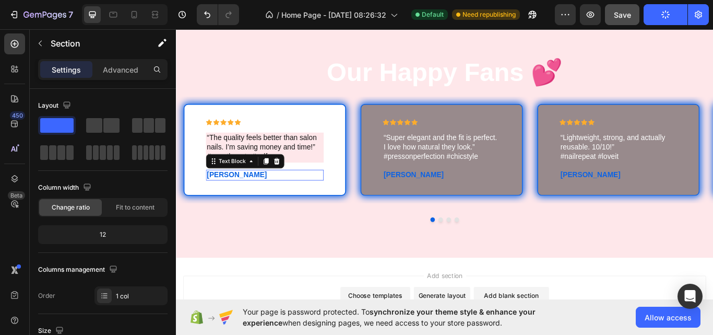
click at [230, 198] on p "[PERSON_NAME]" at bounding box center [279, 200] width 135 height 11
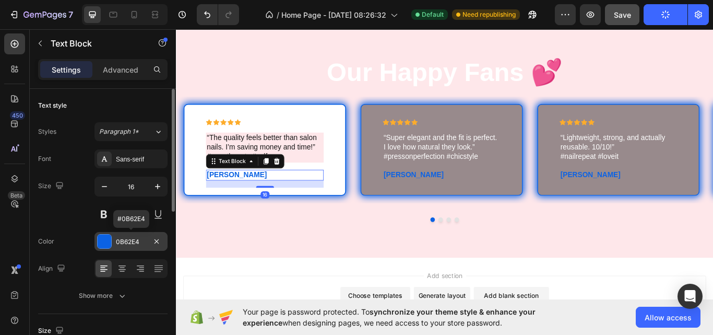
click at [124, 240] on div "0B62E4" at bounding box center [131, 241] width 30 height 9
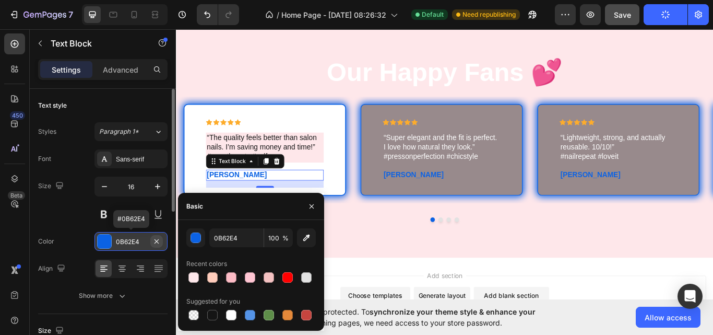
click at [158, 241] on icon "button" at bounding box center [157, 241] width 8 height 8
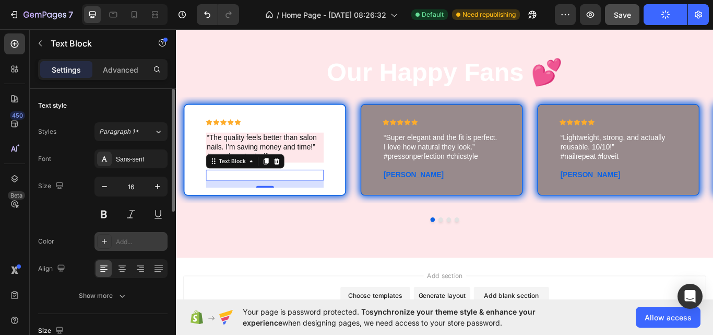
click at [133, 243] on div "Add..." at bounding box center [140, 241] width 49 height 9
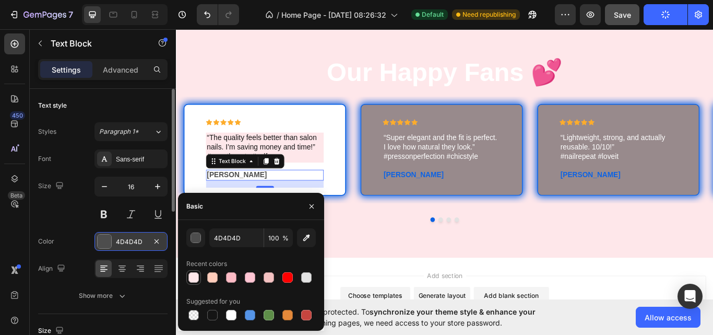
click at [195, 276] on div at bounding box center [194, 277] width 10 height 10
click at [219, 281] on div at bounding box center [212, 277] width 15 height 15
type input "FFCCBB"
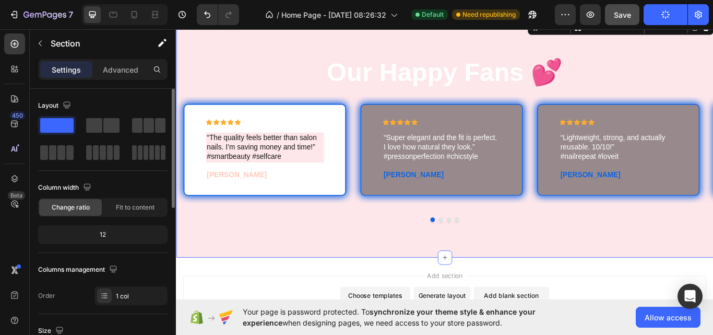
click at [368, 271] on div "Our Happy Fans 💕 Heading Row Icon Icon Icon Icon Icon Icon List “The quality fe…" at bounding box center [489, 157] width 627 height 278
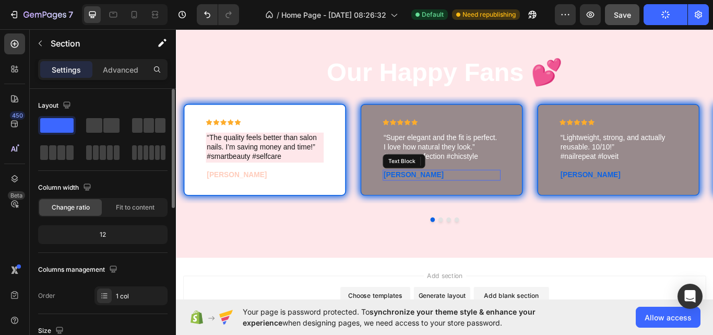
click at [501, 199] on p "[PERSON_NAME]" at bounding box center [485, 200] width 135 height 11
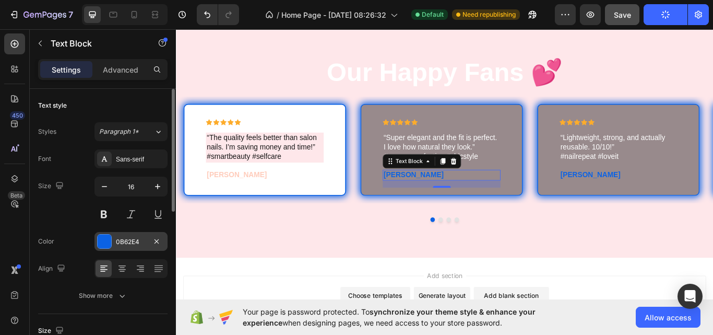
click at [134, 238] on div "0B62E4" at bounding box center [131, 241] width 30 height 9
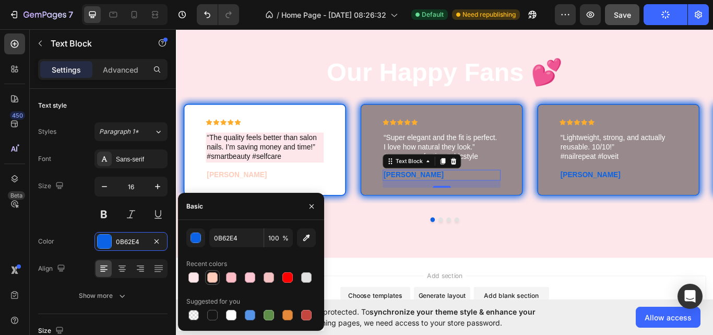
click at [209, 278] on div at bounding box center [212, 277] width 10 height 10
type input "FFCCBB"
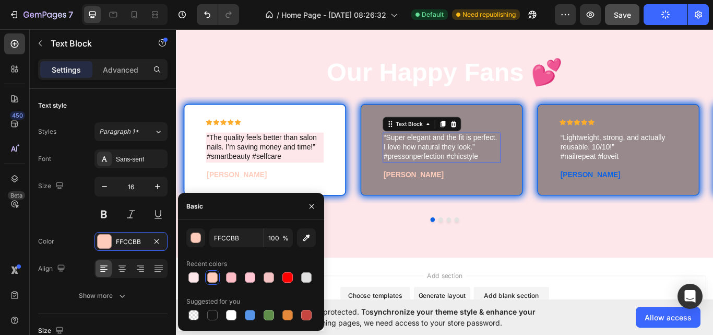
click at [461, 161] on p "“Super elegant and the fit is perfect. I love how natural they look.” #pressonp…" at bounding box center [485, 167] width 135 height 32
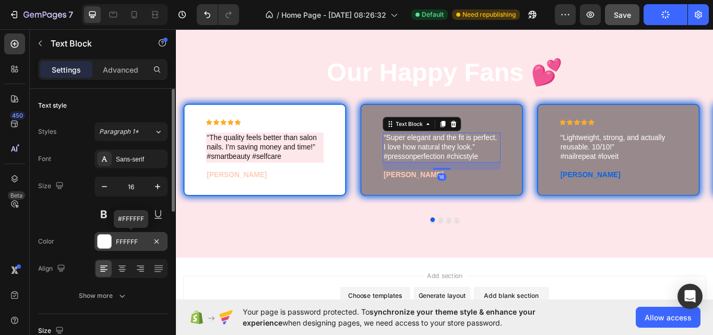
click at [130, 239] on div "FFFFFF" at bounding box center [131, 241] width 30 height 9
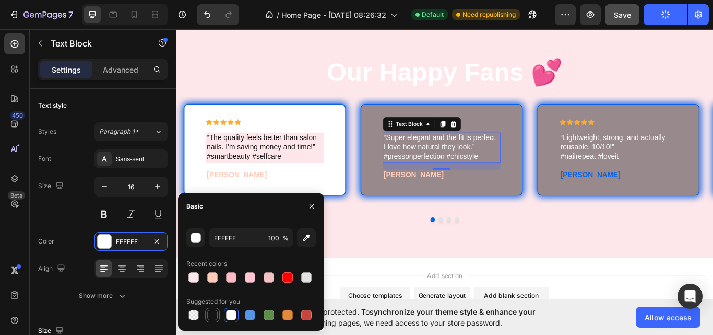
click at [212, 313] on div at bounding box center [212, 315] width 10 height 10
type input "151515"
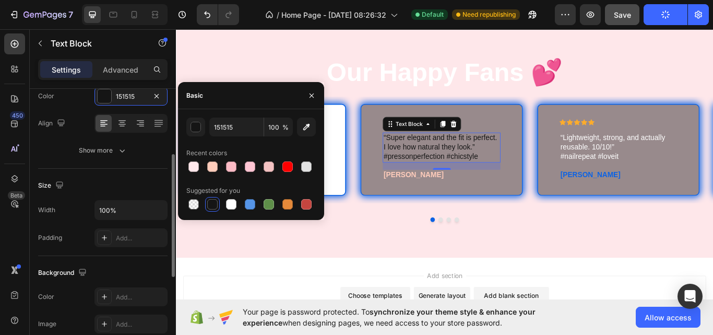
scroll to position [147, 0]
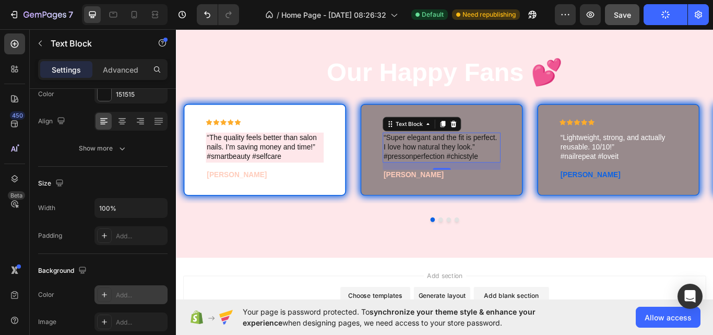
click at [124, 290] on div "Add..." at bounding box center [140, 294] width 49 height 9
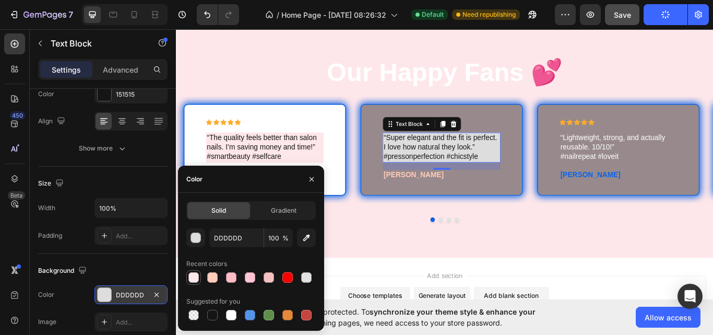
click at [196, 277] on div at bounding box center [194, 277] width 10 height 10
type input "FEE7EA"
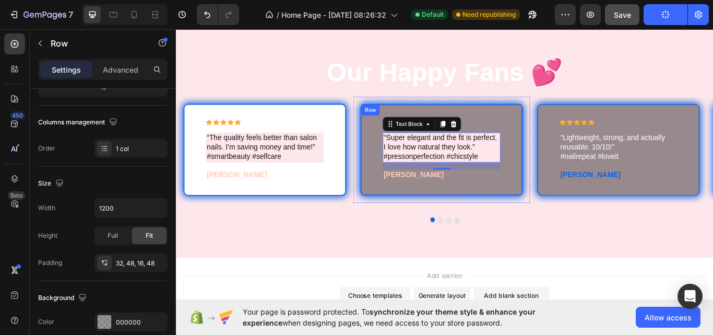
click at [495, 209] on div "Icon Icon Icon Icon Icon Icon List “Super elegant and the fit is perfect. I lov…" at bounding box center [485, 175] width 137 height 80
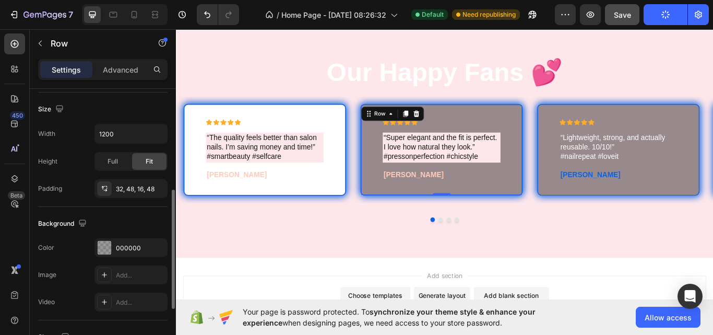
scroll to position [226, 0]
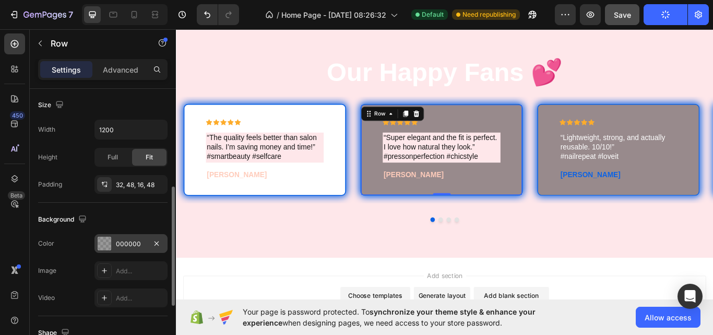
click at [132, 240] on div "000000" at bounding box center [131, 243] width 30 height 9
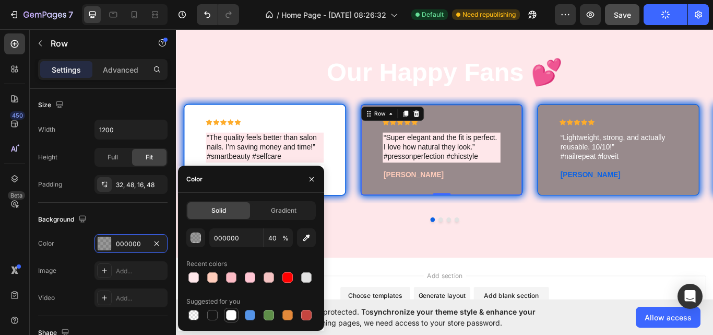
click at [225, 313] on div at bounding box center [231, 315] width 15 height 15
type input "FFFFFF"
type input "100"
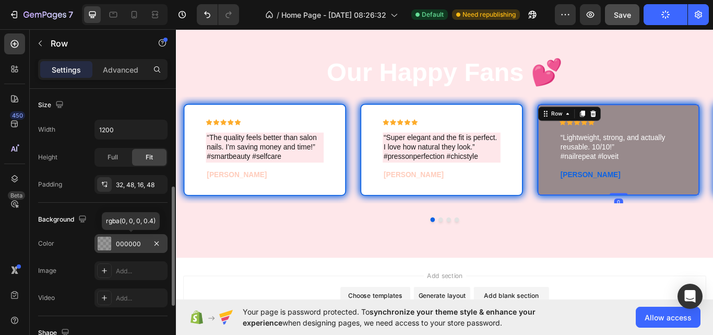
click at [141, 245] on div "000000" at bounding box center [131, 243] width 30 height 9
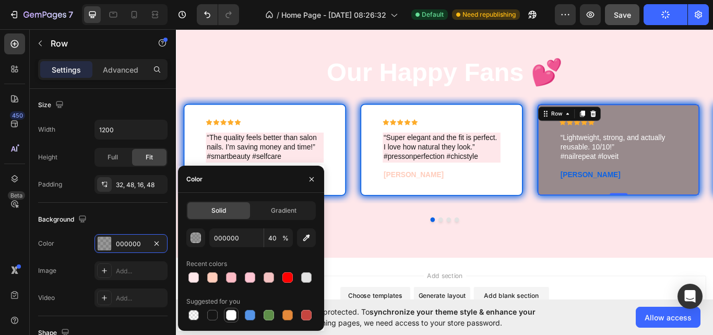
click at [229, 314] on div at bounding box center [231, 315] width 10 height 10
type input "FFFFFF"
type input "100"
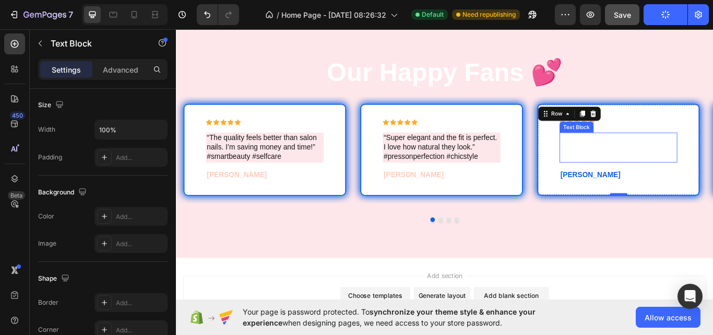
click at [673, 156] on p "“Lightweight, strong, and actually reusable. 10/10!” #nailrepeat #loveit" at bounding box center [691, 167] width 135 height 32
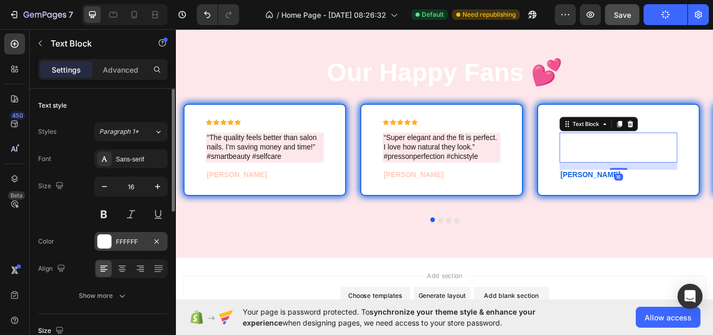
click at [124, 248] on div "FFFFFF" at bounding box center [131, 241] width 73 height 19
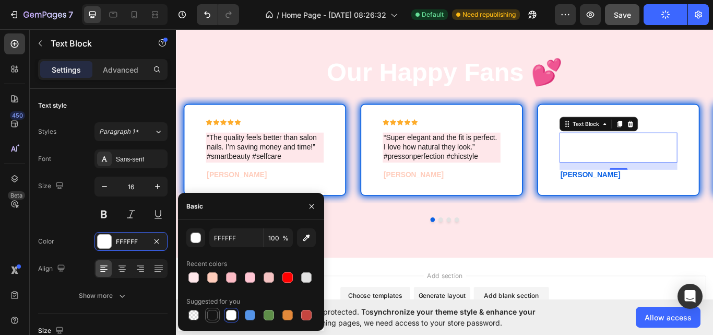
click at [207, 308] on div at bounding box center [212, 315] width 15 height 15
type input "151515"
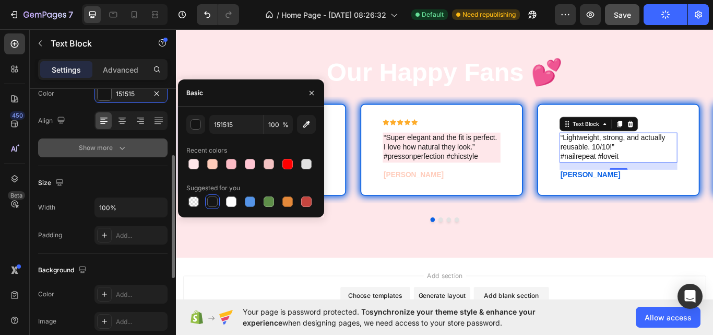
scroll to position [148, 0]
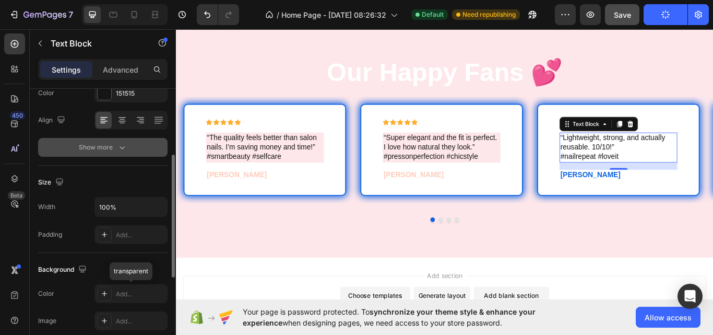
click at [138, 288] on div "Add..." at bounding box center [131, 293] width 73 height 19
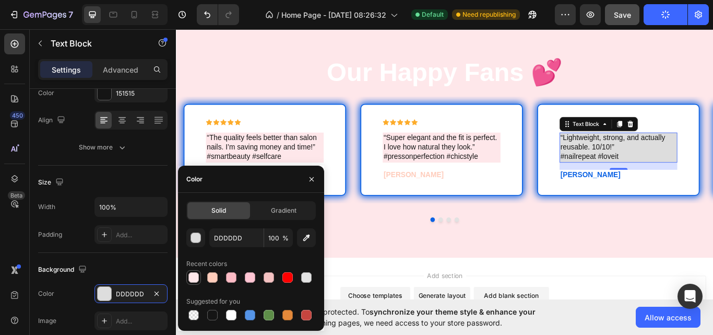
click at [191, 280] on div at bounding box center [194, 277] width 10 height 10
type input "FEE7EA"
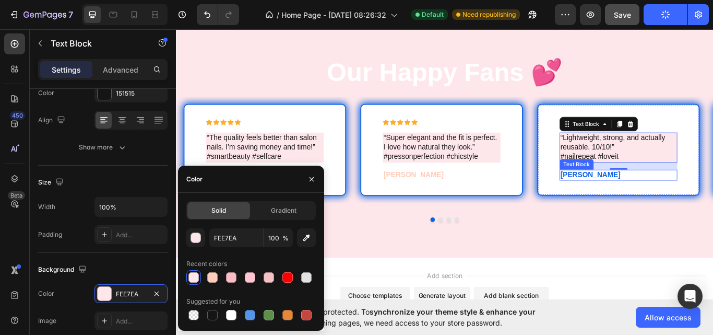
click at [636, 201] on p "[PERSON_NAME]" at bounding box center [691, 200] width 135 height 11
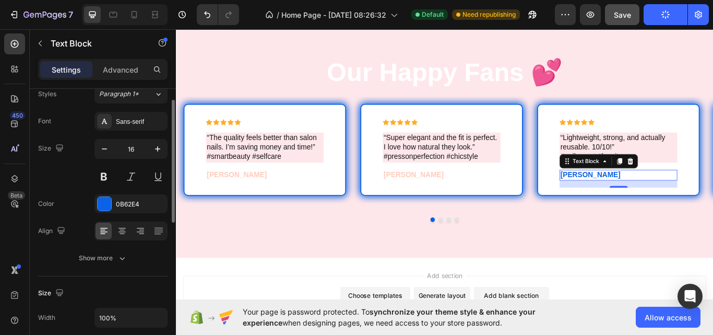
scroll to position [33, 0]
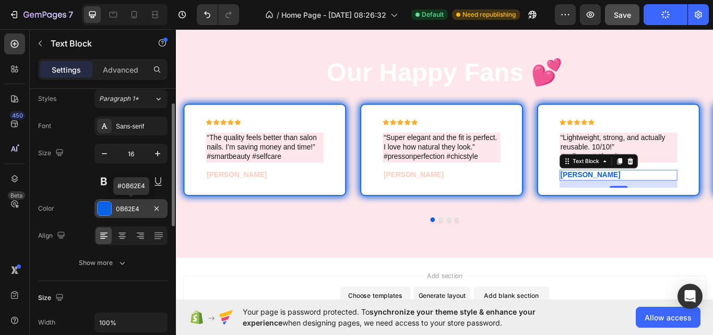
click at [125, 216] on div "0B62E4" at bounding box center [131, 208] width 73 height 19
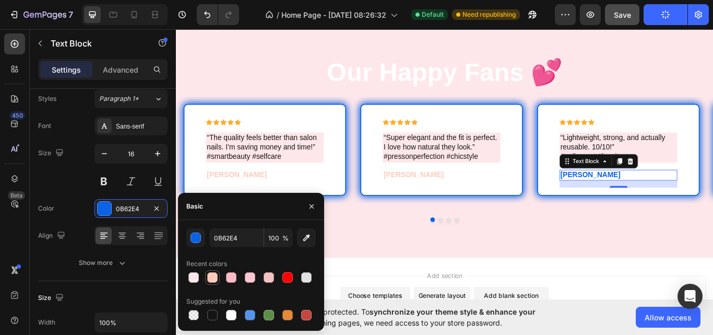
click at [215, 279] on div at bounding box center [212, 277] width 10 height 10
type input "FFCCBB"
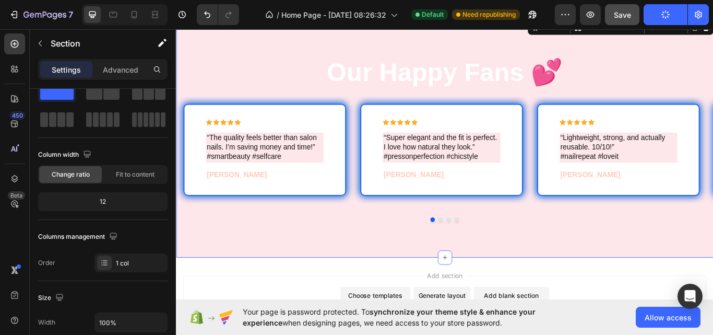
click at [404, 286] on div "Our Happy Fans 💕 Heading Row Icon Icon Icon Icon Icon Icon List “The quality fe…" at bounding box center [489, 157] width 627 height 278
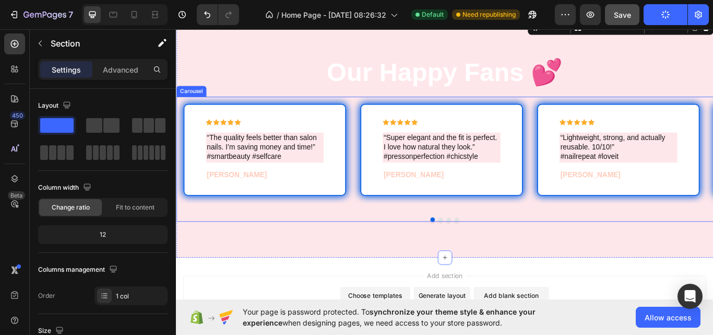
click at [482, 252] on button "Dot" at bounding box center [484, 251] width 5 height 5
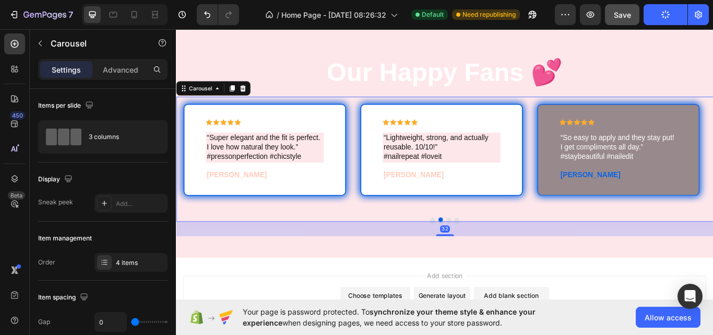
click at [492, 252] on button "Dot" at bounding box center [493, 251] width 5 height 5
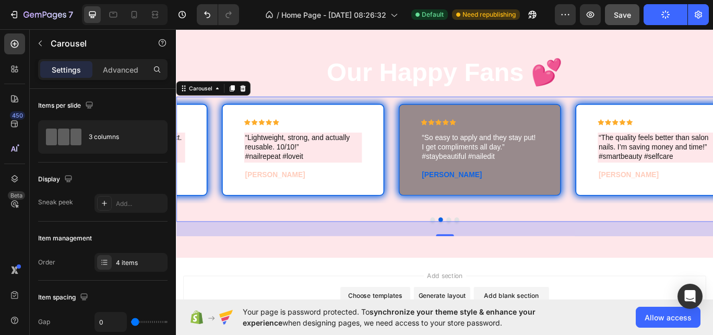
click at [491, 252] on button "Dot" at bounding box center [493, 251] width 5 height 5
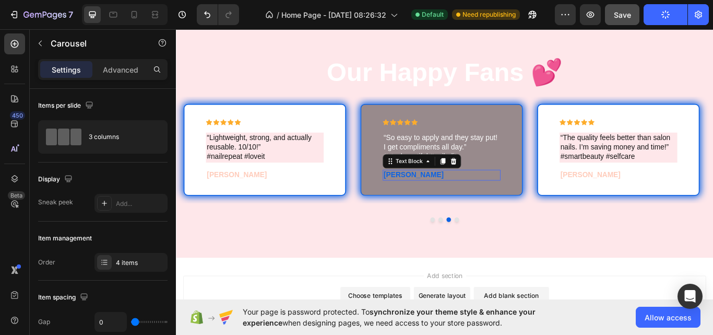
click at [471, 206] on div "Amina R. Text Block 0" at bounding box center [485, 200] width 137 height 13
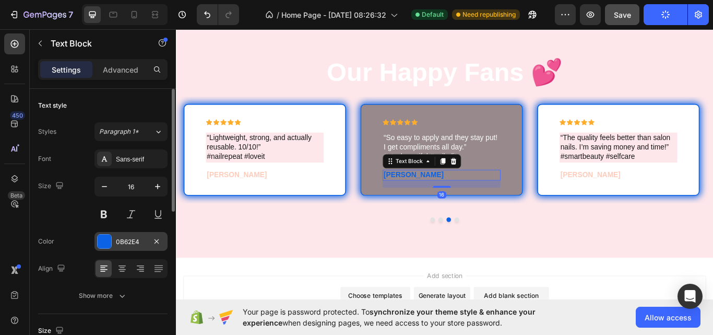
click at [132, 244] on div "0B62E4" at bounding box center [131, 241] width 30 height 9
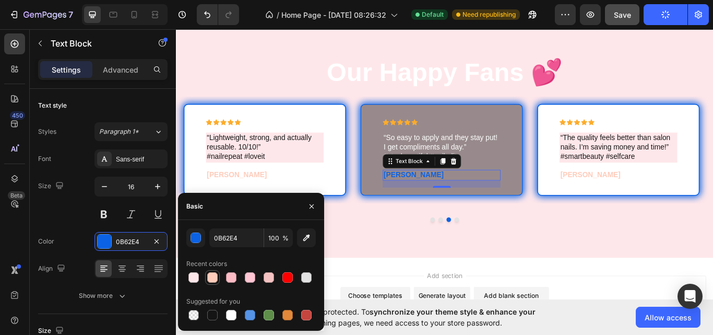
click at [210, 277] on div at bounding box center [212, 277] width 10 height 10
type input "FFCCBB"
click at [443, 160] on p "“So easy to apply and they stay put! I get compliments all day.” #staybeautiful…" at bounding box center [485, 167] width 135 height 32
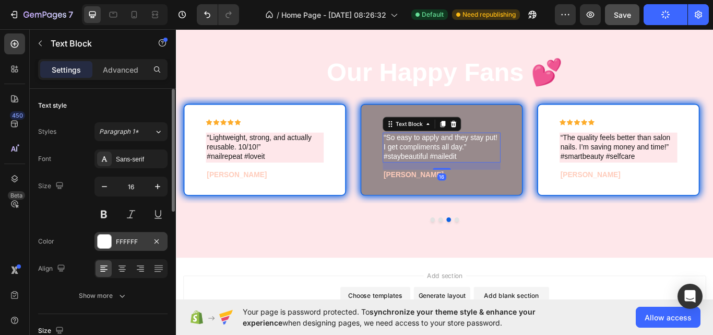
click at [129, 242] on div "FFFFFF" at bounding box center [131, 241] width 30 height 9
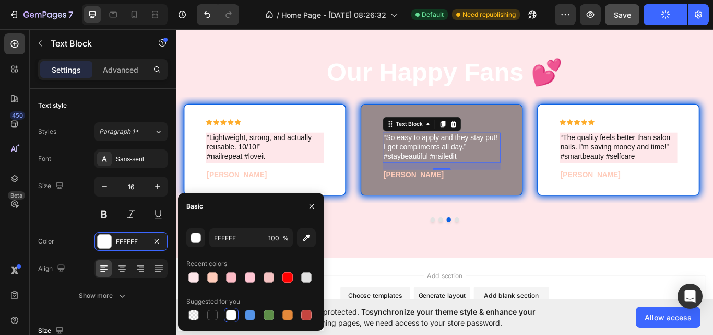
click at [205, 307] on div "Suggested for you" at bounding box center [251, 301] width 130 height 17
click at [212, 313] on div at bounding box center [212, 315] width 10 height 10
type input "151515"
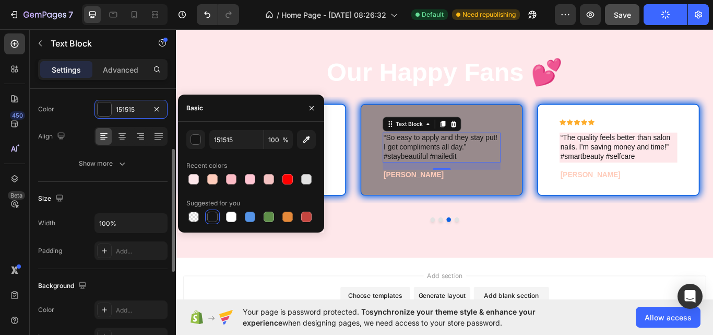
scroll to position [133, 0]
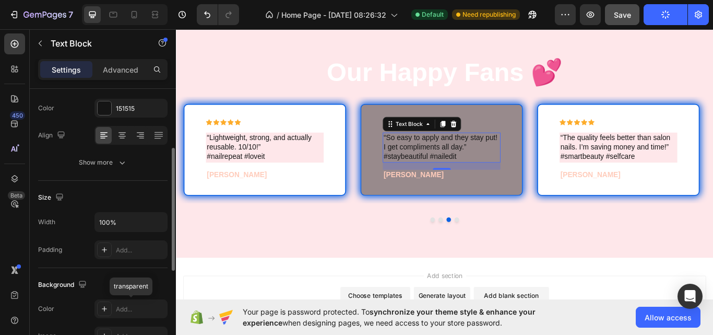
click at [132, 300] on div "Add..." at bounding box center [131, 308] width 73 height 19
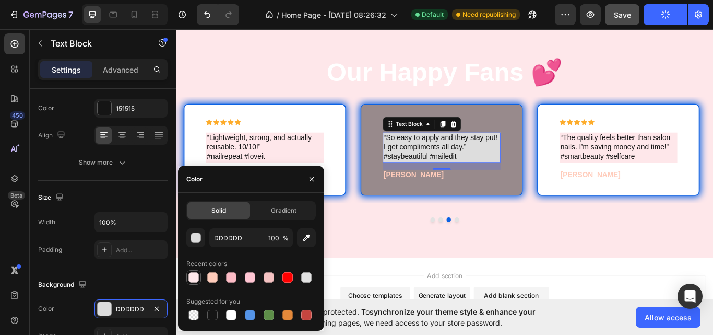
click at [195, 282] on div at bounding box center [194, 277] width 10 height 10
type input "FEE7EA"
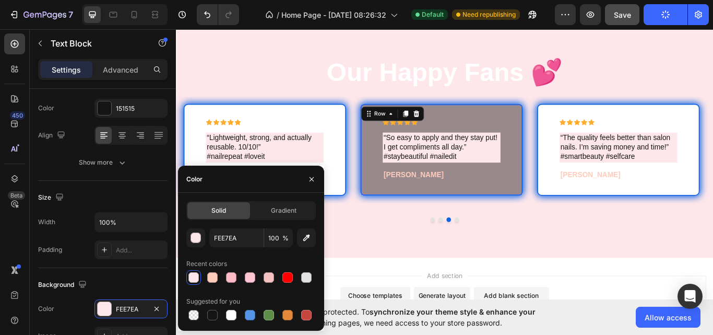
click at [412, 203] on div "Icon Icon Icon Icon Icon Icon List “So easy to apply and they stay put! I get c…" at bounding box center [486, 170] width 190 height 107
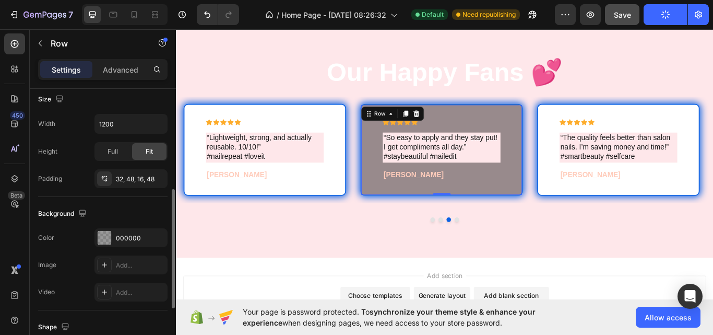
scroll to position [232, 0]
click at [132, 243] on div "000000" at bounding box center [131, 237] width 73 height 19
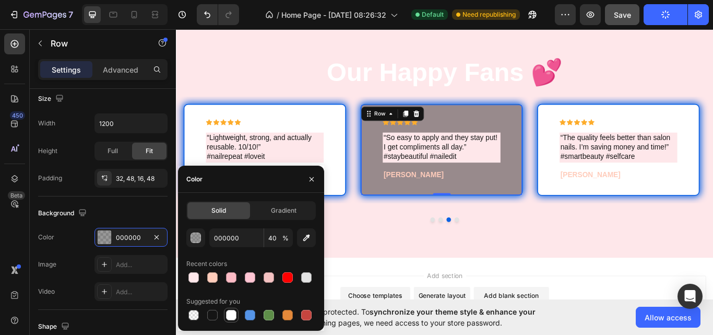
click at [231, 313] on div at bounding box center [231, 315] width 10 height 10
type input "FFFFFF"
type input "100"
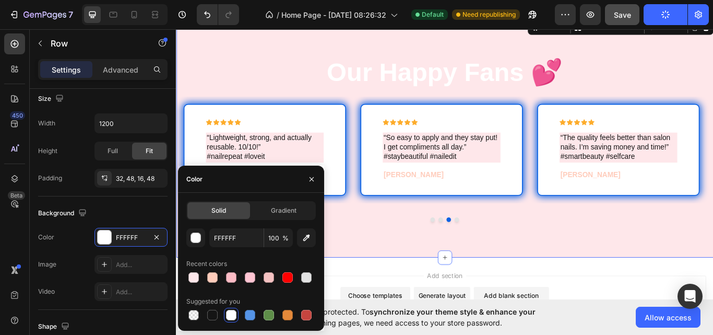
click at [400, 286] on div "Our Happy Fans 💕 Heading Row Icon Icon Icon Icon Icon Icon List “The quality fe…" at bounding box center [489, 157] width 627 height 278
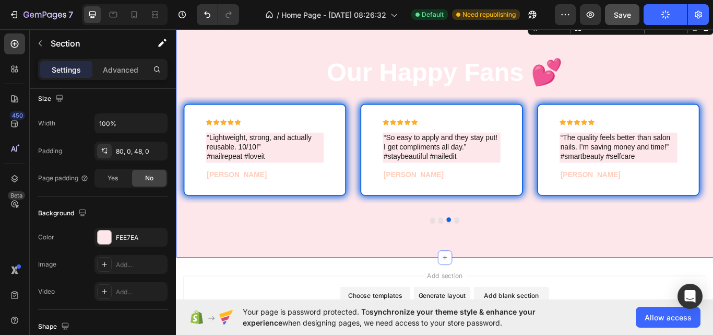
scroll to position [0, 0]
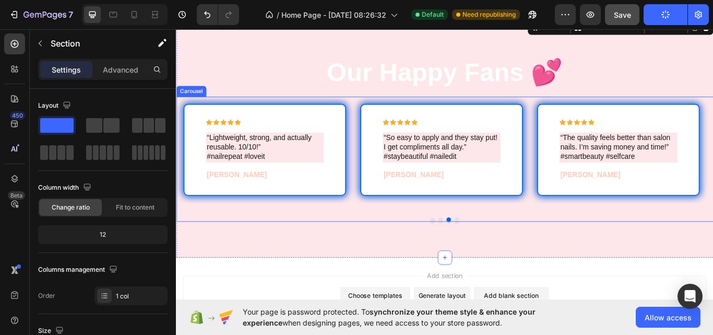
click at [473, 252] on button "Dot" at bounding box center [475, 251] width 5 height 5
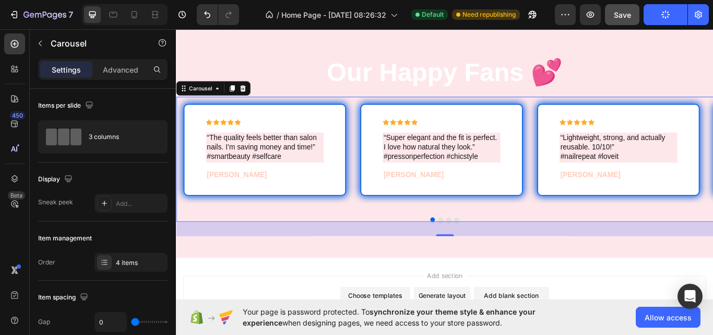
click at [483, 251] on button "Dot" at bounding box center [484, 251] width 5 height 5
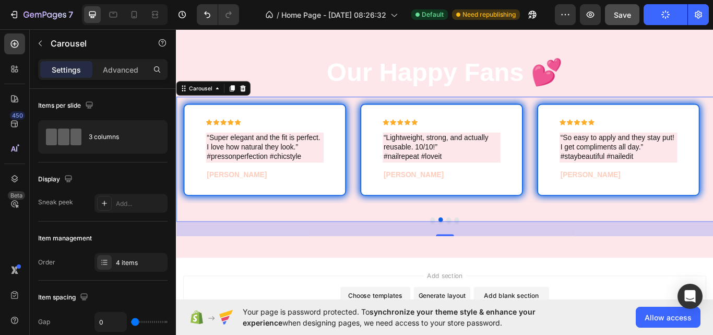
click at [492, 251] on button "Dot" at bounding box center [493, 251] width 5 height 5
click at [501, 251] on button "Dot" at bounding box center [503, 251] width 5 height 5
click at [503, 252] on div at bounding box center [489, 251] width 627 height 5
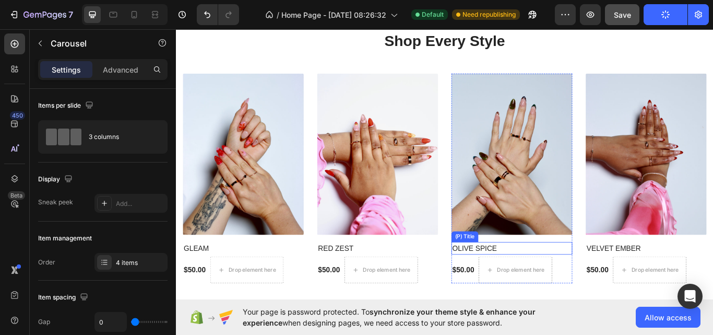
scroll to position [2068, 0]
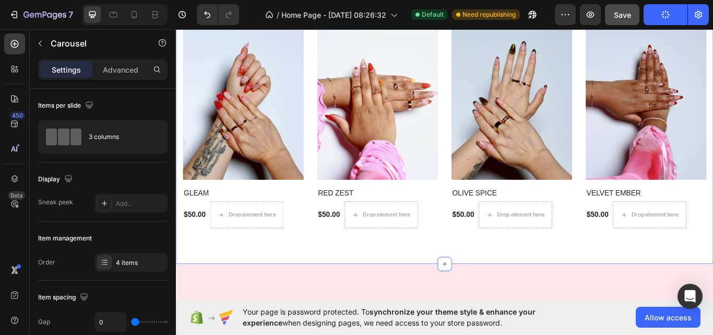
click at [489, 267] on div "Shop Every Style Heading (P) Images GLEAM (P) Title $50.00 (P) Price (P) Price …" at bounding box center [489, 115] width 627 height 378
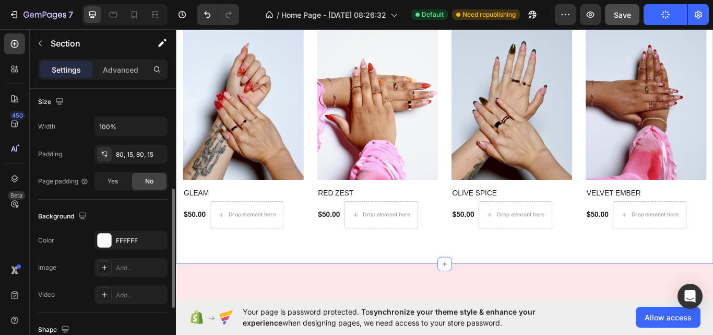
scroll to position [229, 0]
click at [123, 232] on div "FFFFFF" at bounding box center [131, 239] width 73 height 19
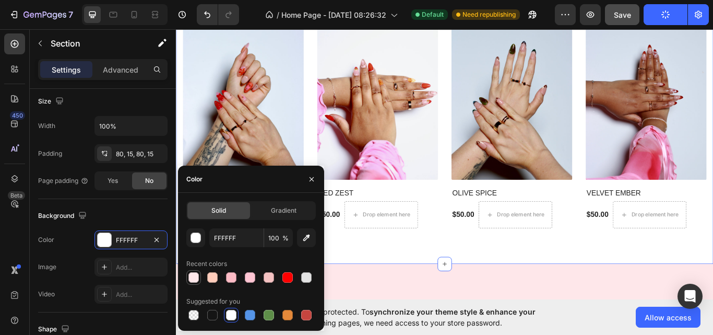
click at [192, 280] on div at bounding box center [194, 277] width 10 height 10
type input "FEE7EA"
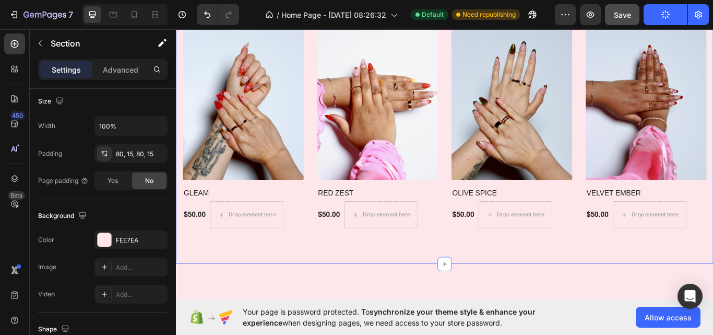
click at [431, 270] on div "Shop Every Style Heading (P) Images GLEAM (P) Title $50.00 (P) Price (P) Price …" at bounding box center [489, 115] width 627 height 378
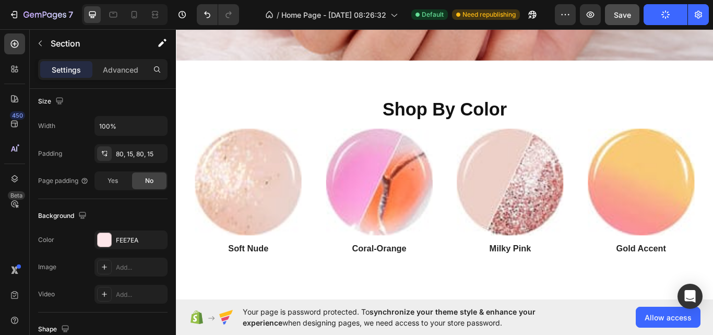
scroll to position [1107, 0]
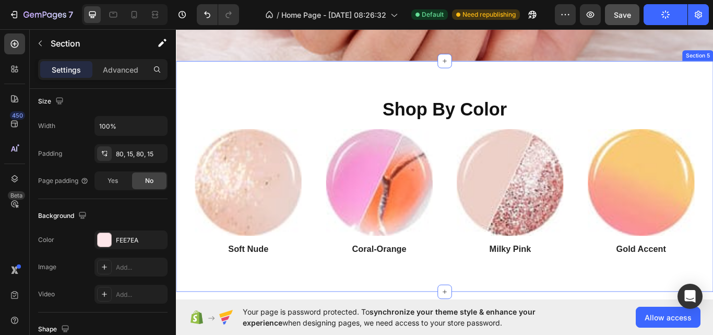
click at [489, 300] on div "Shop By Color Heading Image Soft Nude Heading Image Coral-Orange Heading Image …" at bounding box center [489, 201] width 627 height 269
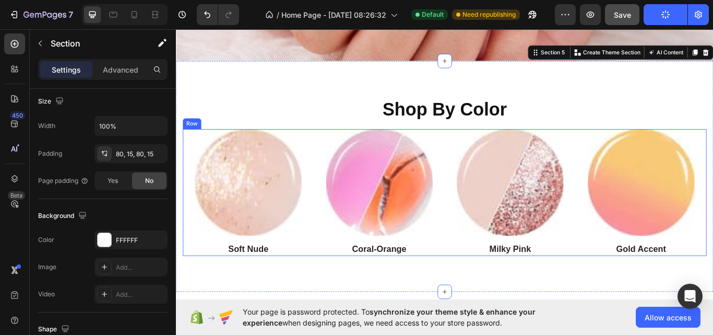
click at [482, 277] on div "Image Coral-Orange Heading" at bounding box center [413, 220] width 153 height 148
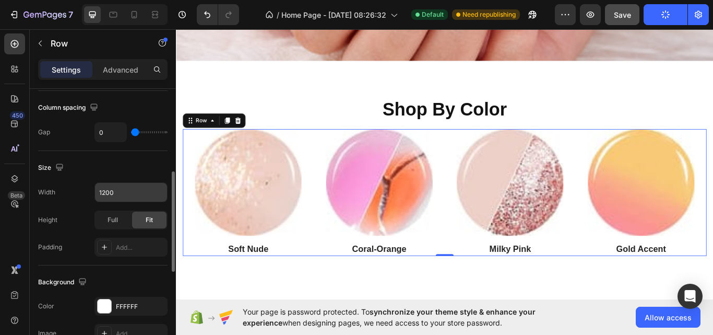
scroll to position [225, 0]
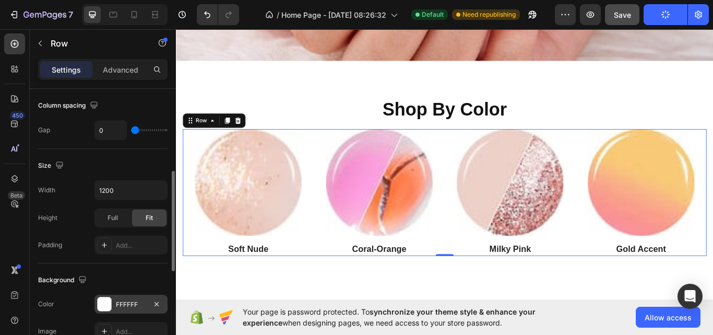
click at [125, 299] on div "FFFFFF" at bounding box center [131, 304] width 73 height 19
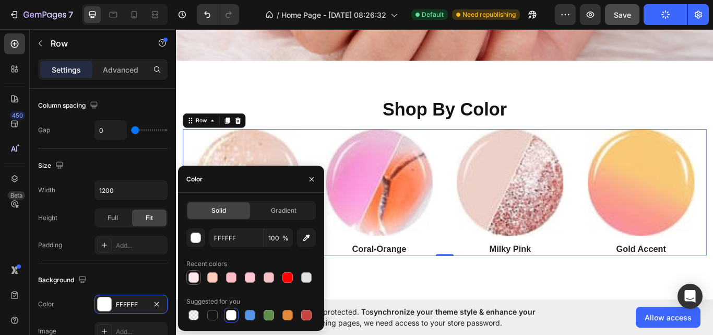
click at [195, 277] on div at bounding box center [194, 277] width 10 height 10
type input "FEE7EA"
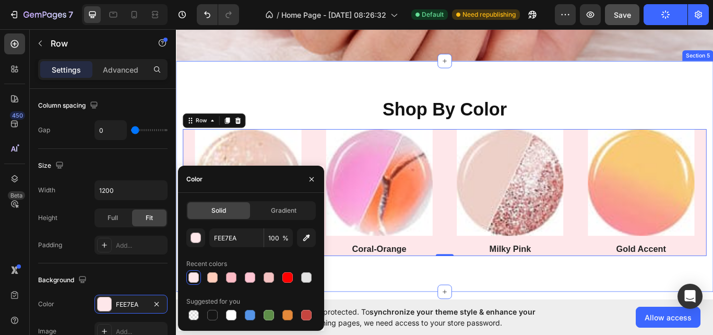
click at [398, 323] on div "Shop By Color Heading Image Soft Nude Heading Image Coral-Orange Heading Image …" at bounding box center [489, 201] width 627 height 269
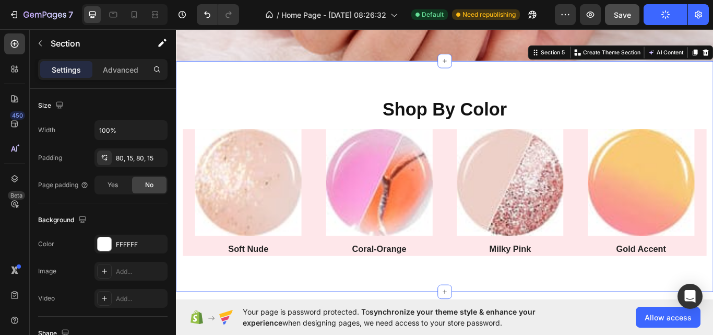
scroll to position [0, 0]
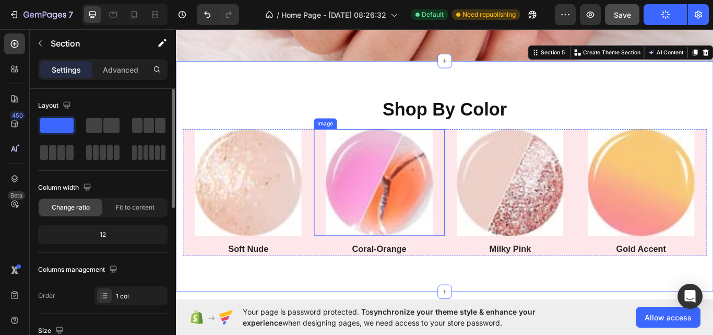
click at [363, 260] on img at bounding box center [413, 208] width 124 height 124
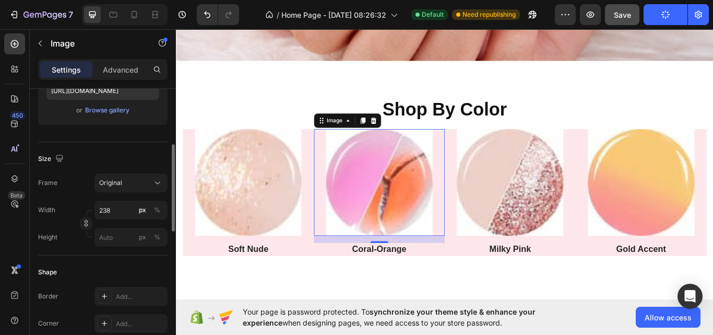
scroll to position [190, 0]
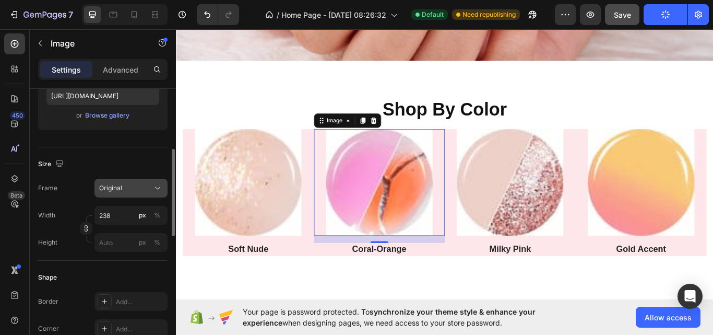
click at [156, 189] on icon at bounding box center [158, 188] width 10 height 10
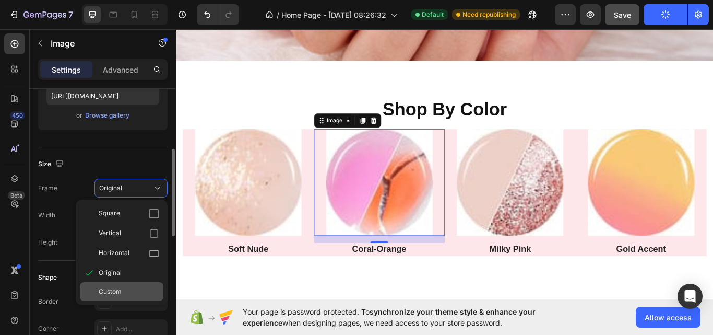
click at [147, 286] on div "Custom" at bounding box center [122, 291] width 84 height 19
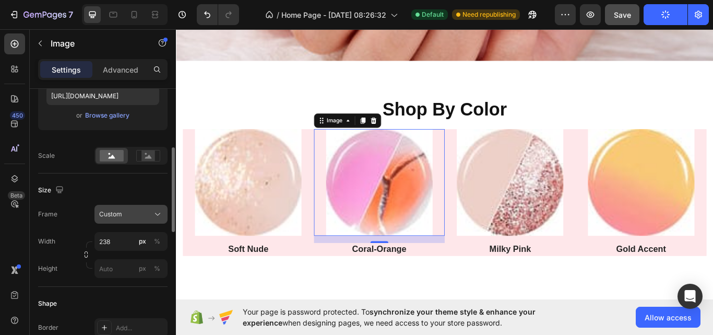
click at [155, 213] on icon at bounding box center [158, 214] width 10 height 10
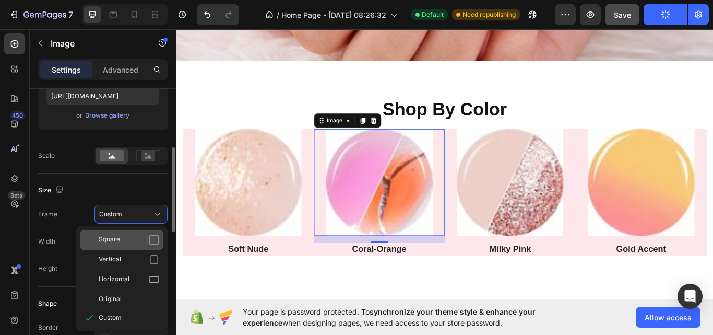
click at [136, 241] on div "Square" at bounding box center [129, 239] width 61 height 10
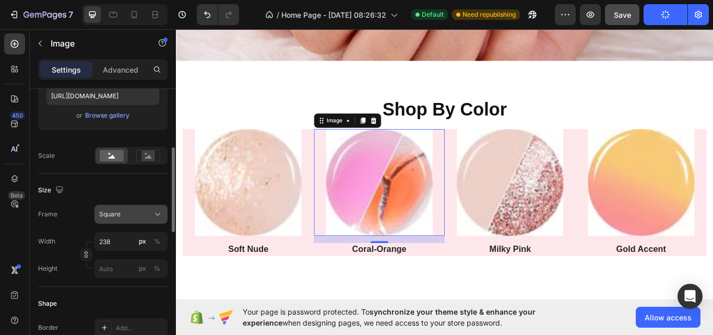
click at [160, 213] on icon at bounding box center [158, 214] width 10 height 10
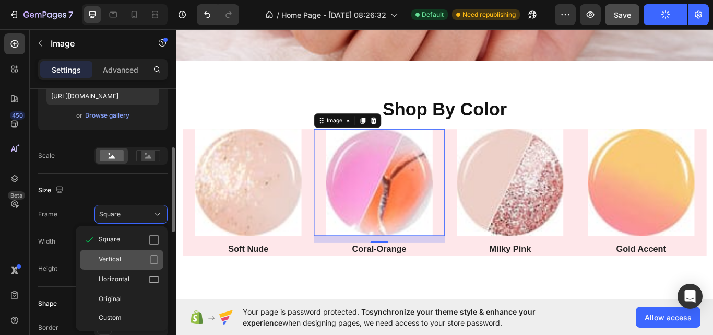
click at [142, 254] on div "Vertical" at bounding box center [122, 260] width 84 height 20
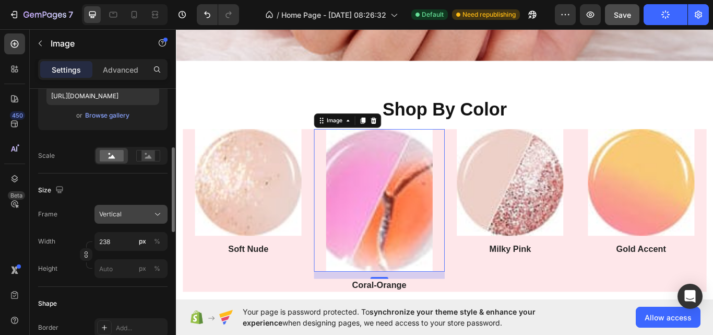
click at [158, 215] on icon at bounding box center [158, 214] width 10 height 10
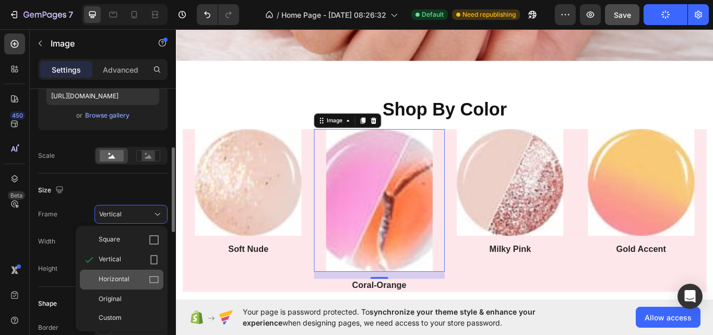
click at [138, 273] on div "Horizontal" at bounding box center [122, 279] width 84 height 20
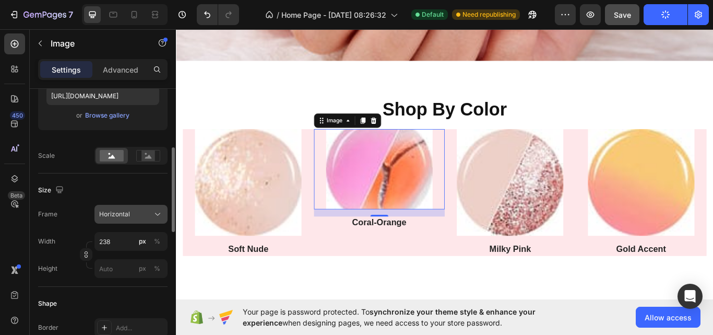
click at [155, 215] on icon at bounding box center [158, 214] width 10 height 10
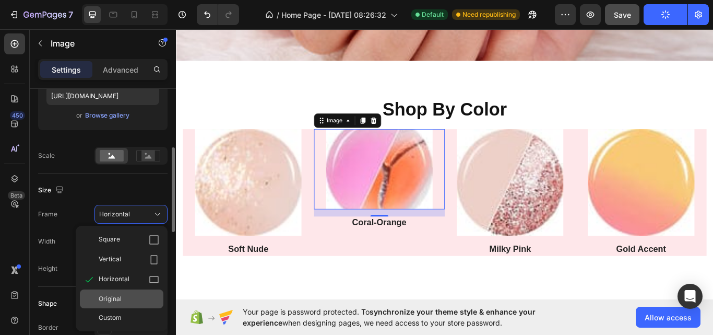
click at [132, 294] on div "Original" at bounding box center [129, 298] width 61 height 9
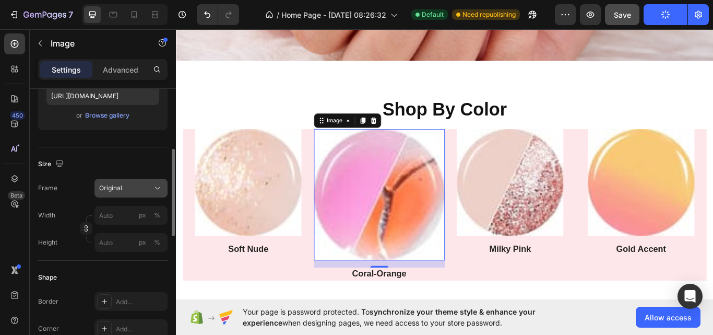
click at [157, 188] on icon at bounding box center [158, 188] width 10 height 10
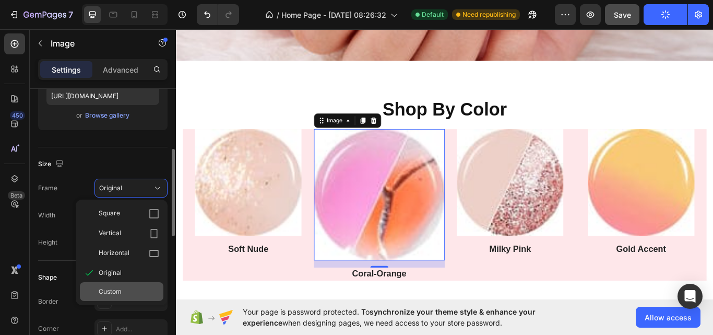
click at [126, 293] on div "Custom" at bounding box center [129, 291] width 61 height 9
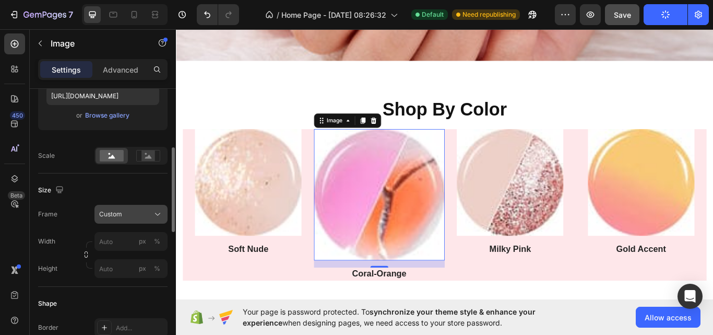
click at [157, 218] on div "Frame Custom Width px % Height px %" at bounding box center [103, 241] width 130 height 73
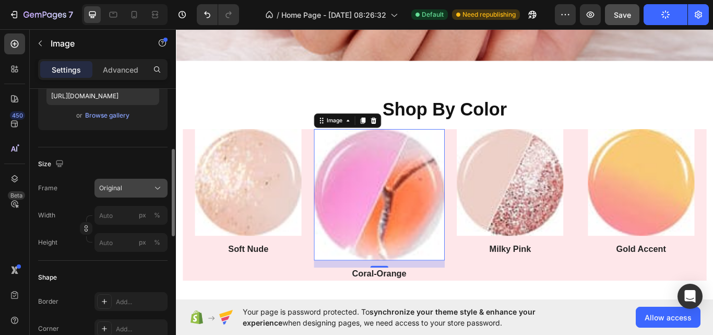
click at [158, 189] on icon at bounding box center [158, 188] width 10 height 10
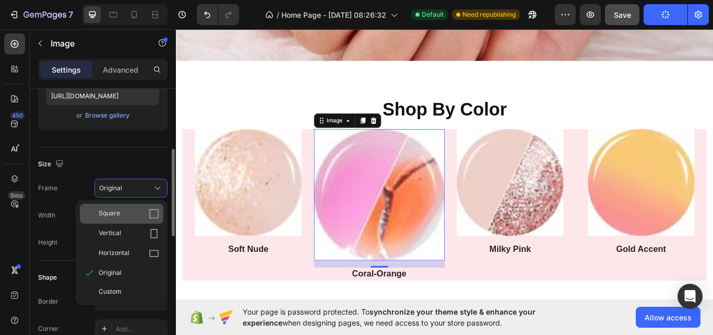
click at [135, 210] on div "Square" at bounding box center [129, 213] width 61 height 10
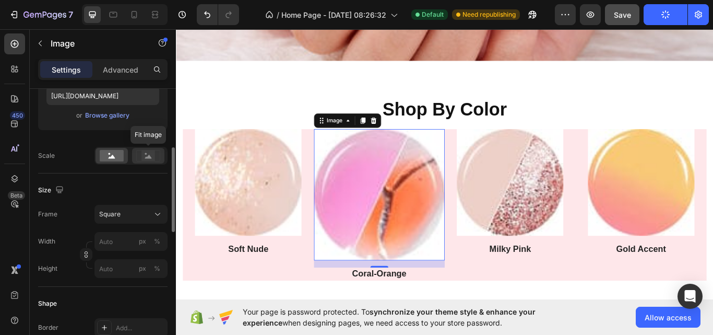
click at [147, 150] on rect at bounding box center [148, 155] width 24 height 11
click at [105, 153] on rect at bounding box center [112, 155] width 24 height 11
click at [158, 213] on icon at bounding box center [158, 214] width 10 height 10
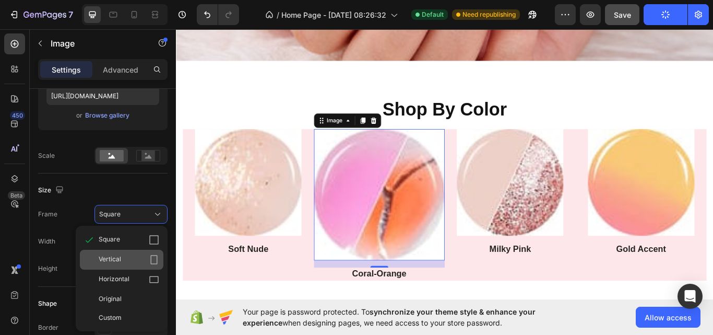
click at [154, 256] on icon at bounding box center [154, 259] width 10 height 10
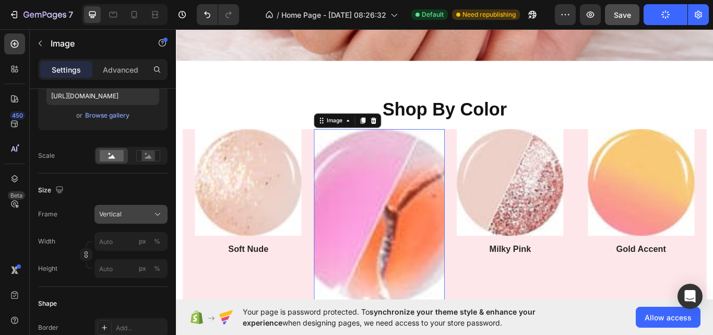
click at [155, 214] on icon at bounding box center [158, 214] width 10 height 10
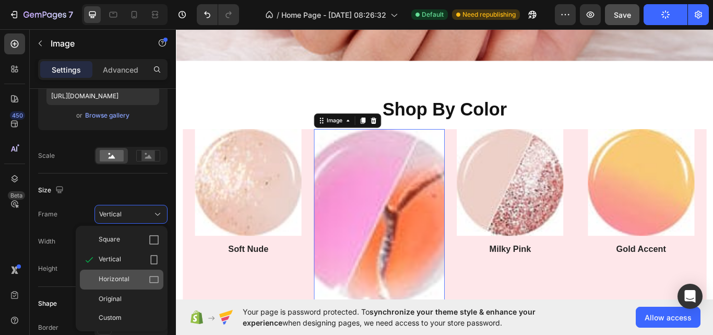
click at [145, 273] on div "Horizontal" at bounding box center [122, 279] width 84 height 20
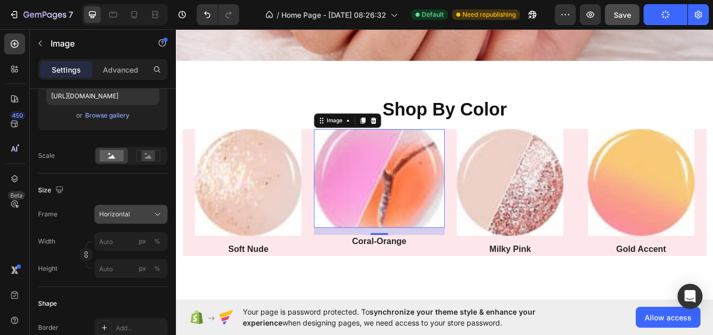
click at [159, 217] on icon at bounding box center [158, 214] width 10 height 10
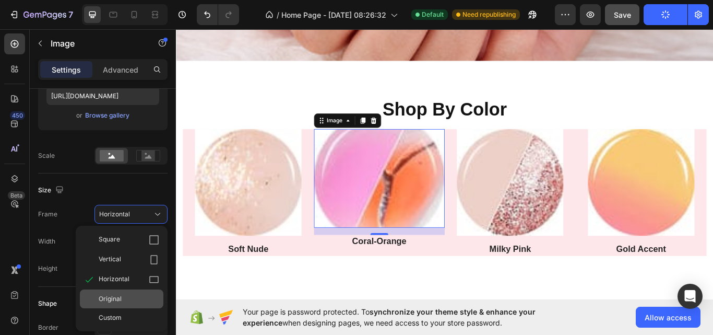
click at [145, 295] on div "Original" at bounding box center [129, 298] width 61 height 9
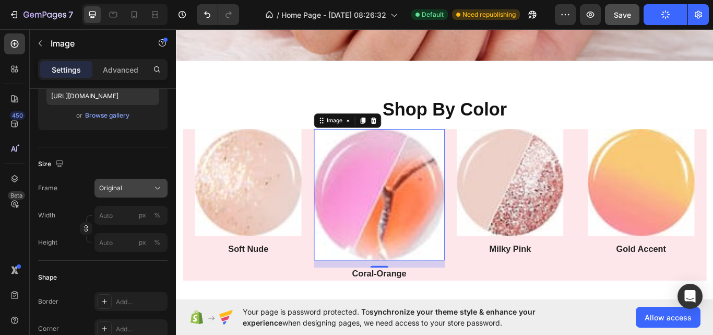
click at [160, 191] on icon at bounding box center [158, 188] width 10 height 10
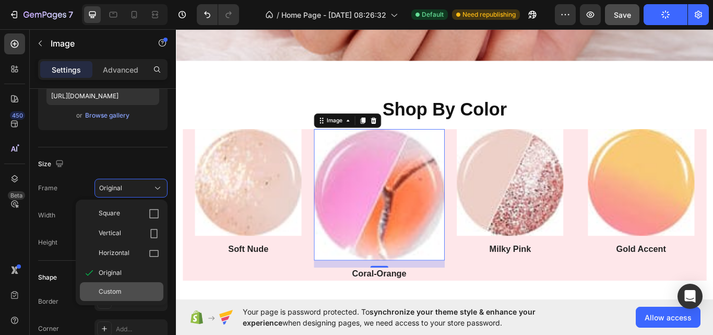
click at [132, 297] on div "Custom" at bounding box center [122, 291] width 84 height 19
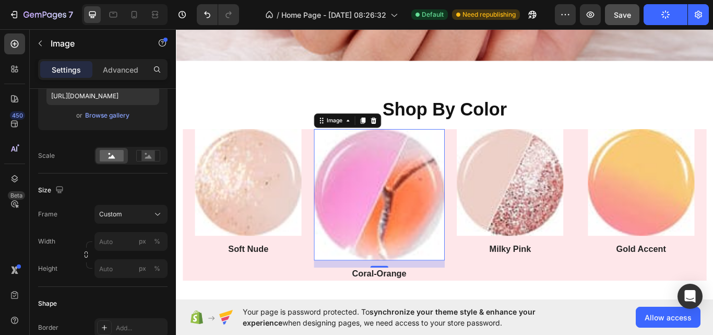
click at [203, 263] on img at bounding box center [260, 208] width 124 height 124
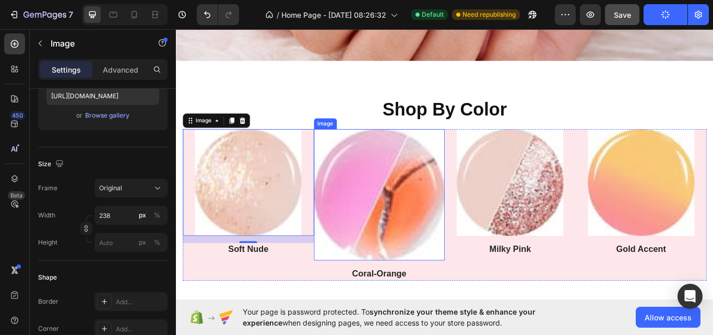
click at [357, 257] on img at bounding box center [413, 222] width 153 height 153
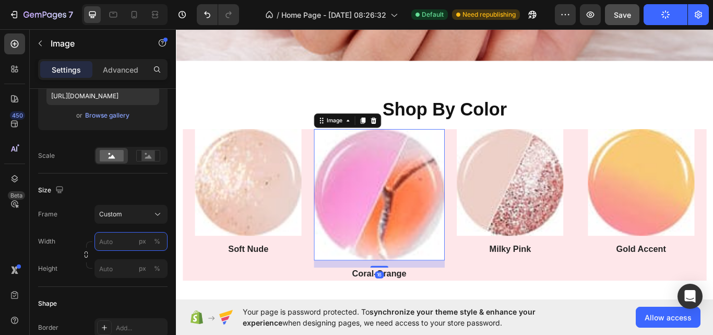
click at [113, 243] on input "px %" at bounding box center [131, 241] width 73 height 19
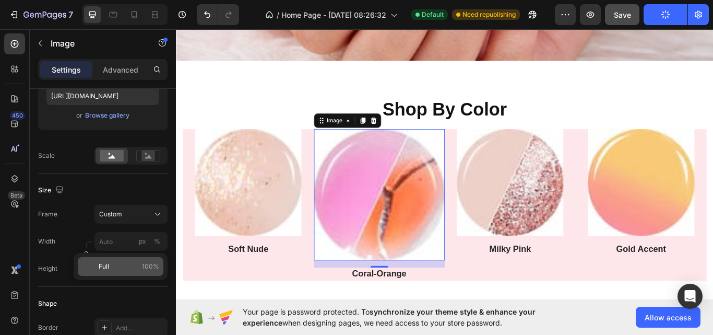
click at [118, 273] on div "Full 100%" at bounding box center [121, 266] width 86 height 19
type input "100"
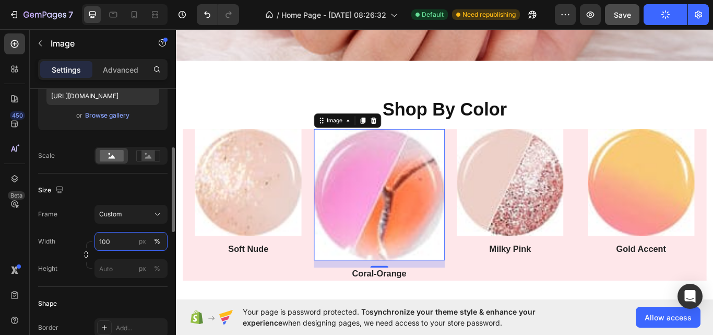
click at [130, 243] on input "100" at bounding box center [131, 241] width 73 height 19
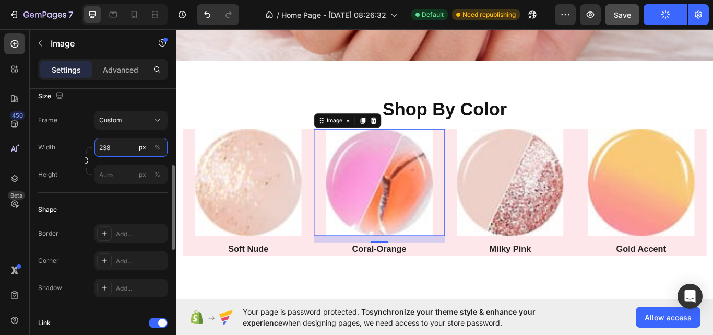
scroll to position [285, 0]
type input "238"
click at [125, 236] on div "Add..." at bounding box center [140, 233] width 49 height 9
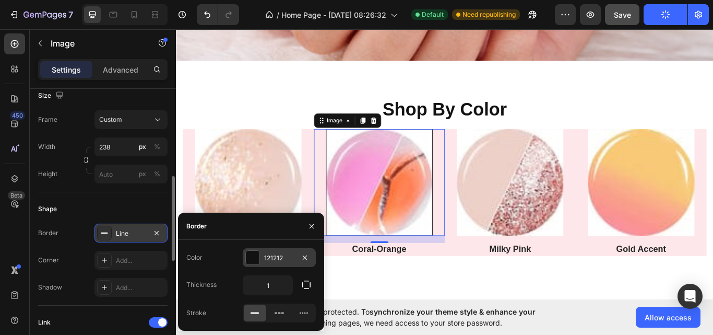
click at [256, 264] on div at bounding box center [252, 257] width 15 height 15
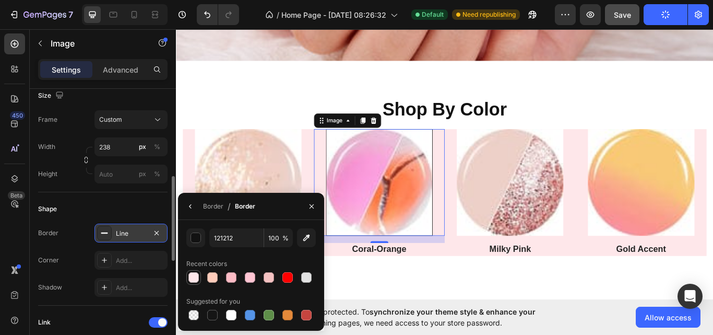
click at [192, 275] on div at bounding box center [194, 277] width 10 height 10
type input "FEE7EA"
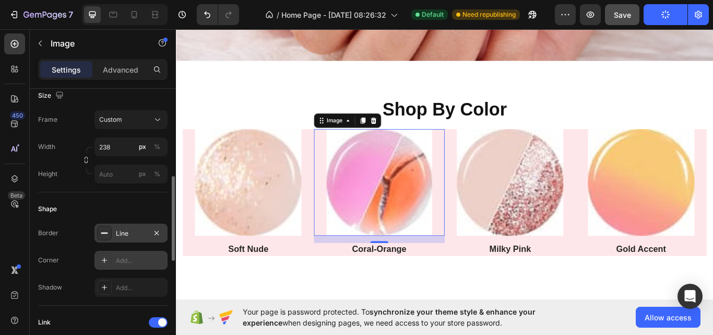
click at [143, 257] on div "Add..." at bounding box center [140, 260] width 49 height 9
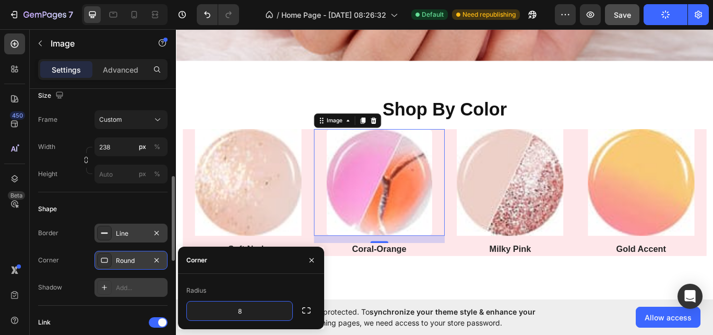
click at [137, 283] on div "Add..." at bounding box center [131, 287] width 73 height 19
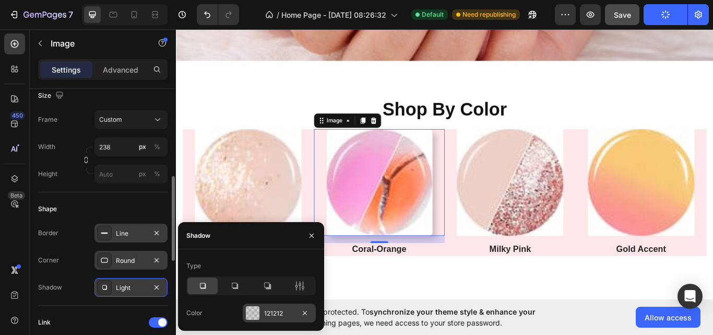
click at [260, 308] on div at bounding box center [252, 313] width 15 height 15
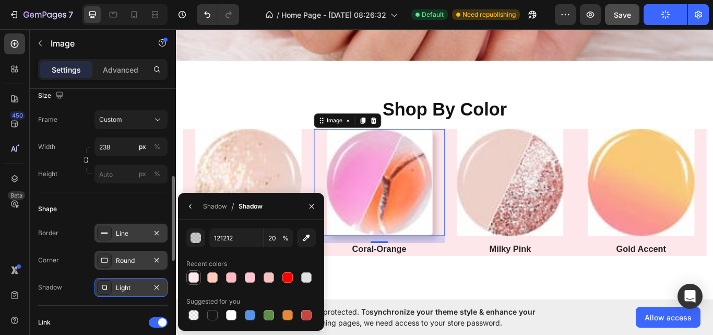
click at [193, 280] on div at bounding box center [194, 277] width 10 height 10
type input "FEE7EA"
type input "100"
click at [212, 278] on div at bounding box center [212, 277] width 10 height 10
type input "FFCCBB"
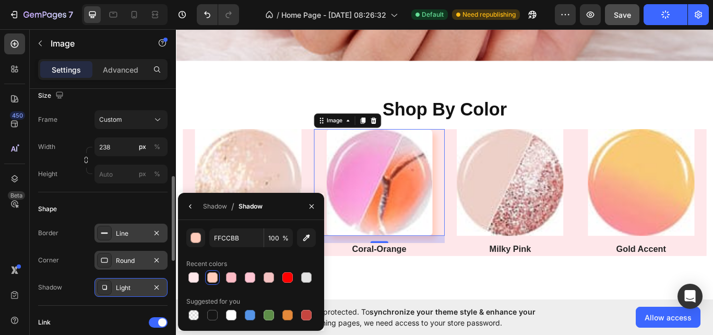
click at [201, 274] on div at bounding box center [251, 277] width 130 height 15
click at [194, 274] on div at bounding box center [194, 277] width 10 height 10
click at [50, 252] on div "Corner" at bounding box center [48, 260] width 21 height 17
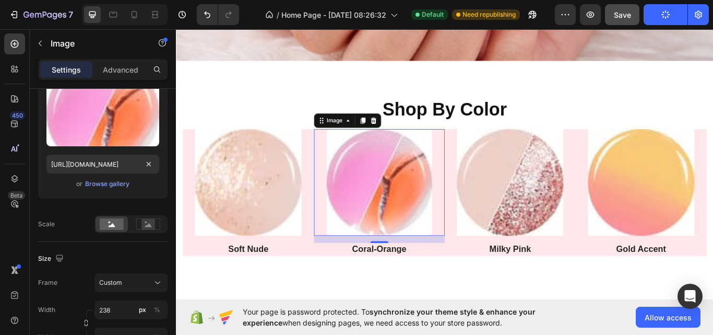
scroll to position [0, 0]
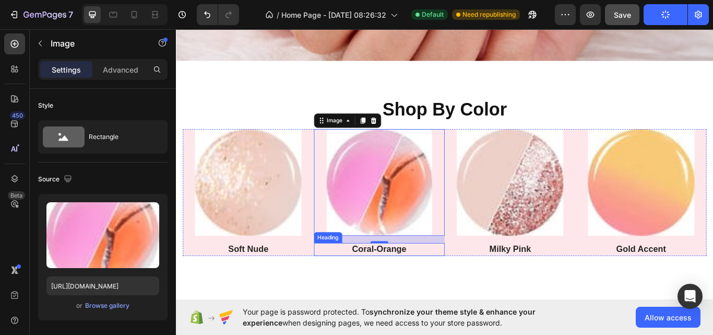
click at [342, 283] on h3 "Coral-Orange" at bounding box center [413, 286] width 153 height 15
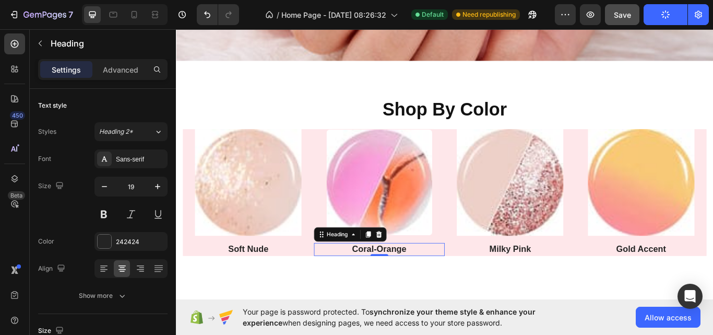
click at [337, 271] on div "Heading" at bounding box center [379, 269] width 85 height 17
click at [490, 320] on div "Shop By Color Heading Image Soft Nude Heading Image Coral-Orange Heading 0 Imag…" at bounding box center [489, 201] width 627 height 269
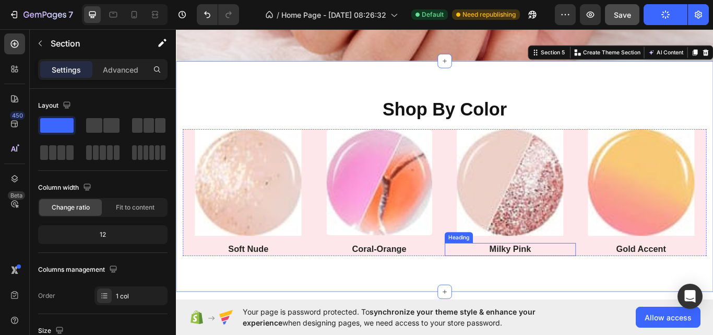
click at [489, 268] on div "Heading" at bounding box center [505, 272] width 33 height 13
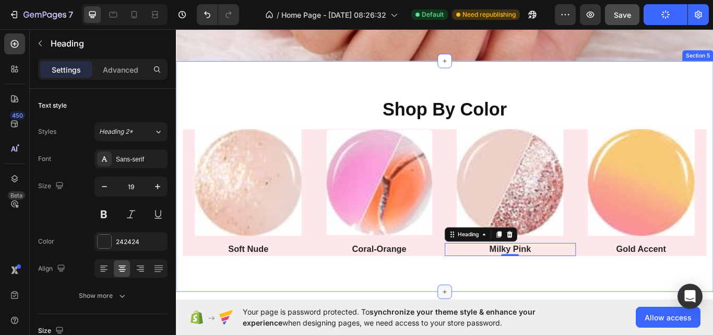
click at [481, 334] on div at bounding box center [489, 335] width 17 height 17
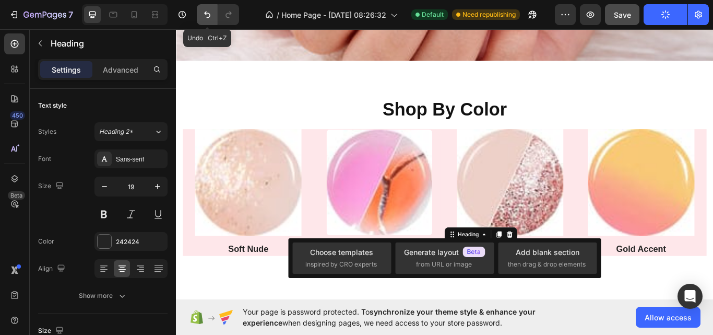
click at [205, 16] on icon "Undo/Redo" at bounding box center [207, 14] width 10 height 10
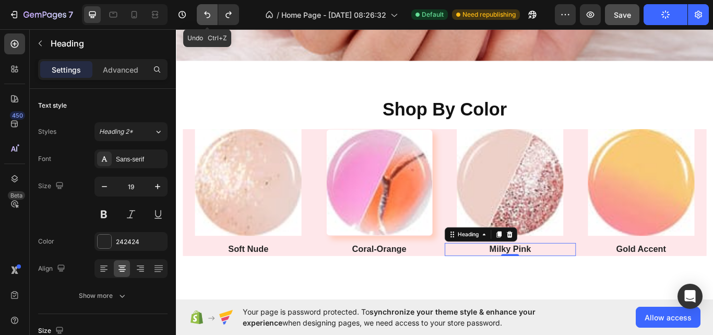
click at [205, 16] on icon "Undo/Redo" at bounding box center [207, 14] width 10 height 10
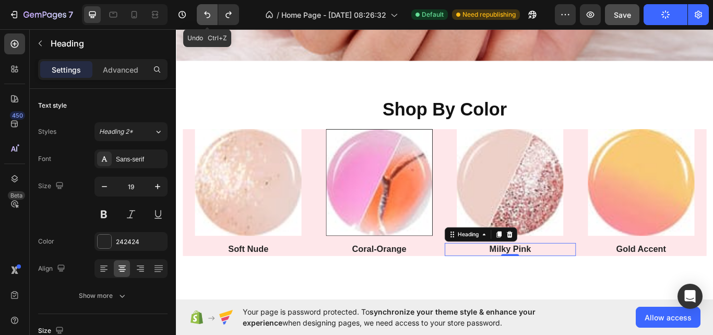
click at [205, 16] on icon "Undo/Redo" at bounding box center [207, 14] width 10 height 10
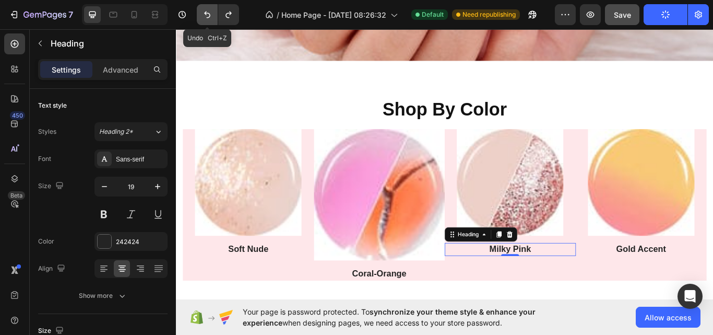
click at [205, 16] on icon "Undo/Redo" at bounding box center [207, 14] width 10 height 10
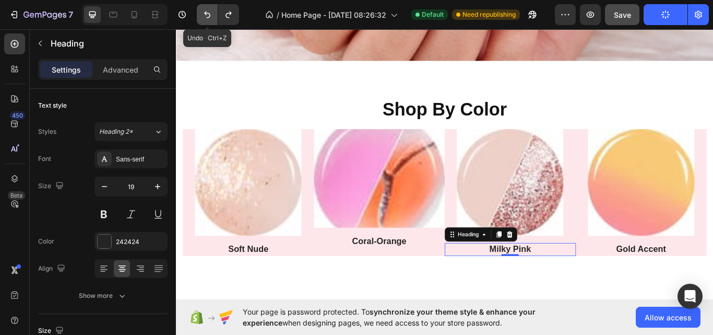
click at [205, 16] on icon "Undo/Redo" at bounding box center [207, 14] width 10 height 10
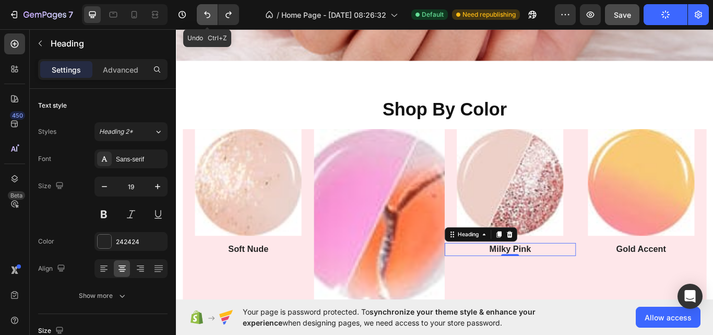
click at [205, 16] on icon "Undo/Redo" at bounding box center [207, 14] width 10 height 10
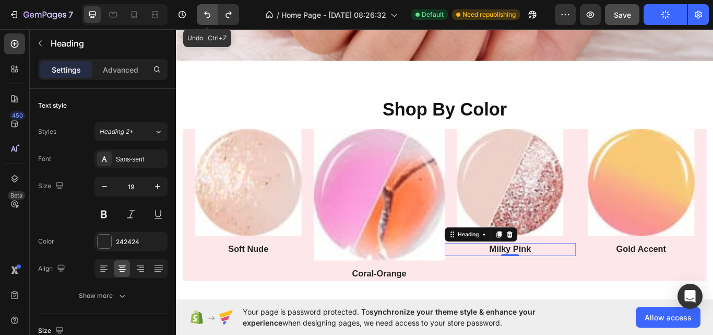
click at [205, 16] on icon "Undo/Redo" at bounding box center [207, 14] width 10 height 10
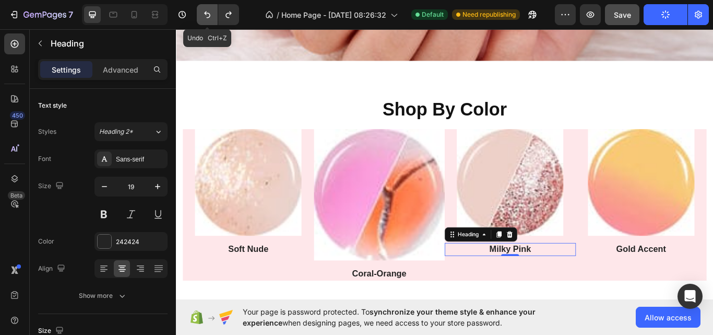
click at [205, 16] on icon "Undo/Redo" at bounding box center [207, 14] width 10 height 10
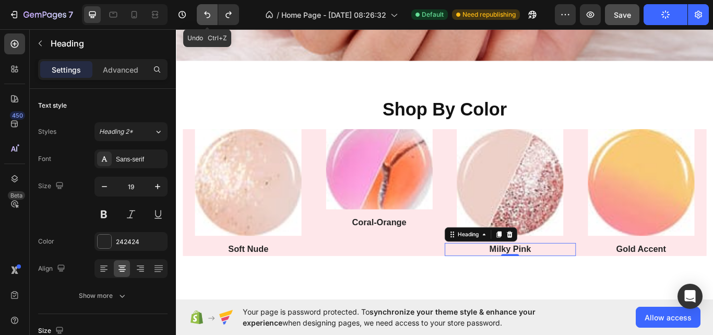
click at [205, 16] on icon "Undo/Redo" at bounding box center [207, 14] width 10 height 10
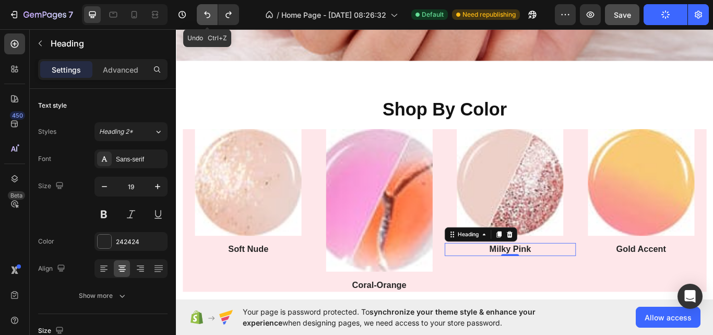
click at [205, 16] on icon "Undo/Redo" at bounding box center [207, 14] width 10 height 10
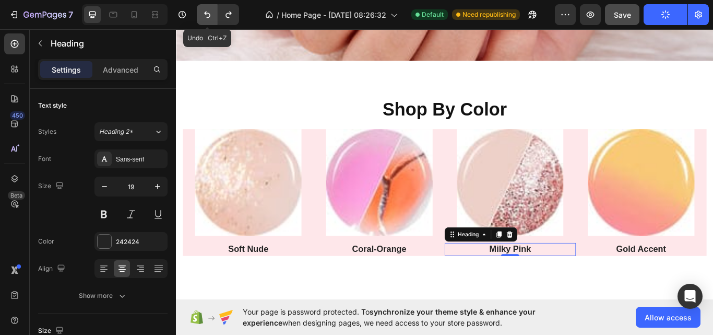
click at [205, 16] on icon "Undo/Redo" at bounding box center [207, 14] width 10 height 10
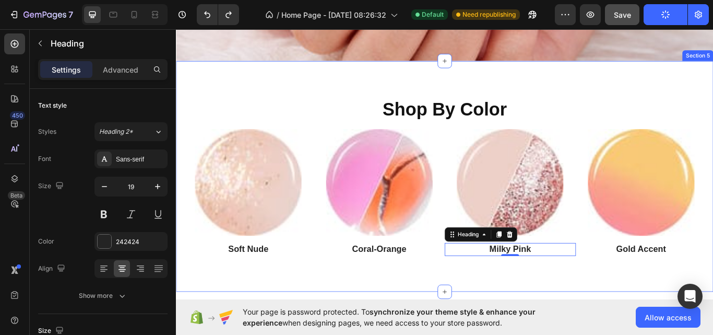
click at [323, 318] on div "Shop By Color Heading Image Soft Nude Heading Image Coral-Orange Heading Image …" at bounding box center [489, 201] width 627 height 269
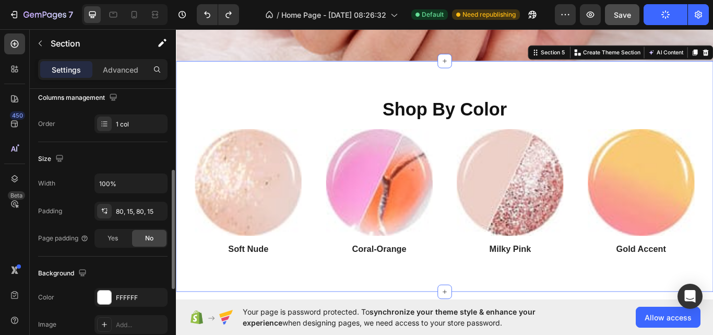
scroll to position [187, 0]
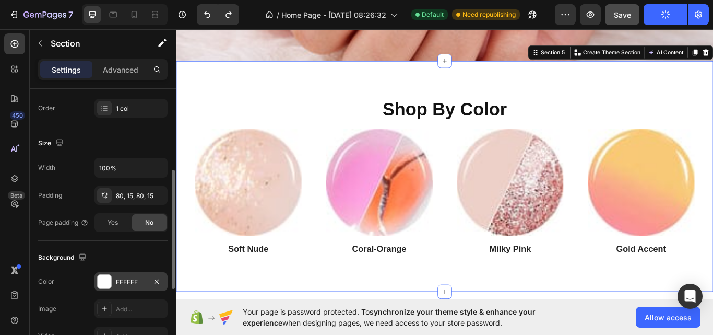
click at [130, 287] on div "FFFFFF" at bounding box center [131, 281] width 73 height 19
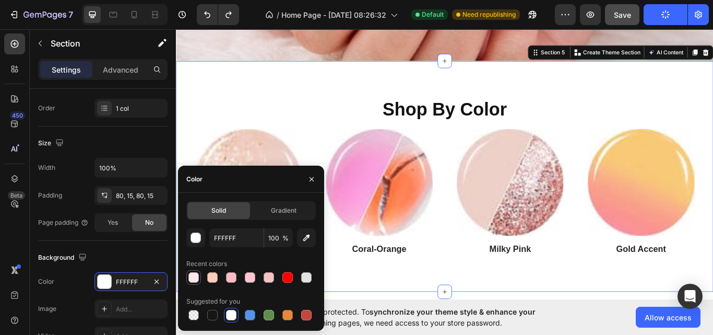
click at [198, 278] on div at bounding box center [194, 277] width 10 height 10
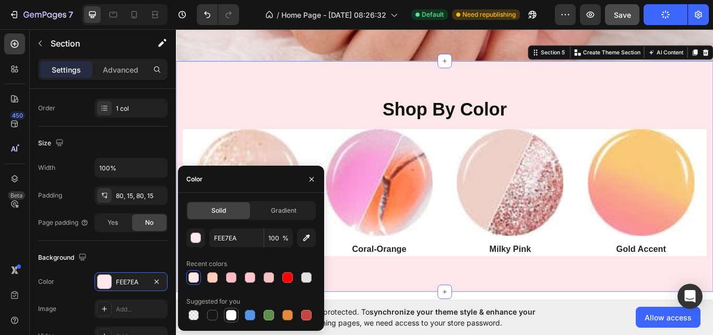
click at [231, 314] on div at bounding box center [231, 315] width 10 height 10
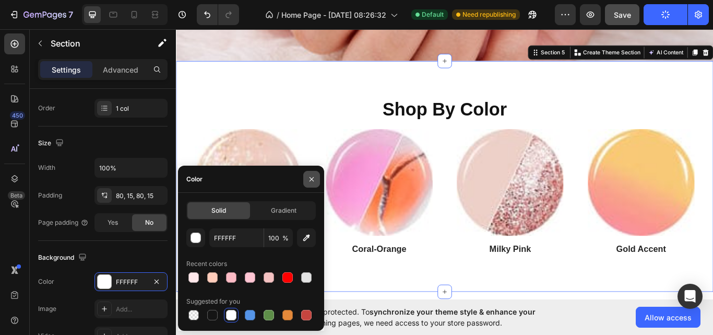
click at [309, 177] on icon "button" at bounding box center [312, 179] width 8 height 8
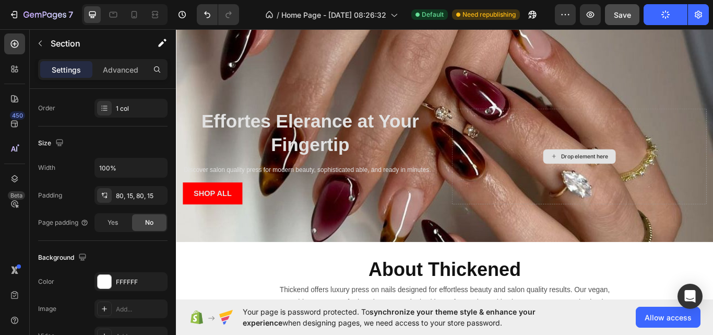
scroll to position [90, 0]
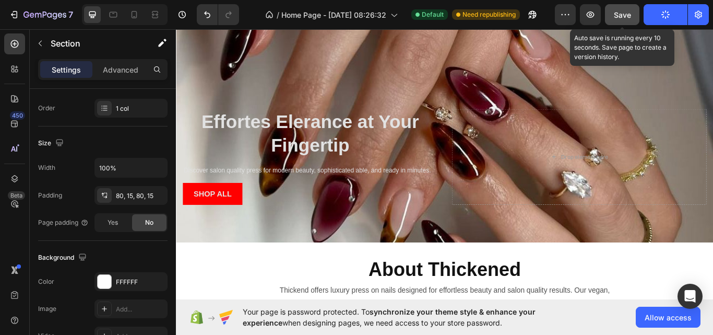
click at [614, 16] on span "Save" at bounding box center [622, 14] width 17 height 9
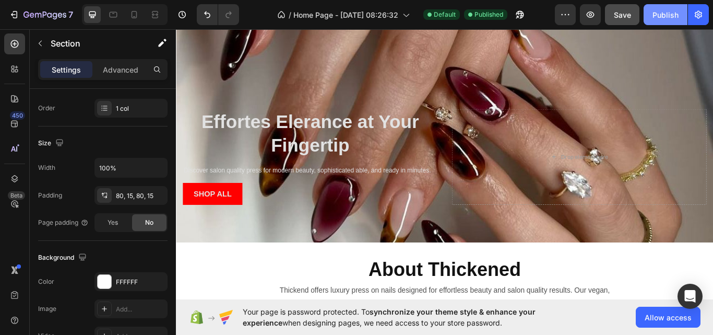
click at [663, 11] on div "Publish" at bounding box center [666, 14] width 26 height 11
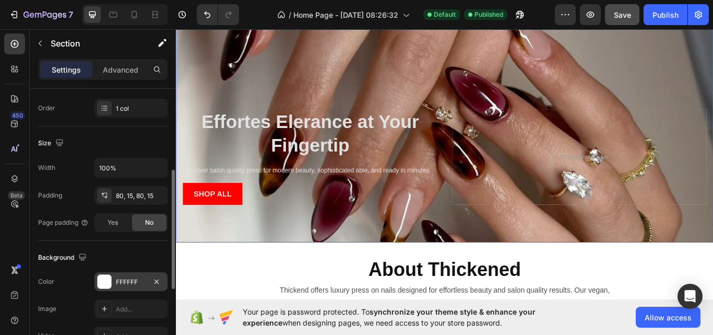
click at [128, 275] on div "FFFFFF" at bounding box center [131, 281] width 73 height 19
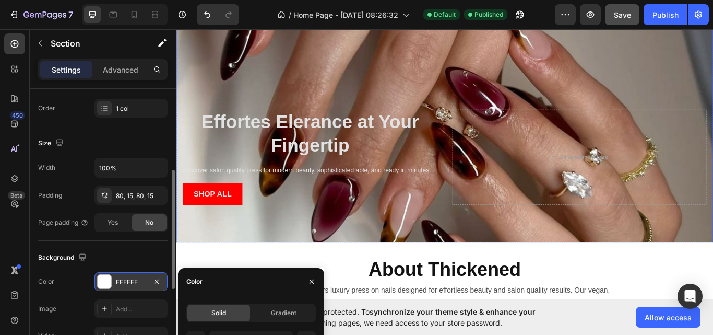
scroll to position [172, 0]
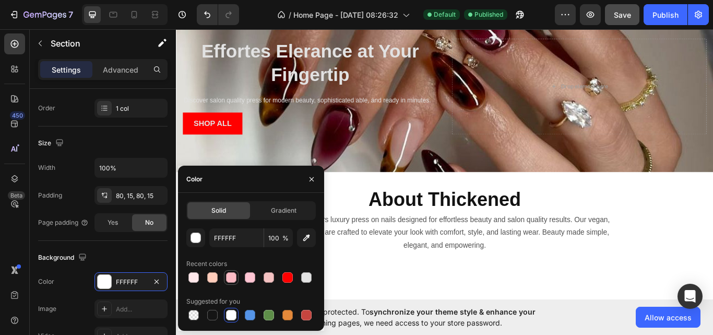
click at [234, 278] on div at bounding box center [231, 277] width 10 height 10
click at [238, 238] on input "FCBBC5" at bounding box center [236, 237] width 54 height 19
click at [195, 277] on div at bounding box center [194, 277] width 10 height 10
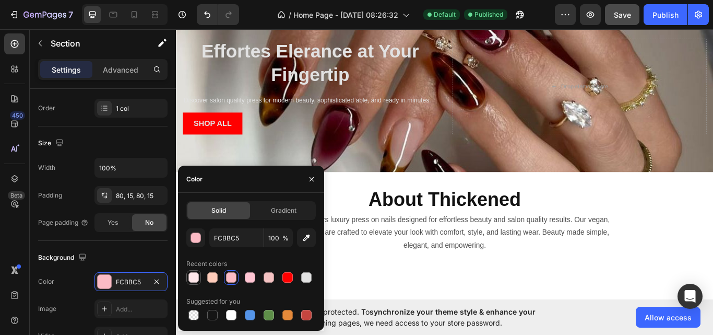
type input "FEE7EA"
click at [195, 277] on div at bounding box center [194, 277] width 10 height 10
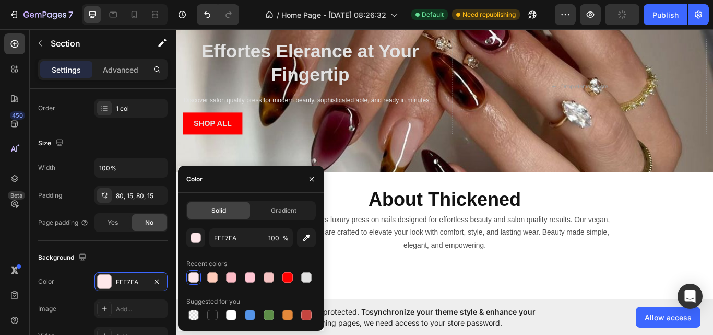
click at [192, 277] on div at bounding box center [194, 277] width 10 height 10
click at [140, 253] on div "Background" at bounding box center [103, 257] width 130 height 17
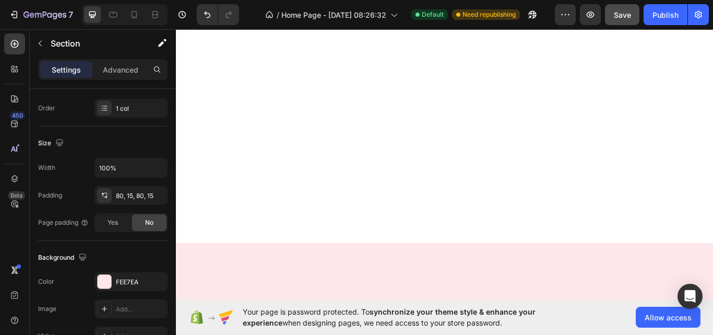
scroll to position [0, 0]
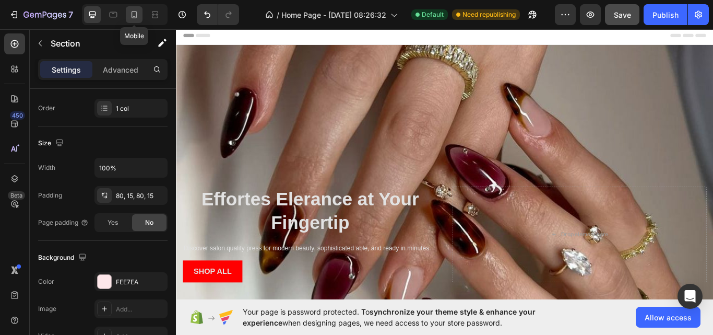
click at [136, 16] on icon at bounding box center [134, 14] width 10 height 10
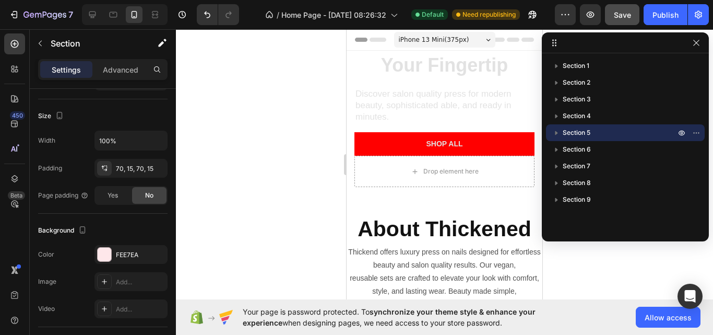
scroll to position [931, 0]
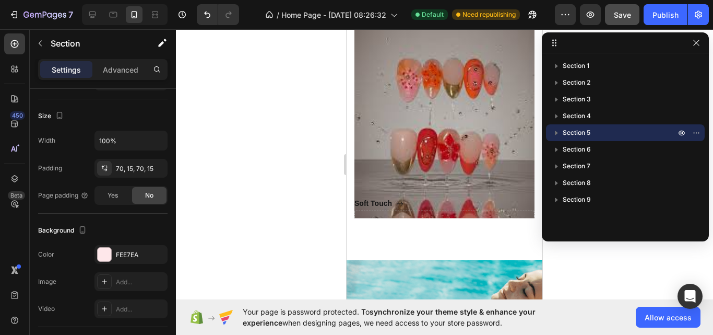
click at [277, 138] on div at bounding box center [444, 182] width 537 height 306
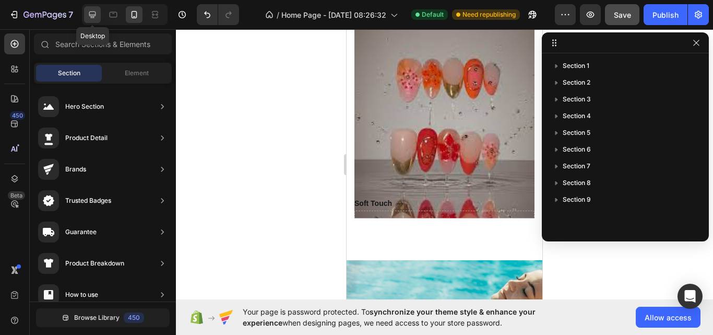
click at [96, 14] on icon at bounding box center [92, 14] width 7 height 7
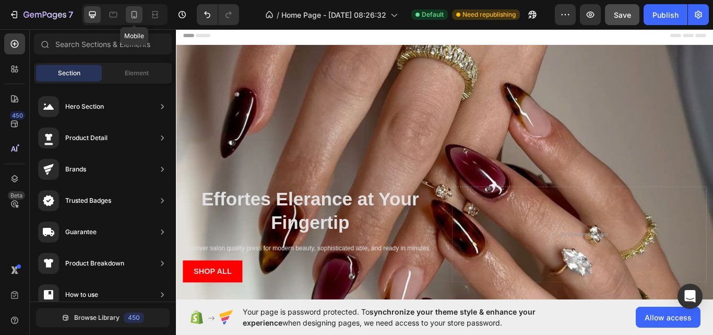
click at [134, 19] on div at bounding box center [134, 14] width 17 height 17
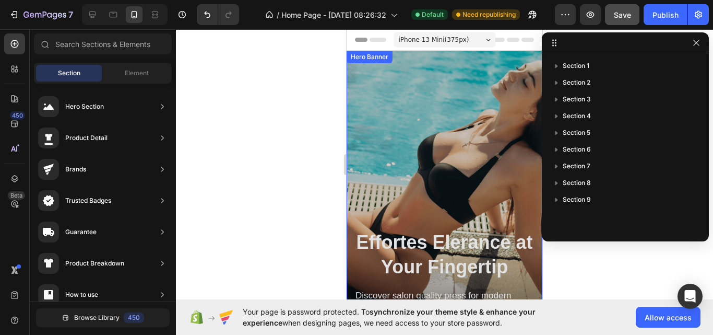
click at [421, 157] on div "Overlay" at bounding box center [445, 225] width 196 height 348
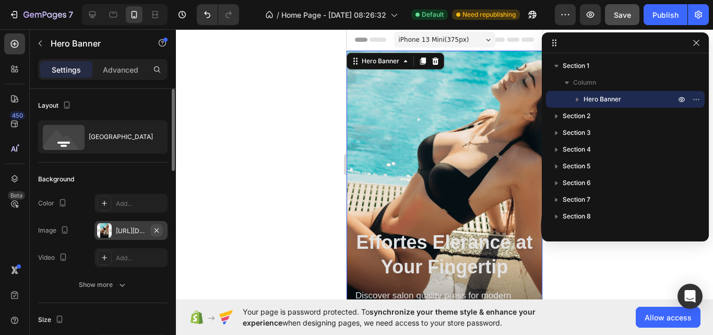
click at [159, 230] on icon "button" at bounding box center [157, 230] width 8 height 8
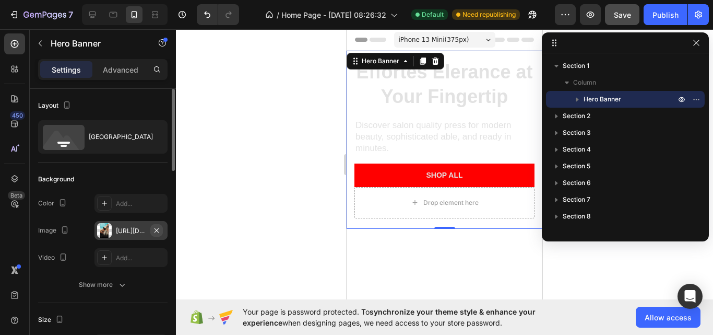
type input "Auto"
click at [111, 229] on div at bounding box center [104, 230] width 15 height 15
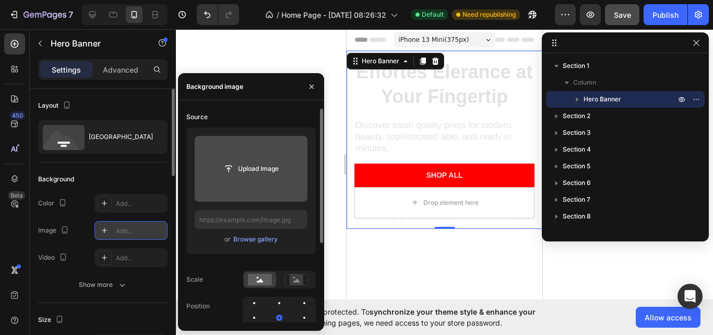
click at [248, 170] on input "file" at bounding box center [251, 169] width 72 height 18
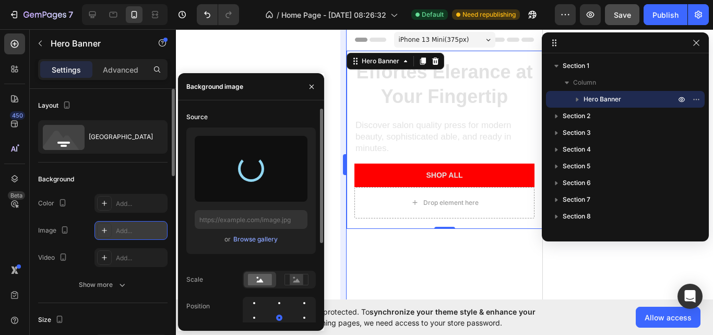
type input "https://cdn.shopify.com/s/files/1/0651/9337/7859/files/gempages_581725016291279…"
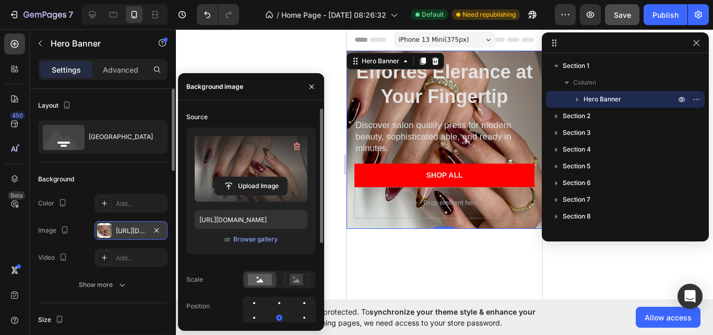
click at [326, 204] on div at bounding box center [444, 182] width 537 height 306
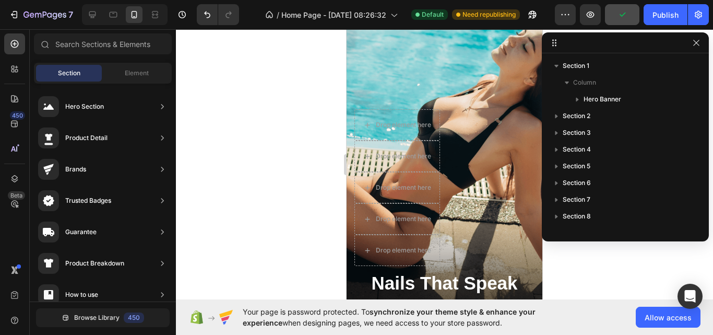
scroll to position [1172, 0]
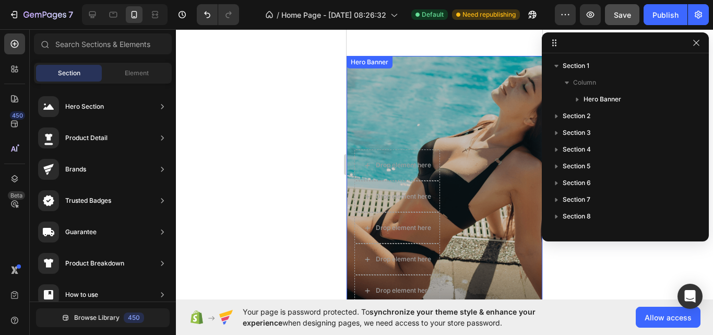
click at [379, 100] on div "Overlay" at bounding box center [445, 230] width 196 height 348
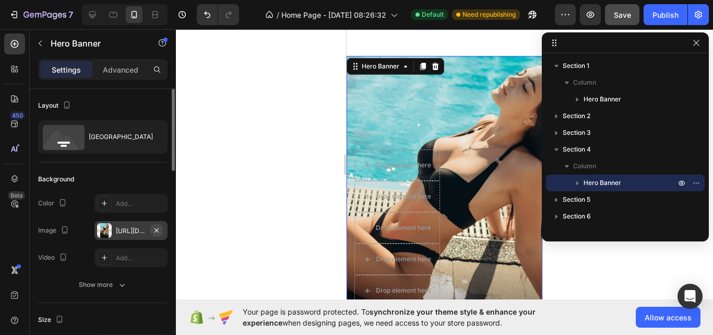
click at [155, 227] on icon "button" at bounding box center [157, 230] width 8 height 8
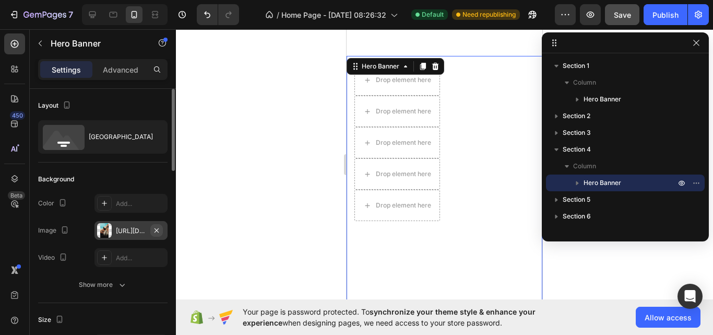
type input "Auto"
click at [122, 229] on div "Add..." at bounding box center [140, 230] width 49 height 9
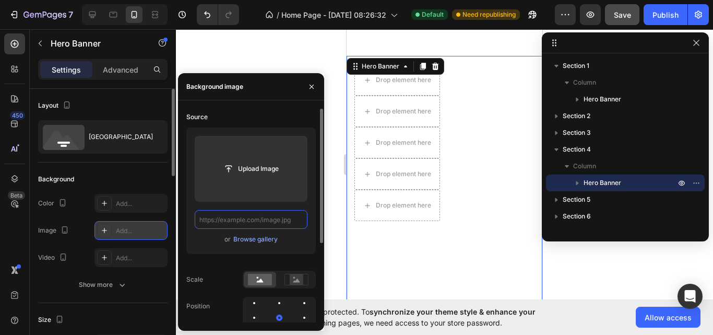
scroll to position [0, 0]
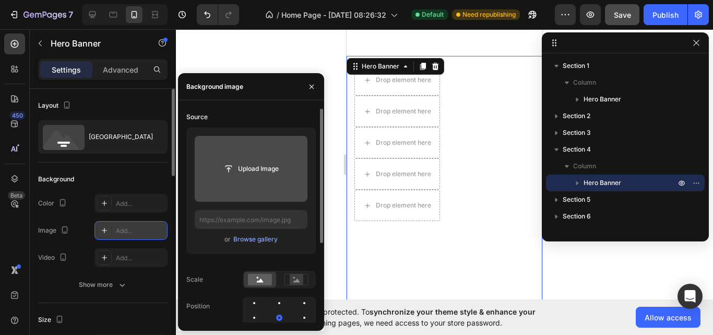
click at [247, 170] on input "file" at bounding box center [251, 169] width 72 height 18
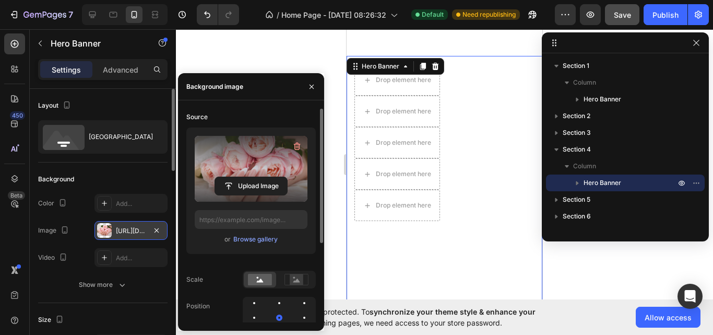
type input "https://cdn.shopify.com/s/files/1/0651/9337/7859/files/gempages_581725016291279…"
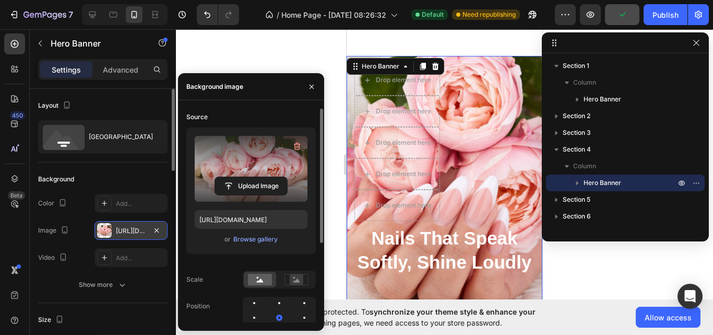
click at [226, 38] on div at bounding box center [444, 182] width 537 height 306
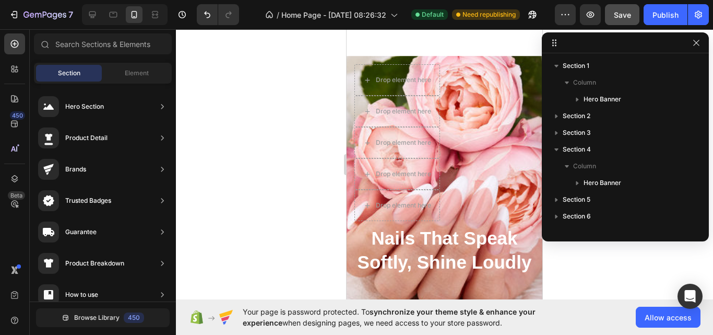
click at [322, 236] on div at bounding box center [444, 182] width 537 height 306
click at [91, 14] on icon at bounding box center [92, 14] width 10 height 10
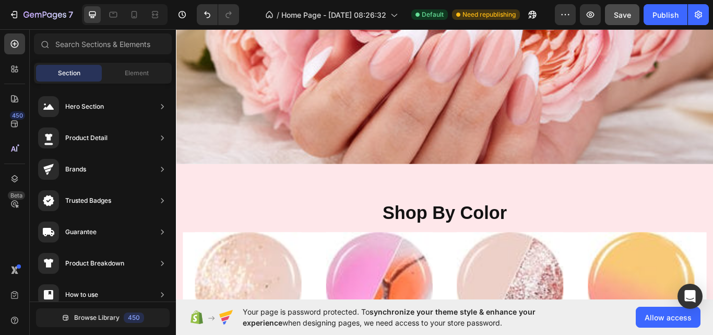
scroll to position [852, 0]
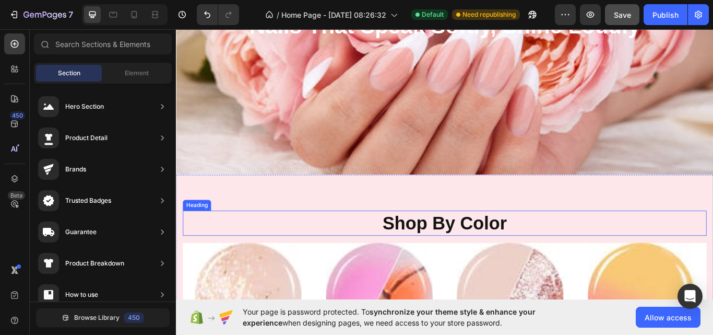
click at [285, 244] on h2 "Shop By Color" at bounding box center [489, 255] width 611 height 29
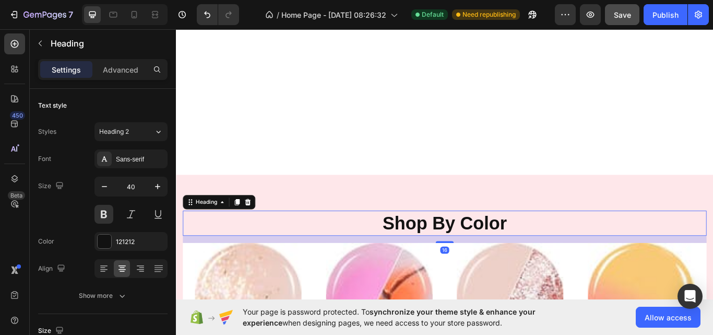
scroll to position [1060, 0]
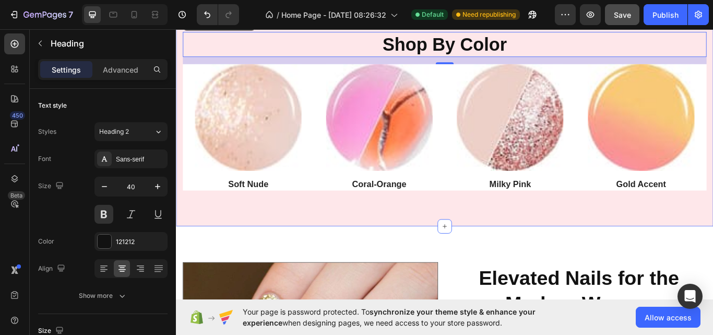
click at [318, 246] on div "Shop By Color Heading 16 Image Soft Nude Heading Image Coral-Orange Heading Ima…" at bounding box center [489, 125] width 627 height 269
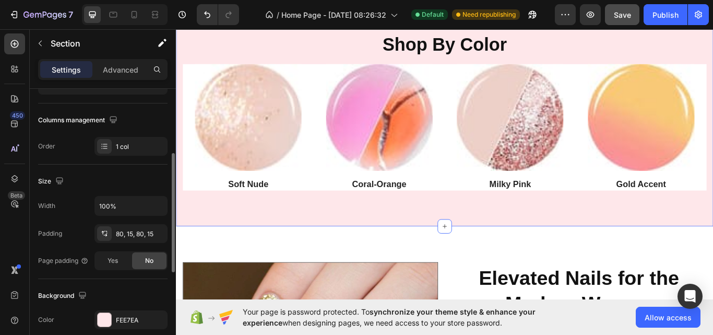
scroll to position [150, 0]
click at [121, 324] on div "FEE7EA" at bounding box center [131, 319] width 30 height 9
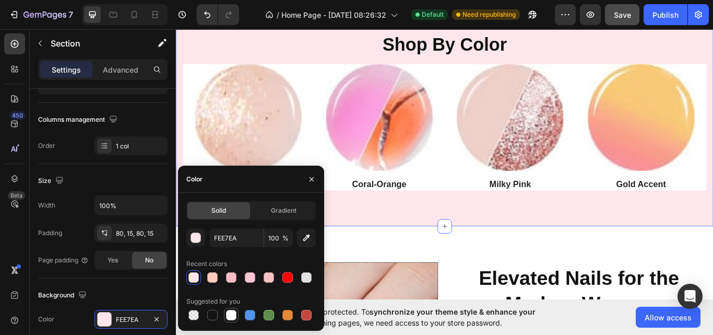
click at [232, 312] on div at bounding box center [231, 315] width 10 height 10
type input "FFFFFF"
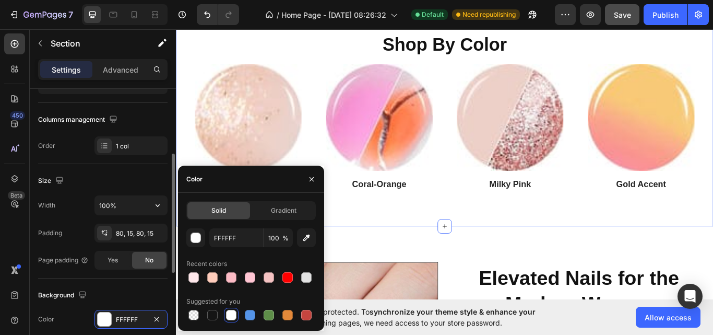
click at [122, 194] on div "Size Width 100% Padding 80, 15, 80, 15 Page padding Yes No" at bounding box center [103, 221] width 130 height 114
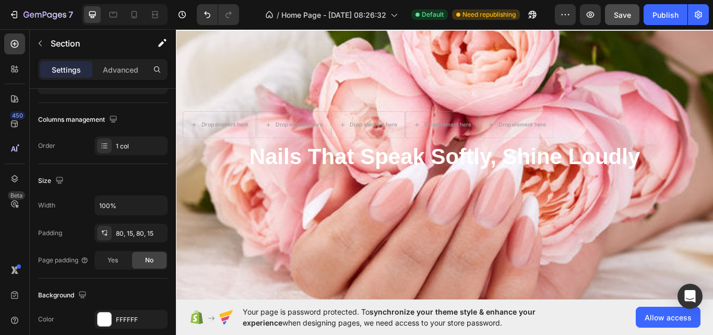
scroll to position [652, 0]
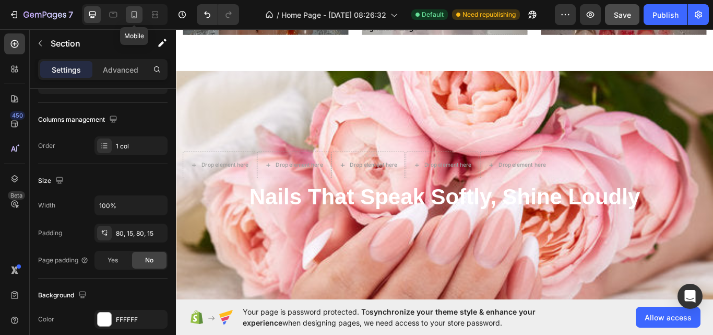
click at [132, 13] on icon at bounding box center [135, 14] width 6 height 7
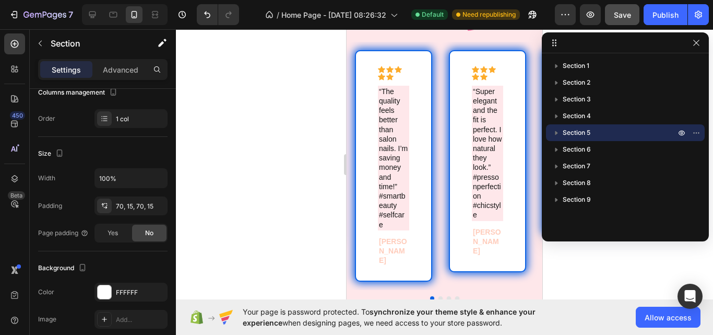
scroll to position [3285, 0]
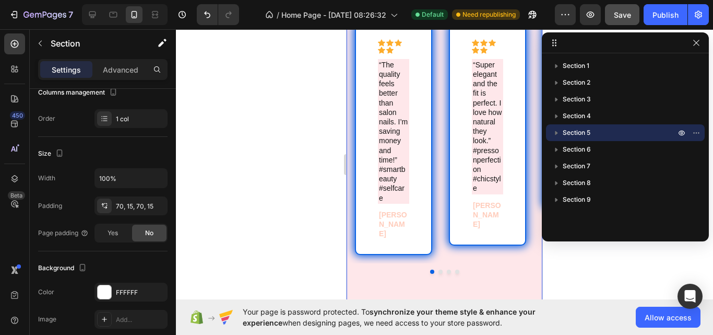
click at [463, 277] on div "Icon Icon Icon Icon Icon Icon List “The quality feels better than salon nails. …" at bounding box center [445, 152] width 196 height 274
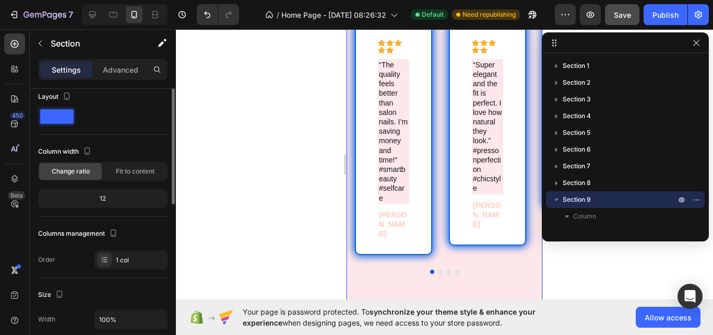
scroll to position [0, 0]
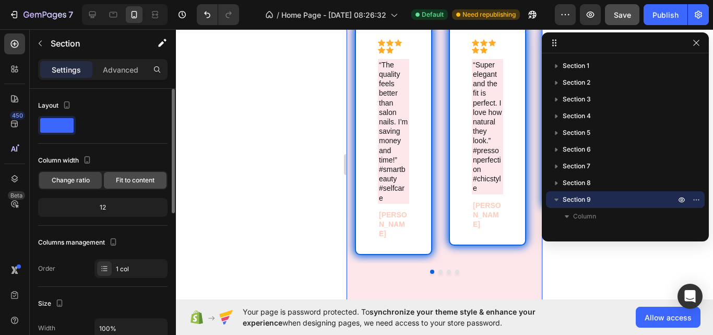
click at [136, 174] on div "Fit to content" at bounding box center [135, 180] width 63 height 17
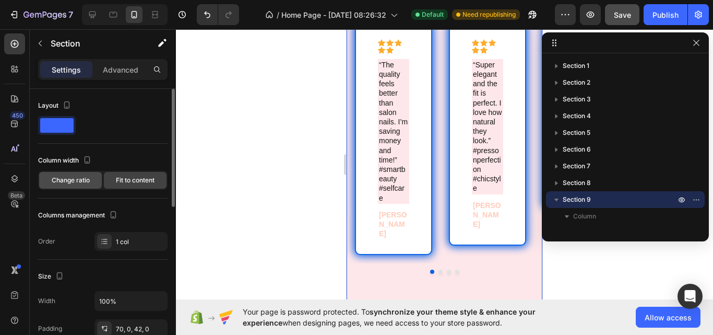
click at [78, 178] on span "Change ratio" at bounding box center [71, 179] width 38 height 9
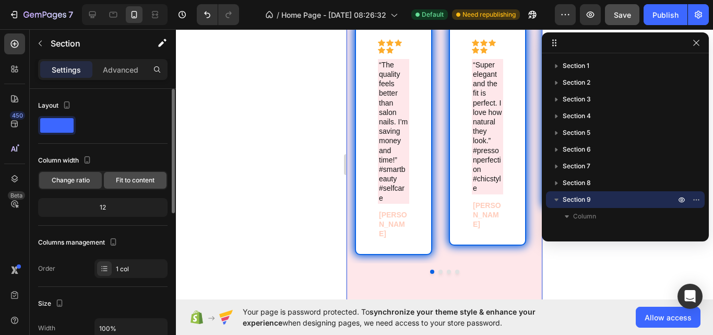
click at [121, 182] on span "Fit to content" at bounding box center [135, 179] width 39 height 9
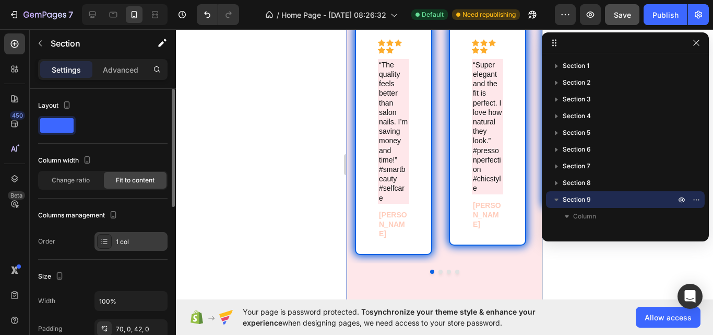
click at [131, 241] on div "1 col" at bounding box center [140, 241] width 49 height 9
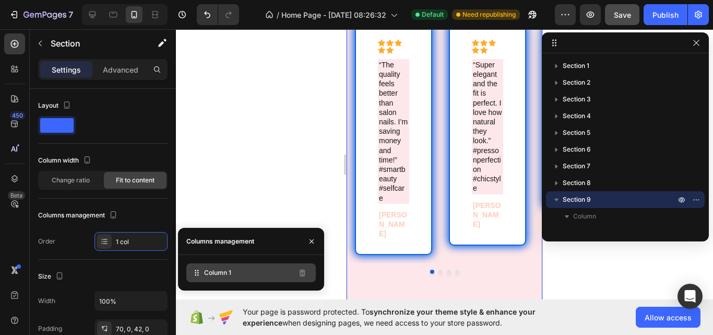
click at [201, 273] on icon at bounding box center [197, 272] width 10 height 10
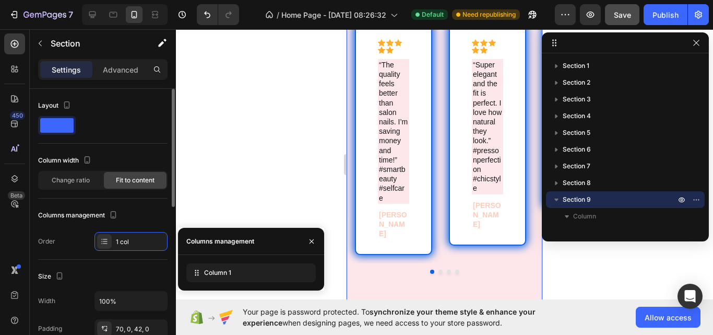
click at [121, 267] on div "Size Width 100% Padding 70, 0, 42, 0 Page padding Yes No" at bounding box center [103, 317] width 130 height 114
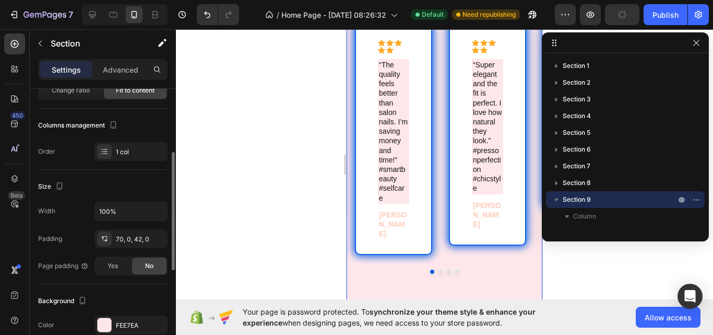
scroll to position [108, 0]
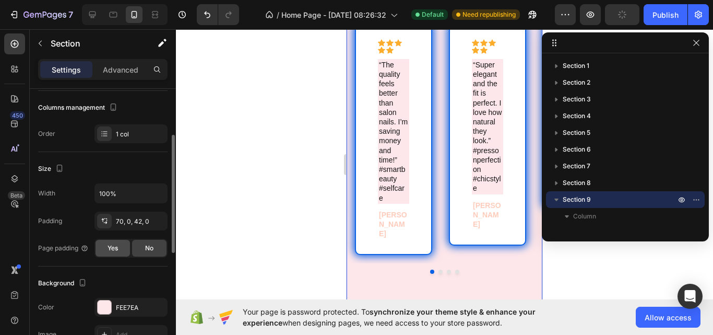
click at [112, 251] on span "Yes" at bounding box center [113, 247] width 10 height 9
click at [156, 248] on div "No" at bounding box center [149, 248] width 34 height 17
click at [121, 253] on div "Yes" at bounding box center [113, 248] width 34 height 17
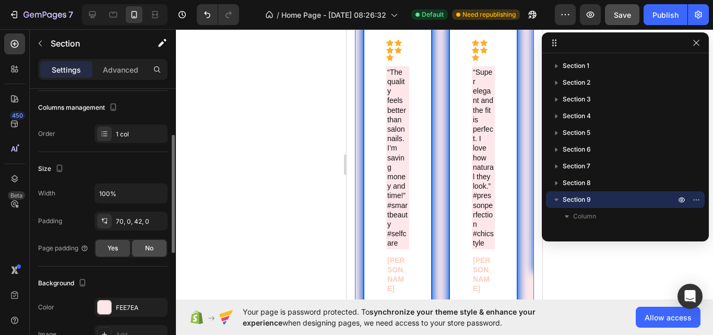
click at [146, 250] on span "No" at bounding box center [149, 247] width 8 height 9
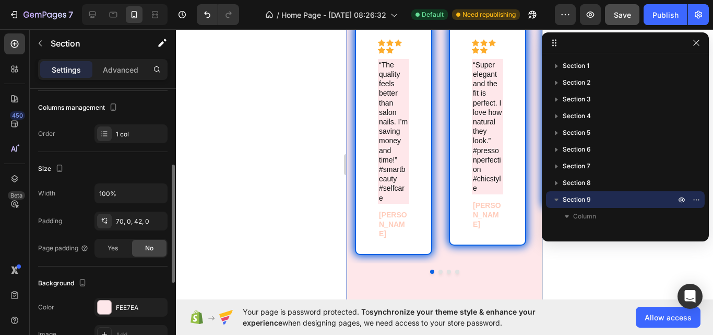
scroll to position [129, 0]
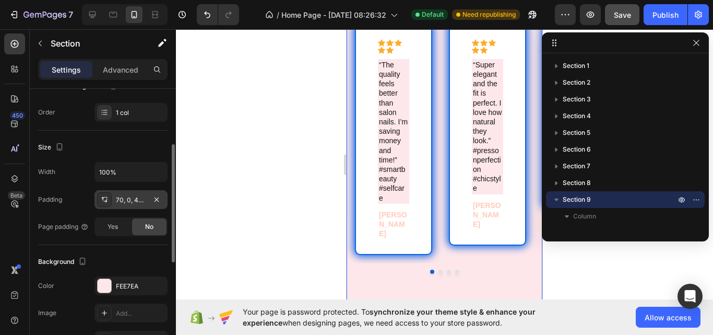
click at [123, 204] on div "70, 0, 42, 0" at bounding box center [131, 199] width 73 height 19
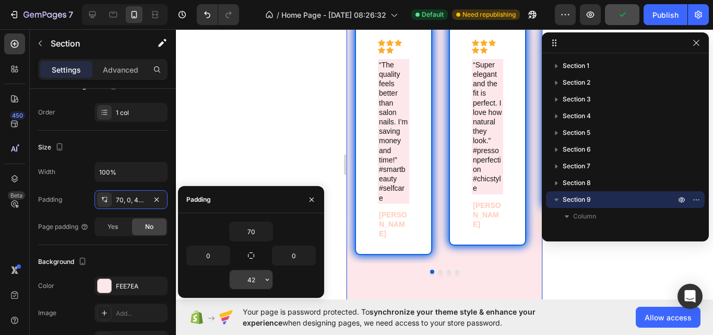
click at [253, 282] on input "42" at bounding box center [251, 279] width 43 height 19
click at [314, 197] on icon "button" at bounding box center [312, 199] width 8 height 8
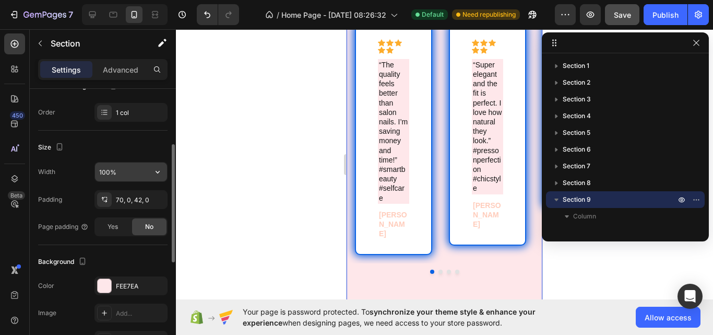
click at [144, 173] on input "100%" at bounding box center [131, 171] width 72 height 19
click at [161, 170] on icon "button" at bounding box center [158, 172] width 10 height 10
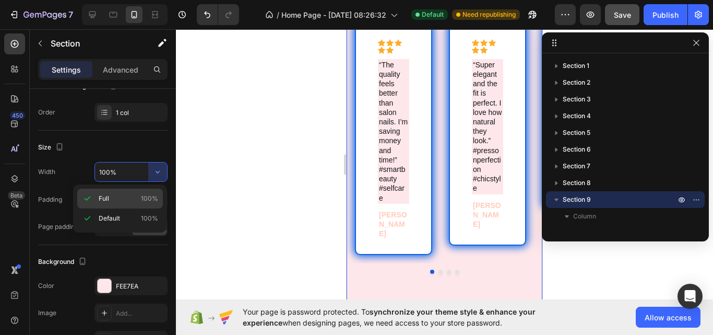
click at [156, 194] on span "100%" at bounding box center [149, 198] width 17 height 9
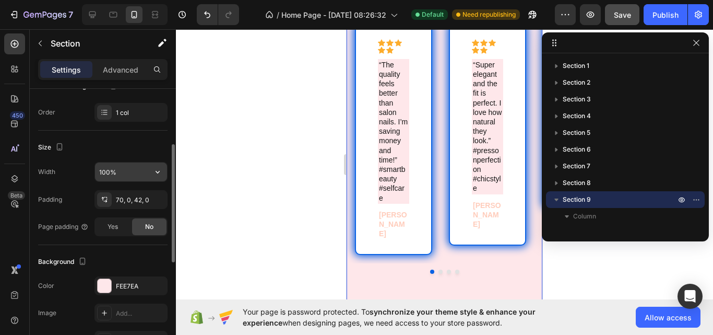
click at [138, 166] on input "100%" at bounding box center [131, 171] width 72 height 19
click at [150, 174] on button "button" at bounding box center [157, 171] width 19 height 19
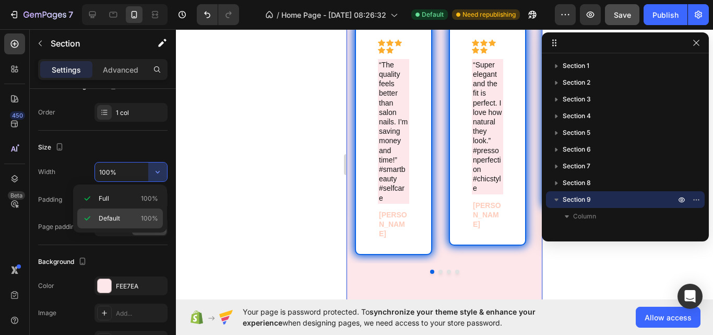
click at [137, 217] on p "Default 100%" at bounding box center [129, 218] width 60 height 9
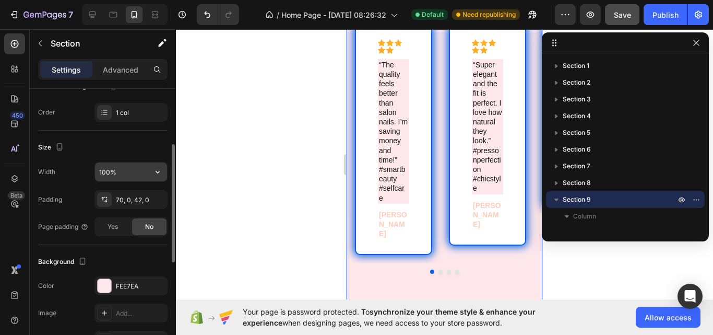
click at [130, 167] on input "100%" at bounding box center [131, 171] width 72 height 19
type input "Y"
type input "4"
click at [156, 168] on icon "button" at bounding box center [158, 172] width 10 height 10
type input "100%"
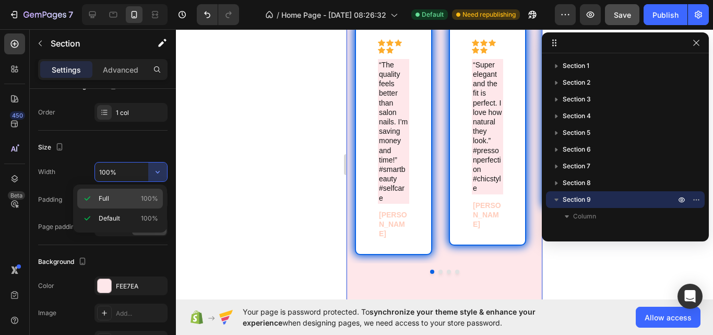
click at [152, 208] on div "Full 100%" at bounding box center [120, 218] width 86 height 20
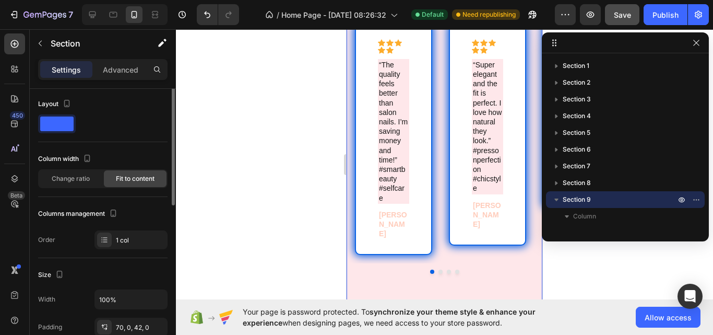
scroll to position [0, 0]
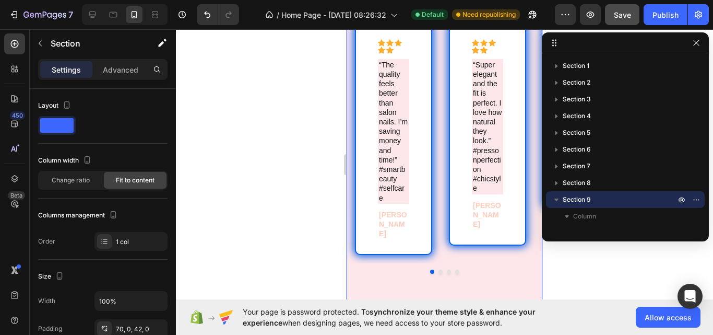
click at [258, 153] on div at bounding box center [444, 182] width 537 height 306
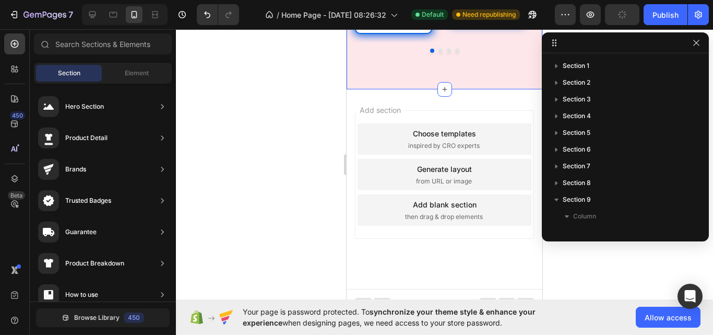
scroll to position [3508, 0]
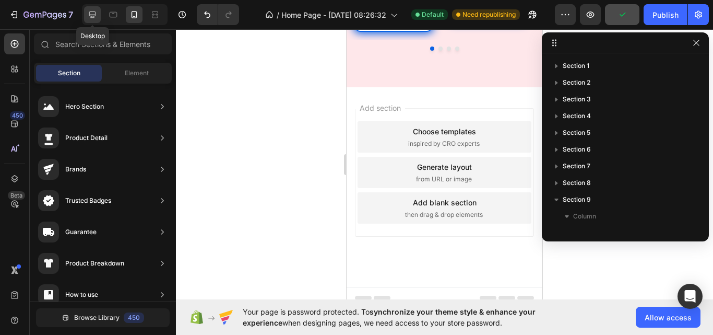
click at [89, 18] on icon at bounding box center [92, 14] width 10 height 10
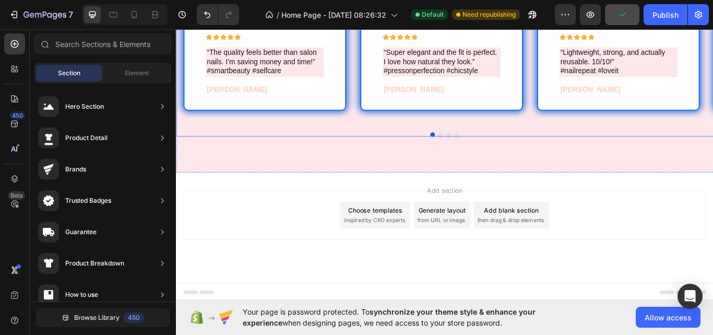
scroll to position [3301, 0]
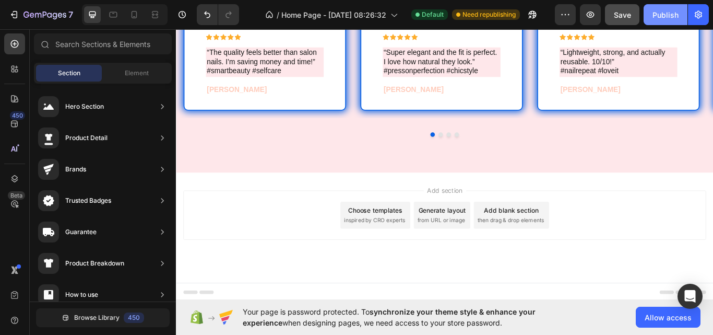
click at [662, 18] on div "Publish" at bounding box center [666, 14] width 26 height 11
